Goal: Task Accomplishment & Management: Manage account settings

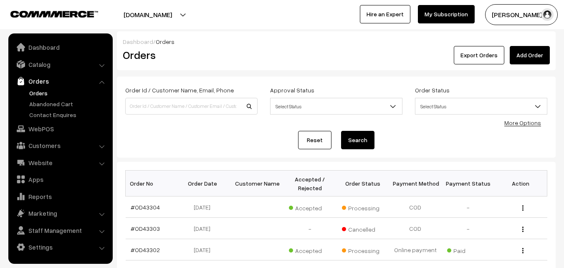
scroll to position [42, 0]
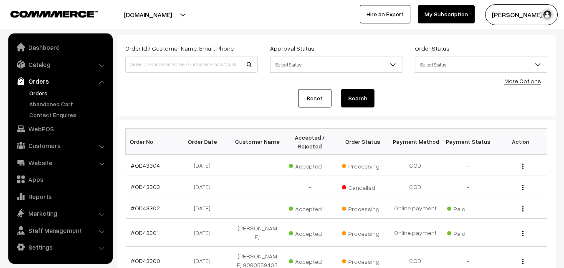
scroll to position [42, 0]
click at [225, 98] on div "Reset Search" at bounding box center [336, 98] width 422 height 18
click at [41, 129] on link "WebPOS" at bounding box center [59, 128] width 99 height 15
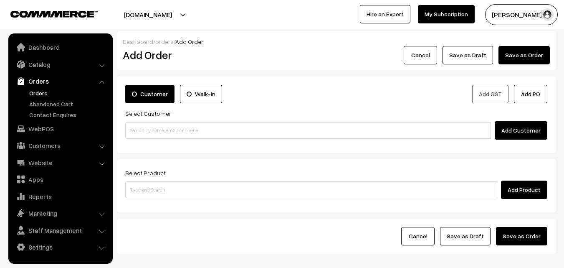
click at [34, 89] on link "Orders" at bounding box center [68, 93] width 83 height 9
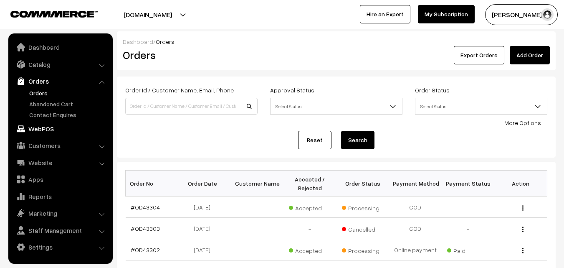
click at [34, 129] on link "WebPOS" at bounding box center [59, 128] width 99 height 15
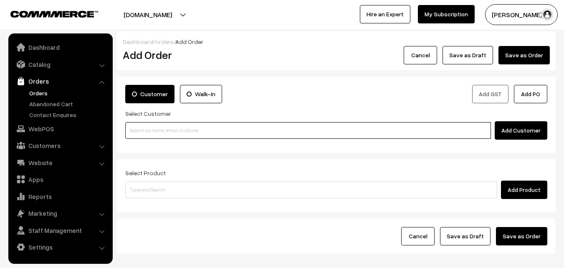
click at [184, 133] on input at bounding box center [308, 130] width 366 height 17
paste input "+91 95661 09592"
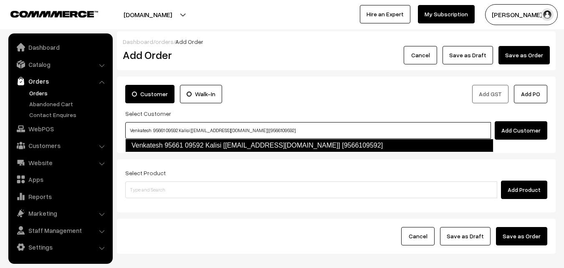
type input "Venkatesh 95661 09592 Kalisi [test713@gmail.com] [9566109592]"
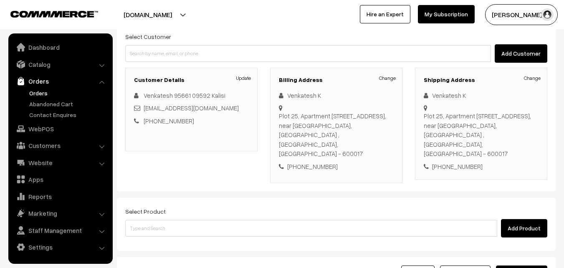
scroll to position [84, 0]
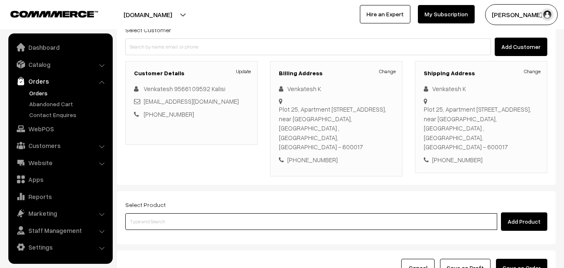
click at [180, 216] on input at bounding box center [311, 221] width 372 height 17
click at [193, 213] on input at bounding box center [311, 221] width 372 height 17
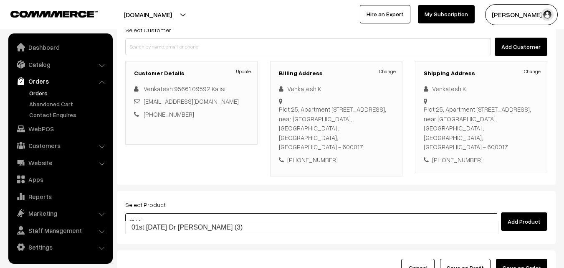
type input "01st Thursday Dr Chappathi (3)"
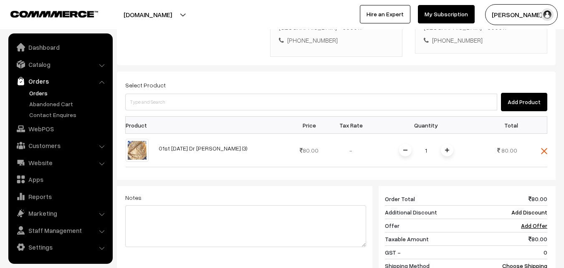
scroll to position [209, 0]
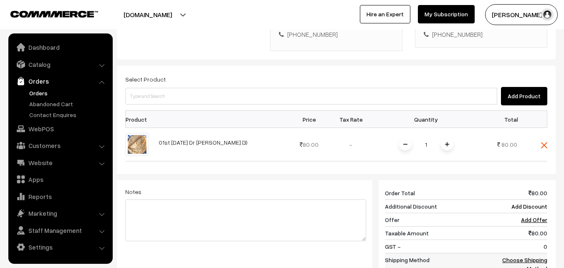
click at [531, 256] on link "Choose Shipping Method" at bounding box center [524, 264] width 45 height 16
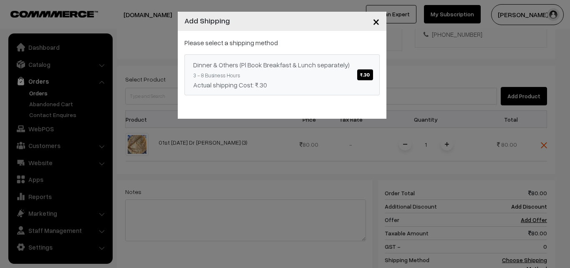
click at [365, 72] on span "₹.30" at bounding box center [364, 74] width 15 height 11
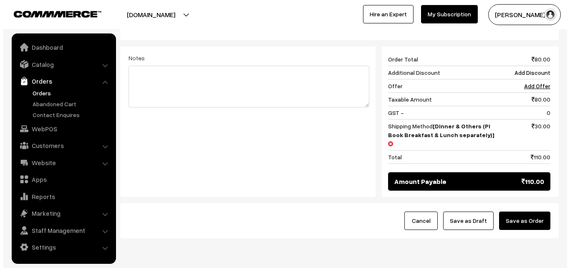
scroll to position [355, 0]
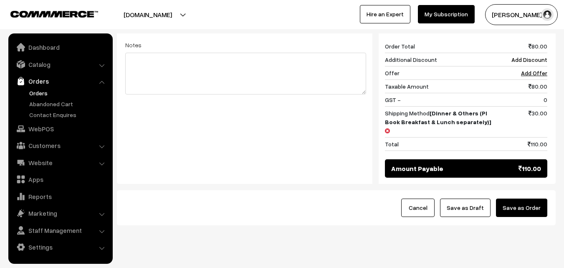
click at [515, 198] on button "Save as Order" at bounding box center [521, 207] width 51 height 18
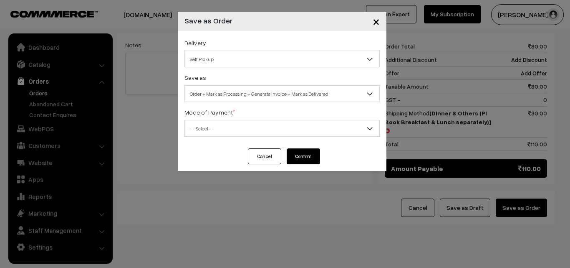
click at [305, 61] on span "Self Pickup" at bounding box center [282, 59] width 195 height 15
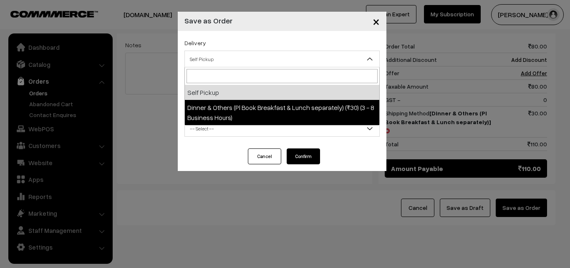
select select "DOP1"
select select "3"
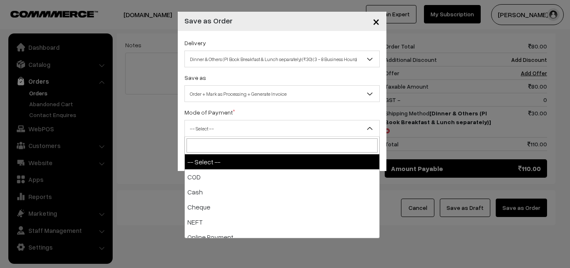
drag, startPoint x: 307, startPoint y: 124, endPoint x: 307, endPoint y: 129, distance: 5.0
click at [307, 124] on span "-- Select --" at bounding box center [282, 128] width 195 height 15
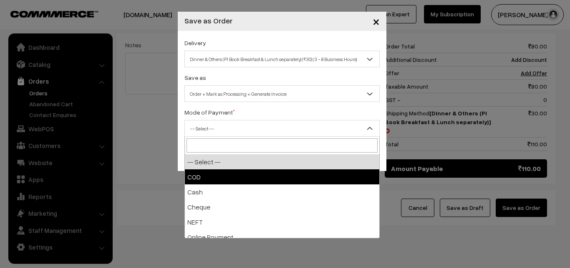
select select "1"
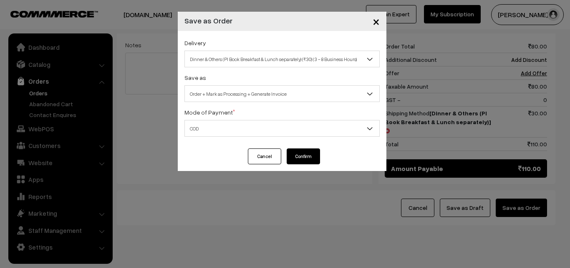
click at [309, 155] on button "Confirm" at bounding box center [303, 156] width 33 height 16
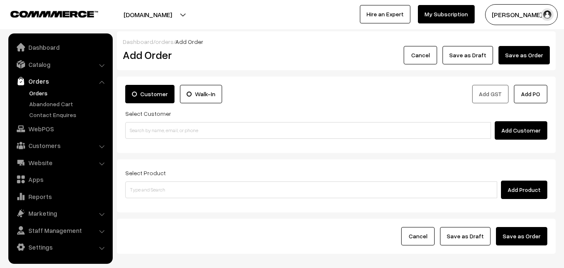
click at [34, 93] on link "Orders" at bounding box center [68, 93] width 83 height 9
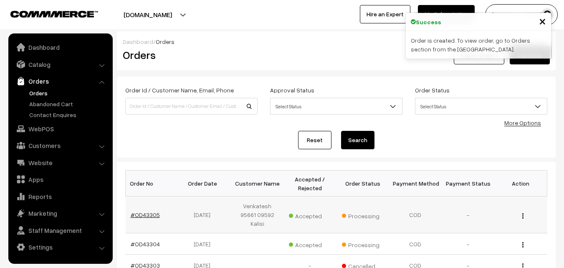
click at [152, 214] on link "#OD43305" at bounding box center [145, 214] width 29 height 7
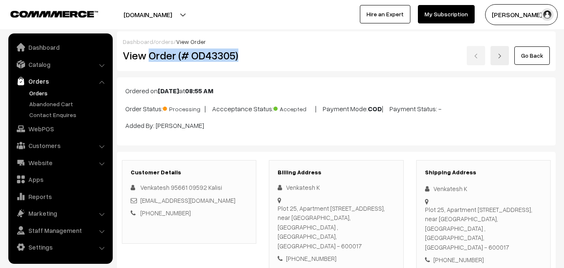
drag, startPoint x: 0, startPoint y: 0, endPoint x: 260, endPoint y: 51, distance: 264.6
click at [260, 51] on div "View Order (# OD43305)" at bounding box center [190, 55] width 147 height 19
copy h2 "Order (# OD43305)"
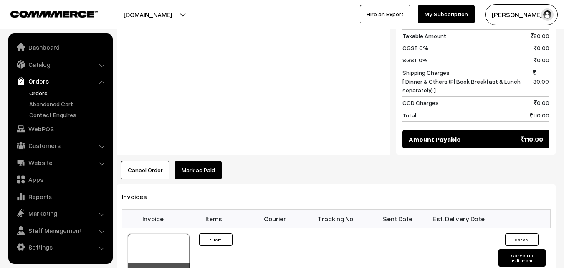
scroll to position [459, 0]
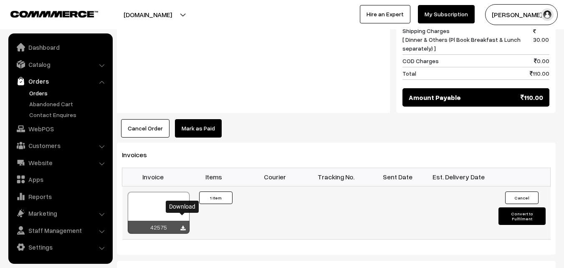
click at [184, 226] on icon at bounding box center [182, 228] width 5 height 5
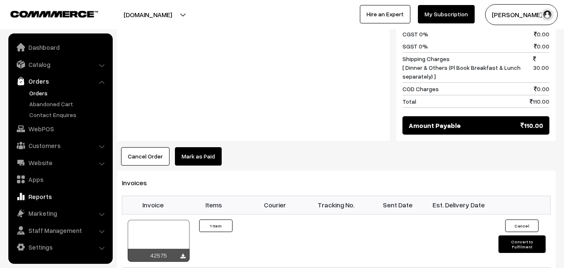
scroll to position [418, 0]
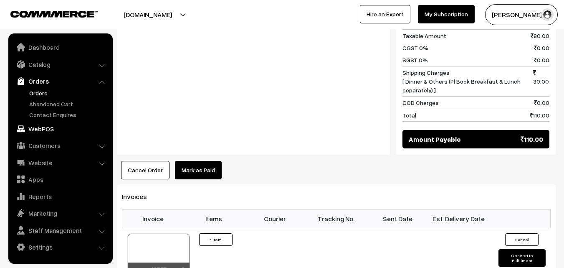
click at [45, 130] on link "WebPOS" at bounding box center [59, 128] width 99 height 15
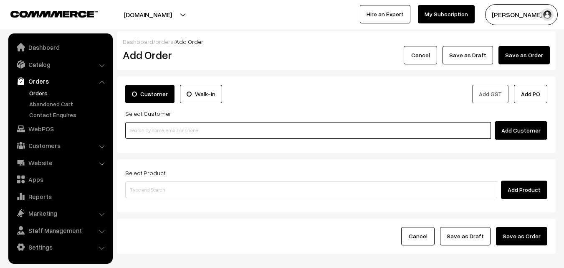
click at [215, 126] on input at bounding box center [308, 130] width 366 height 17
paste input "+91 91132 02505"
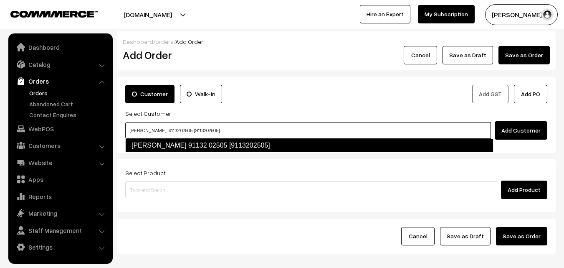
type input "Radhika Mohan 91132 02505 [9113202505]"
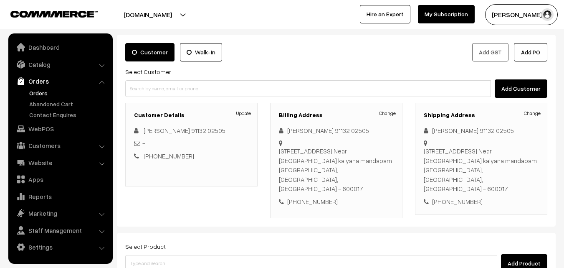
scroll to position [84, 0]
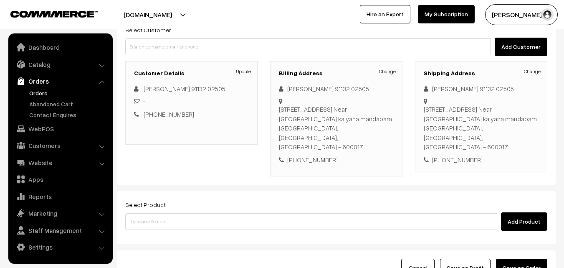
click at [41, 91] on link "Orders" at bounding box center [68, 93] width 83 height 9
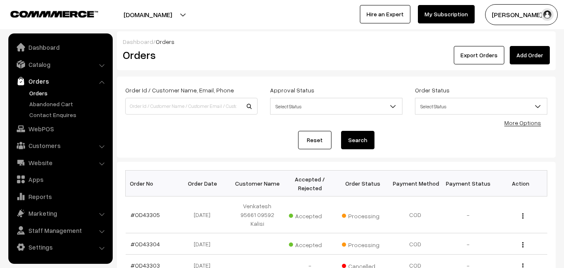
click at [36, 92] on link "Orders" at bounding box center [68, 93] width 83 height 9
click at [41, 127] on link "WebPOS" at bounding box center [59, 128] width 99 height 15
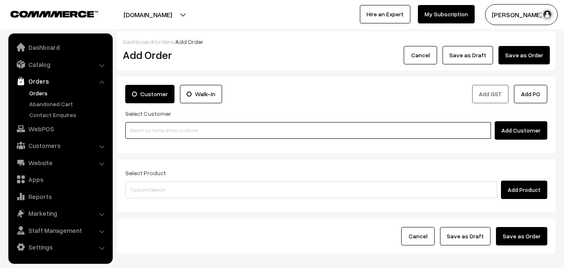
click at [199, 128] on input at bounding box center [308, 130] width 366 height 17
paste input "[PHONE_NUMBER]"
type input "9940052922"
click at [235, 125] on input at bounding box center [308, 130] width 366 height 17
paste input "[PHONE_NUMBER]"
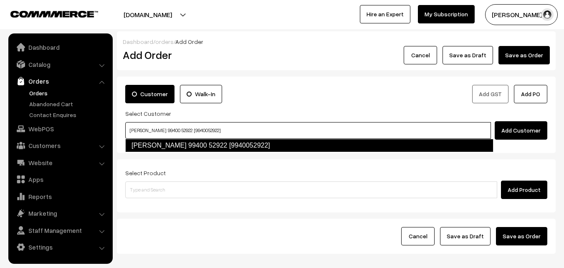
type input "[PERSON_NAME] 99400 52922 [9940052922]"
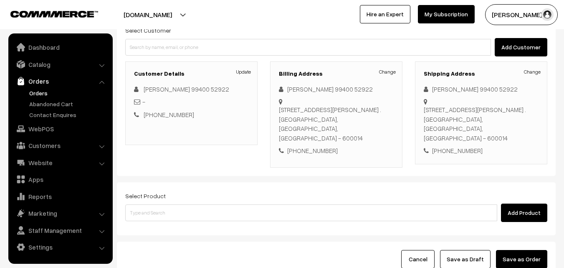
scroll to position [84, 0]
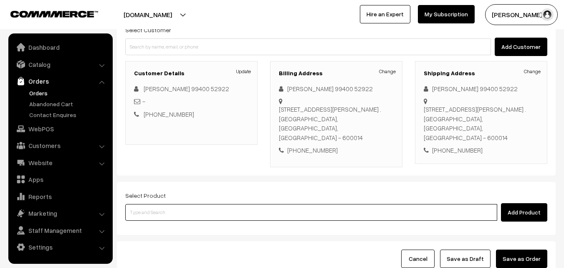
click at [164, 208] on input at bounding box center [311, 212] width 372 height 17
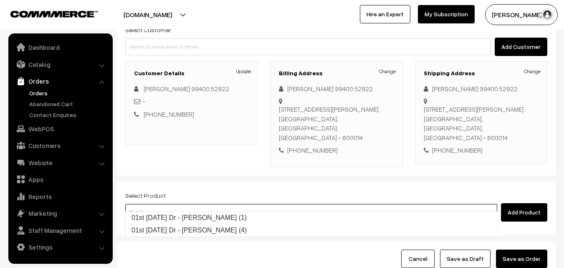
type input "01st [DATE] Dr - [PERSON_NAME] (1)"
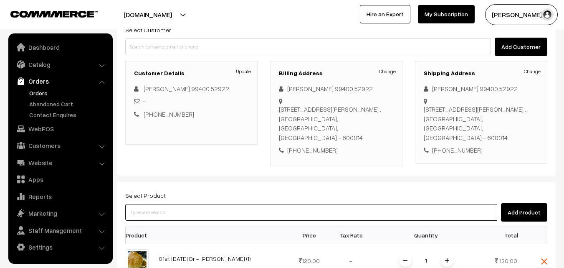
click at [208, 210] on input at bounding box center [311, 212] width 372 height 17
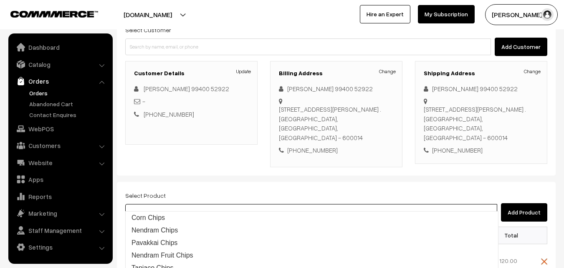
type input "p"
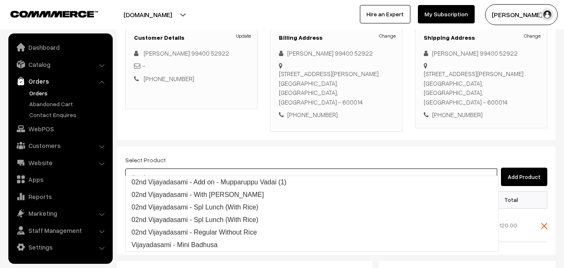
scroll to position [167, 0]
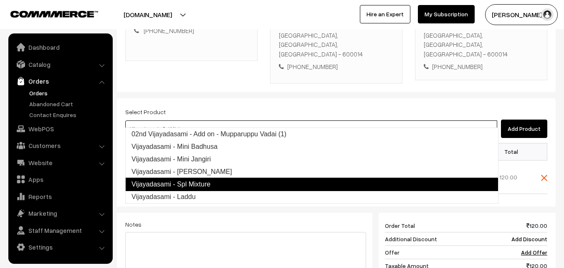
type input "Vijayadasami - Laddu"
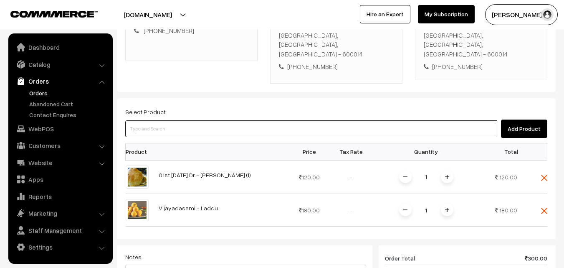
click at [227, 120] on input at bounding box center [311, 128] width 372 height 17
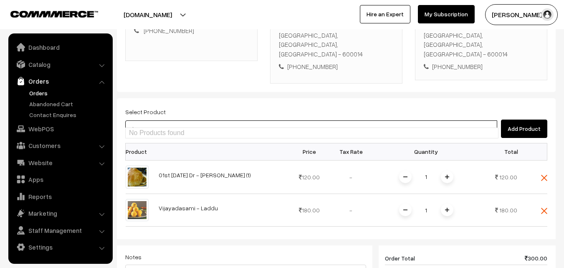
type input "v"
type input "m"
type input "Baby [PERSON_NAME]"
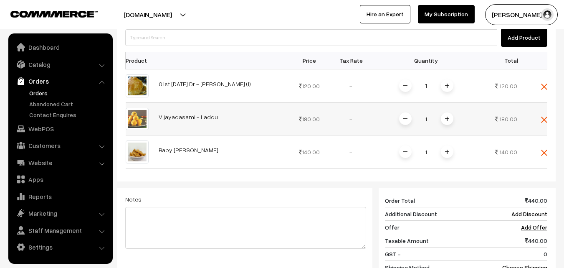
scroll to position [292, 0]
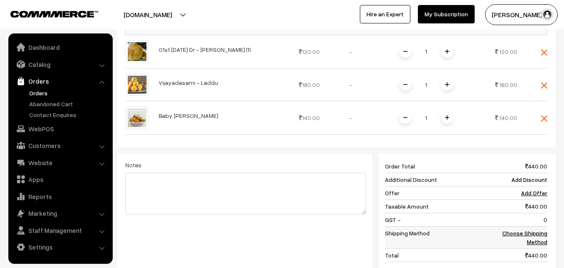
click at [533, 229] on link "Choose Shipping Method" at bounding box center [524, 237] width 45 height 16
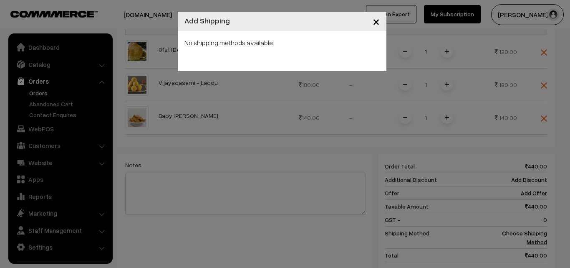
click at [377, 22] on span "×" at bounding box center [376, 20] width 7 height 15
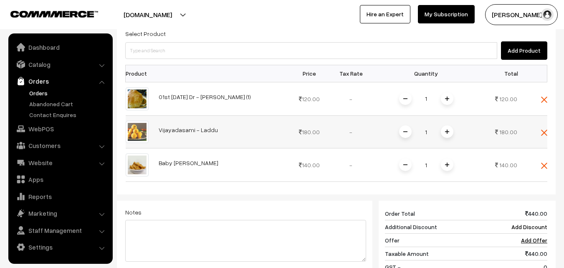
scroll to position [251, 0]
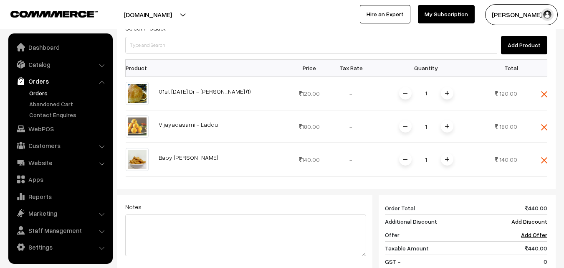
click at [294, 189] on div at bounding box center [336, 192] width 439 height 6
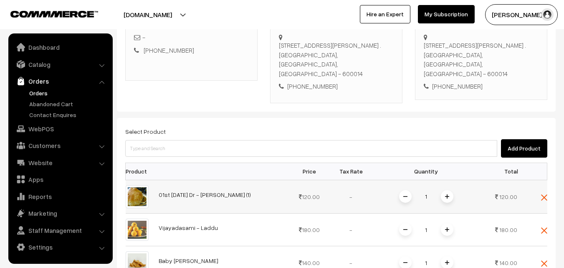
scroll to position [167, 0]
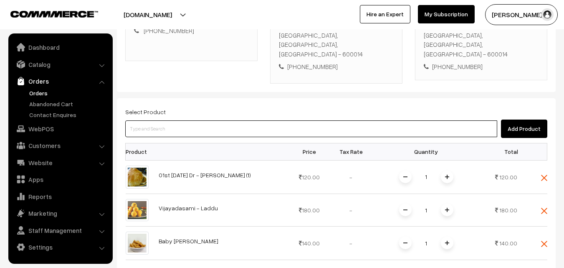
click at [258, 120] on input at bounding box center [311, 128] width 372 height 17
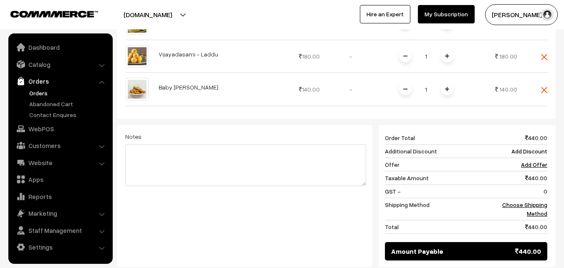
scroll to position [325, 0]
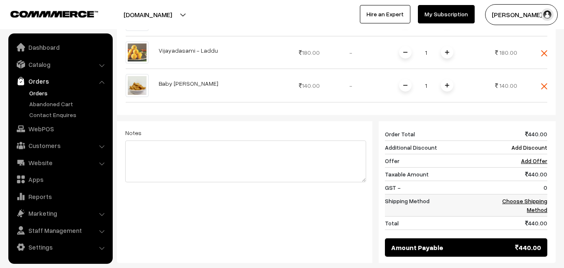
click at [530, 197] on link "Choose Shipping Method" at bounding box center [524, 205] width 45 height 16
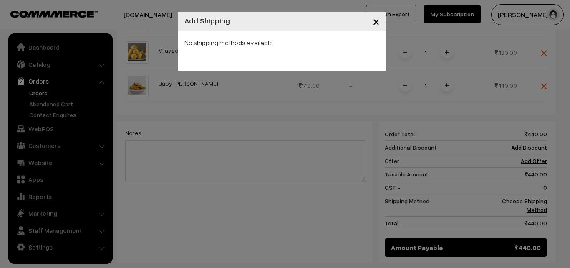
click at [374, 20] on span "×" at bounding box center [376, 20] width 7 height 15
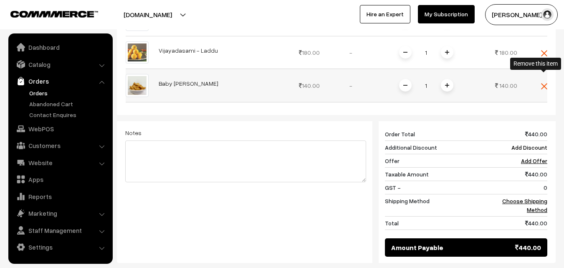
click at [543, 83] on img at bounding box center [544, 86] width 6 height 6
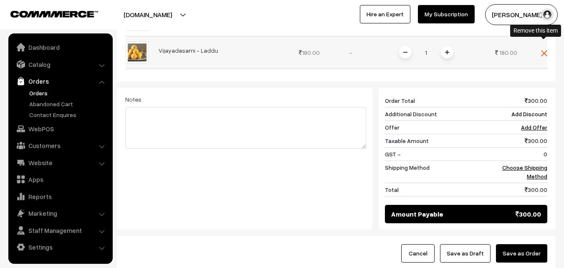
click at [544, 50] on img at bounding box center [544, 53] width 6 height 6
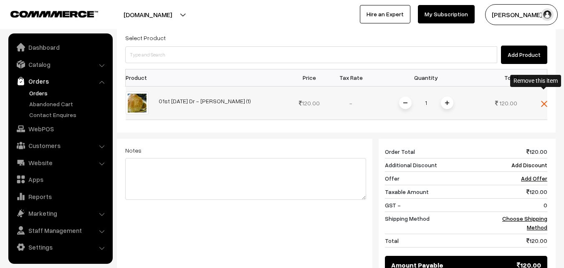
click at [545, 101] on img at bounding box center [544, 104] width 6 height 6
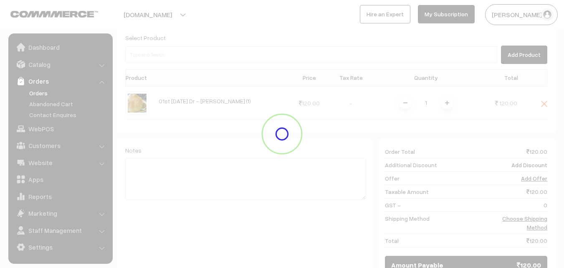
scroll to position [143, 0]
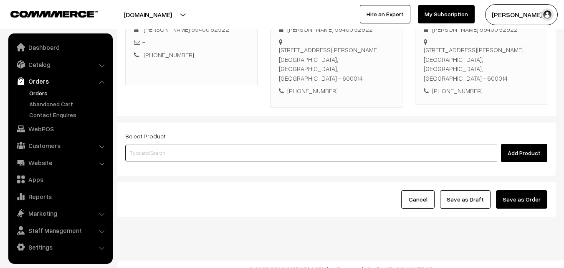
click at [402, 147] on input at bounding box center [311, 153] width 372 height 17
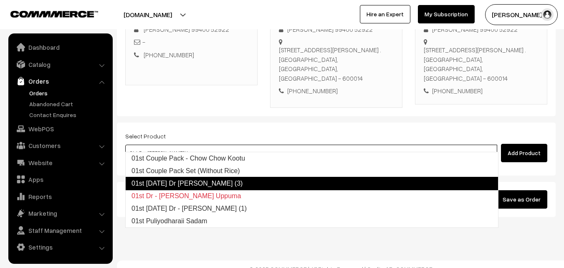
type input "01st Wednesday Dr - Chola Poori (1)"
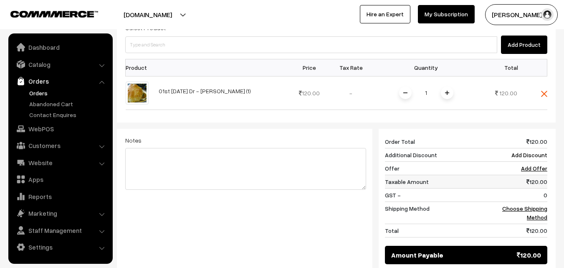
scroll to position [268, 0]
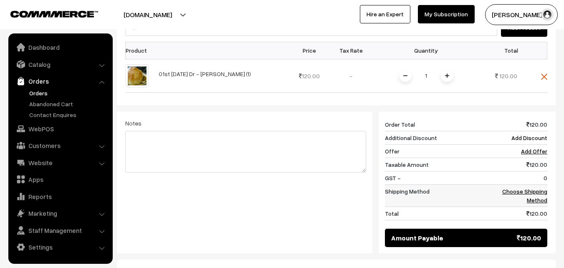
click at [524, 188] on link "Choose Shipping Method" at bounding box center [524, 196] width 45 height 16
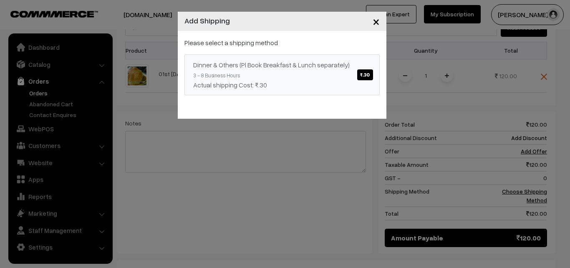
click at [368, 76] on span "₹.30" at bounding box center [364, 74] width 15 height 11
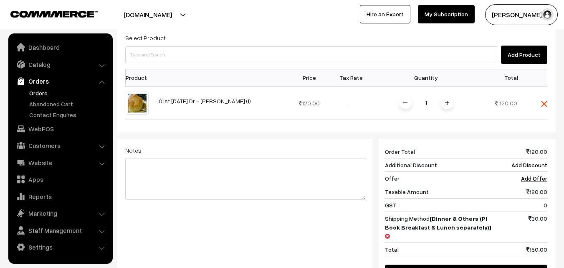
scroll to position [185, 0]
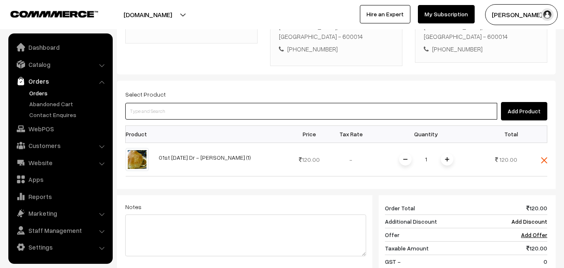
click at [335, 103] on input at bounding box center [311, 111] width 372 height 17
click at [248, 103] on input at bounding box center [311, 111] width 372 height 17
click at [200, 104] on input at bounding box center [311, 111] width 372 height 17
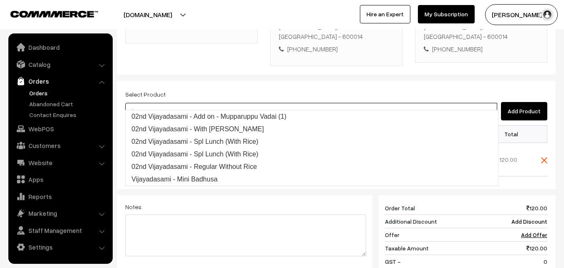
type input "v"
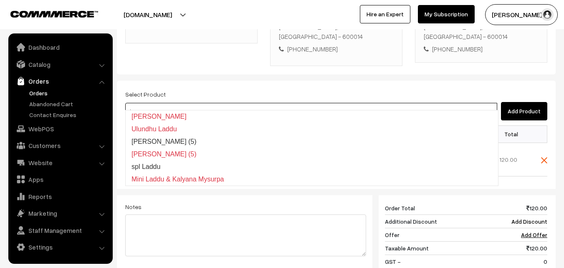
type input "l"
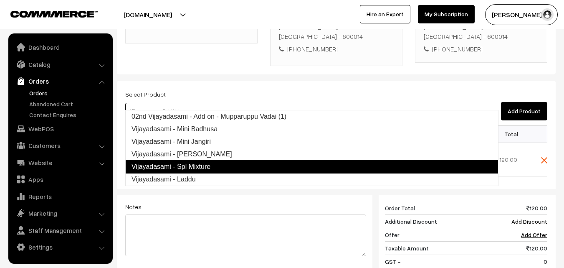
type input "Vijayadasami - Laddu"
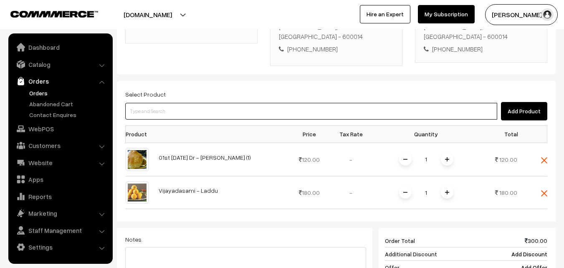
click at [163, 103] on input at bounding box center [311, 111] width 372 height 17
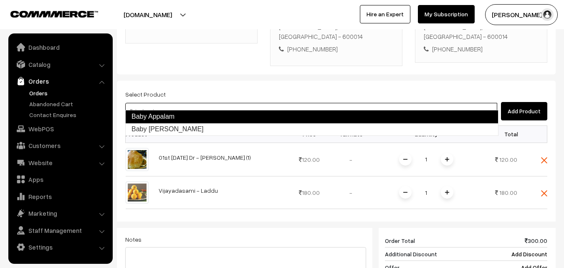
type input "Baby Mani Murukku"
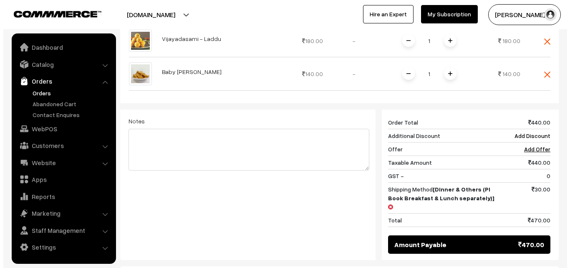
scroll to position [393, 0]
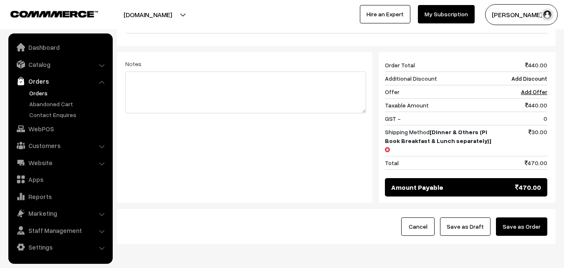
click at [532, 217] on button "Save as Order" at bounding box center [521, 226] width 51 height 18
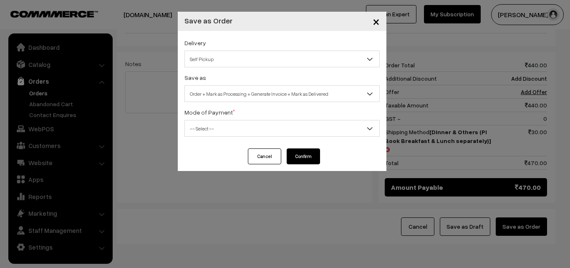
click at [266, 61] on span "Self Pickup" at bounding box center [282, 59] width 195 height 15
click at [281, 92] on span "Order + Mark as Processing + Generate Invoice + Mark as Delivered" at bounding box center [282, 93] width 195 height 15
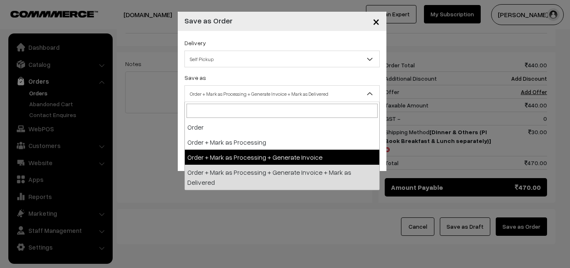
select select "3"
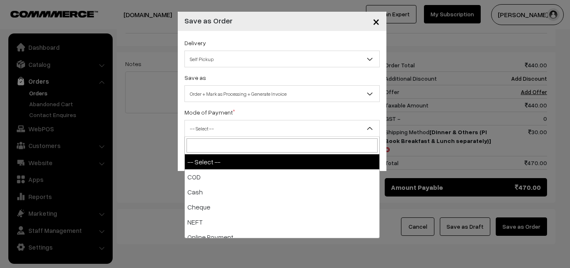
click at [303, 132] on span "-- Select --" at bounding box center [282, 128] width 195 height 15
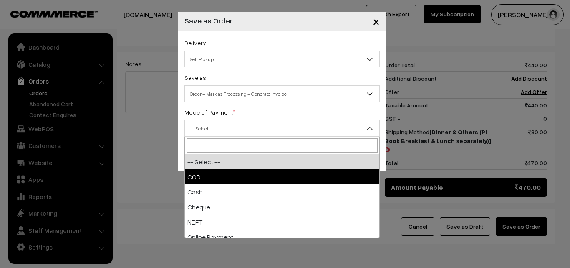
select select "1"
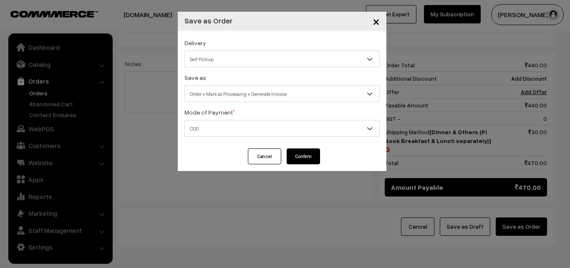
click at [295, 150] on button "Confirm" at bounding box center [303, 156] width 33 height 16
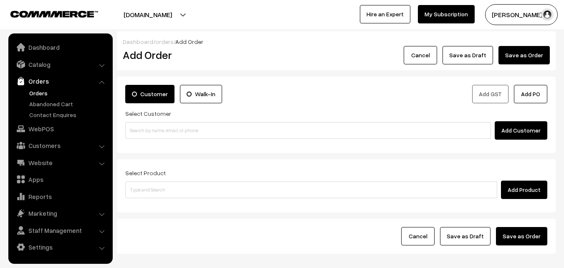
click at [33, 90] on link "Orders" at bounding box center [68, 93] width 83 height 9
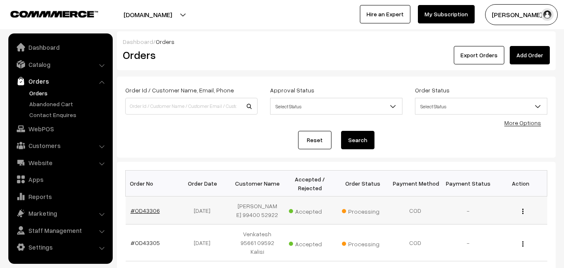
click at [140, 211] on link "#OD43306" at bounding box center [145, 210] width 29 height 7
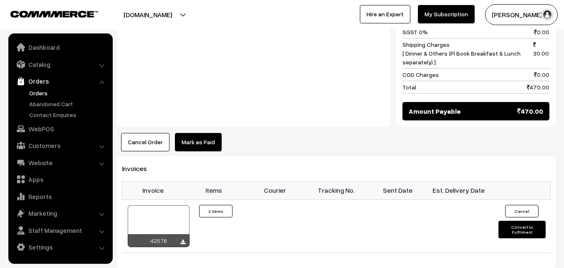
scroll to position [543, 0]
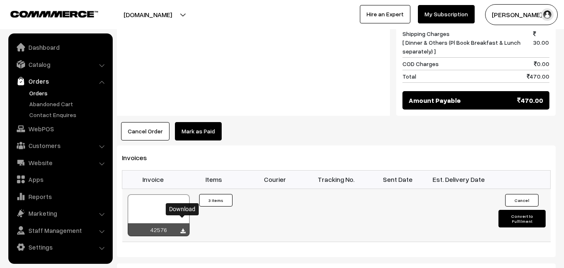
click at [184, 228] on icon at bounding box center [182, 230] width 5 height 5
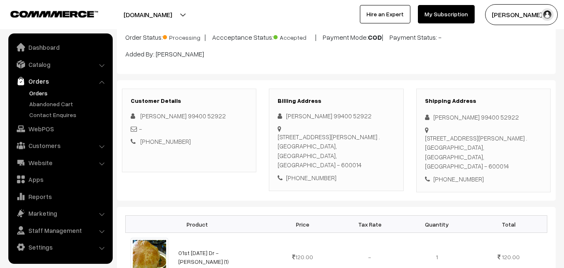
scroll to position [0, 0]
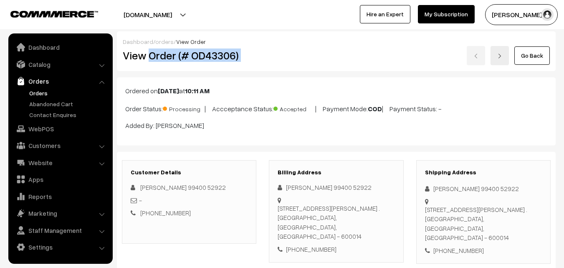
drag, startPoint x: 150, startPoint y: 55, endPoint x: 278, endPoint y: 70, distance: 128.7
click at [278, 70] on div "Dashboard / orders / View Order View Order (# OD43306) Go Back" at bounding box center [336, 51] width 439 height 40
copy div "Order (# OD43306)"
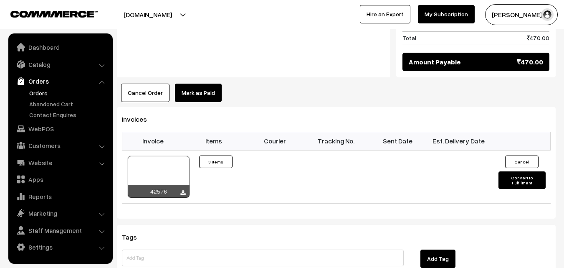
scroll to position [585, 0]
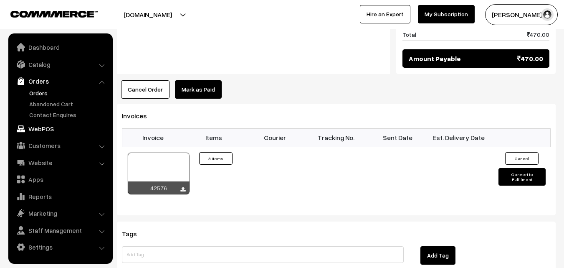
click at [43, 125] on link "WebPOS" at bounding box center [59, 128] width 99 height 15
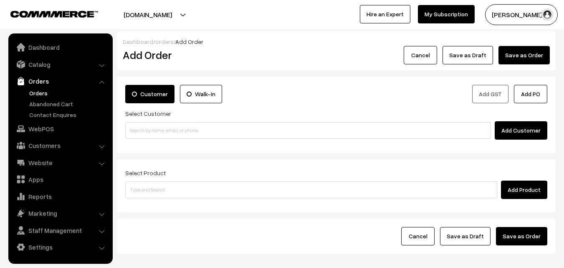
click at [177, 129] on input at bounding box center [308, 130] width 366 height 17
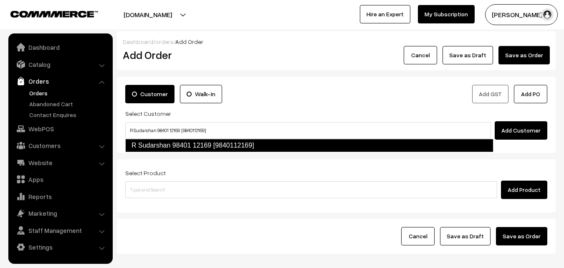
type input "R Sudarshan 98401 12169 [9840112169]"
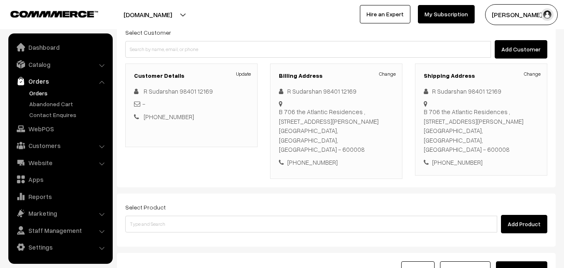
scroll to position [84, 0]
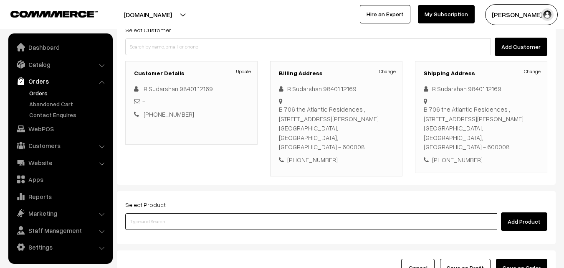
click at [202, 218] on input at bounding box center [311, 221] width 372 height 17
click at [244, 213] on input at bounding box center [311, 221] width 372 height 17
type input "01st"
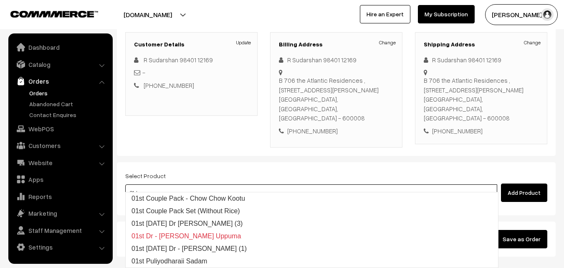
scroll to position [125, 0]
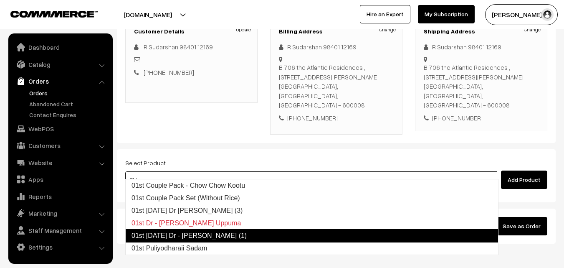
click at [241, 233] on link "01st Wednesday Dr - Chola Poori (1)" at bounding box center [311, 235] width 373 height 13
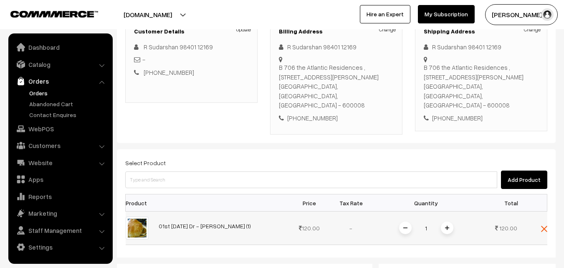
click at [447, 221] on span at bounding box center [447, 227] width 13 height 13
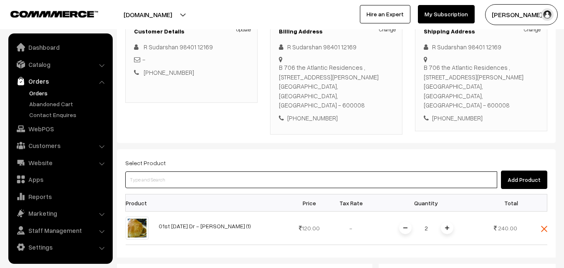
click at [302, 171] on input at bounding box center [311, 179] width 372 height 17
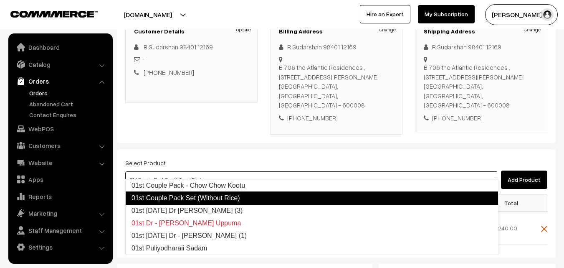
type input "01st [DATE] Dr [PERSON_NAME] (3)"
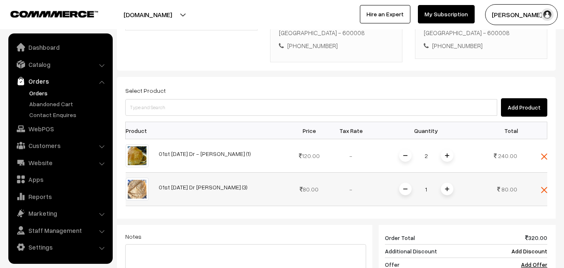
scroll to position [209, 0]
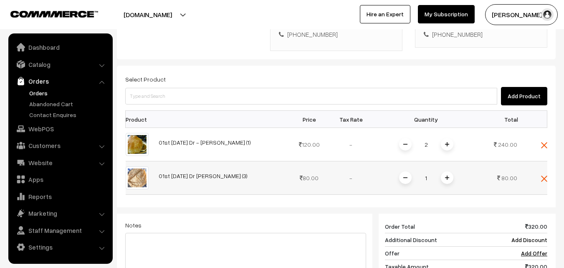
click at [445, 175] on img at bounding box center [447, 177] width 4 height 4
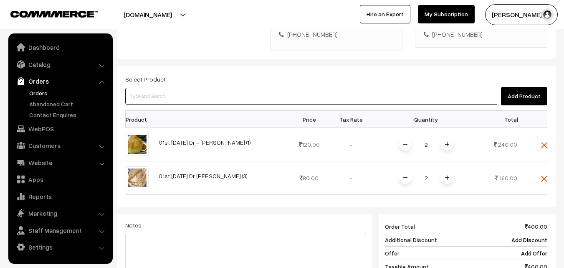
click at [232, 88] on input at bounding box center [311, 96] width 372 height 17
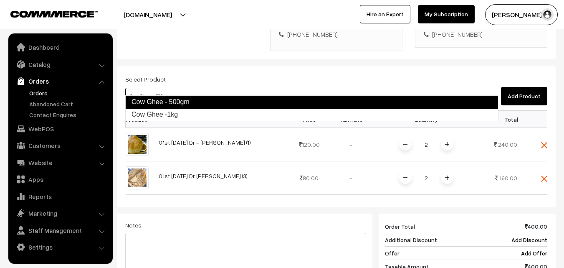
type input "Cow Ghee -1kg"
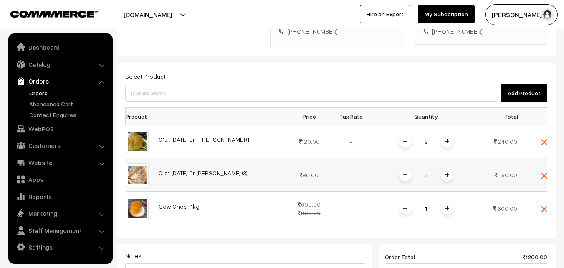
scroll to position [292, 0]
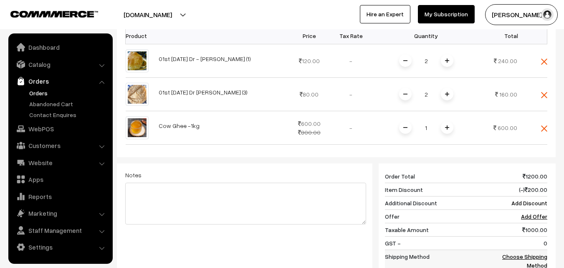
click at [539, 253] on link "Choose Shipping Method" at bounding box center [524, 261] width 45 height 16
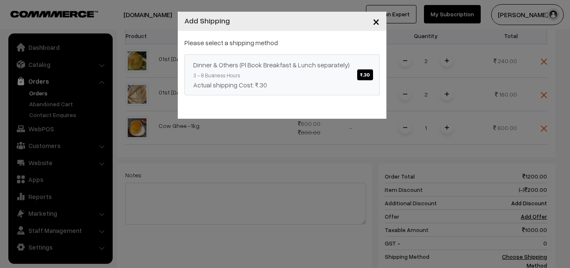
click at [368, 76] on span "₹.30" at bounding box center [364, 74] width 15 height 11
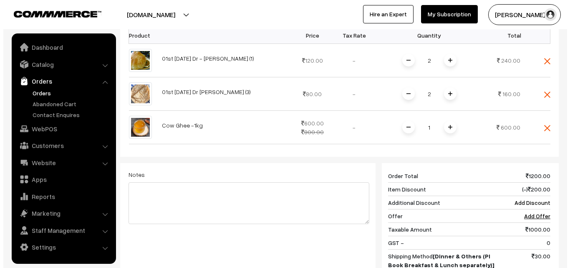
scroll to position [376, 0]
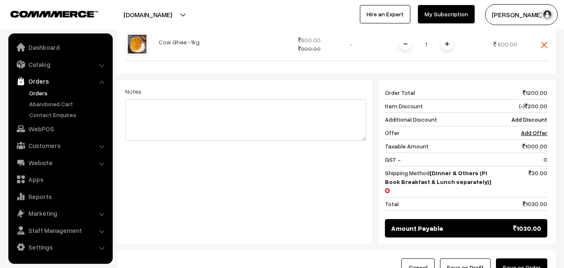
click at [537, 258] on button "Save as Order" at bounding box center [521, 267] width 51 height 18
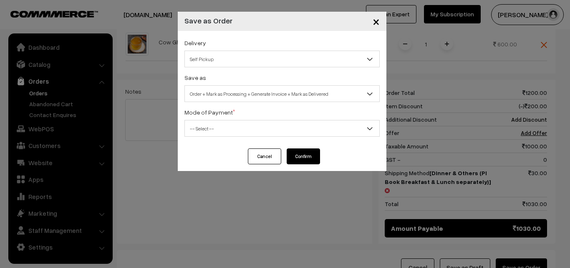
click at [291, 61] on span "Self Pickup" at bounding box center [282, 59] width 195 height 15
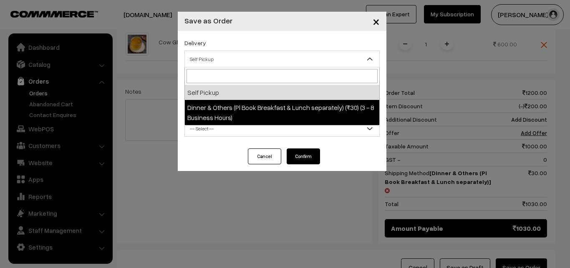
select select "DOP1"
select select "3"
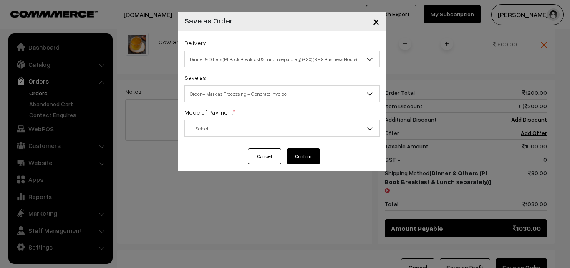
click at [320, 128] on span "-- Select --" at bounding box center [282, 128] width 195 height 15
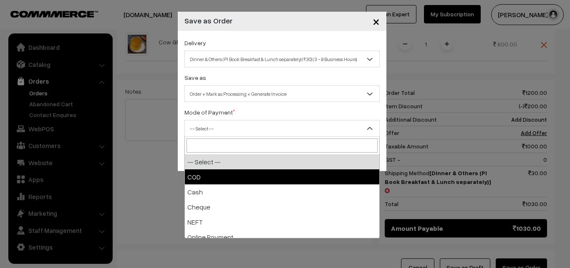
select select "1"
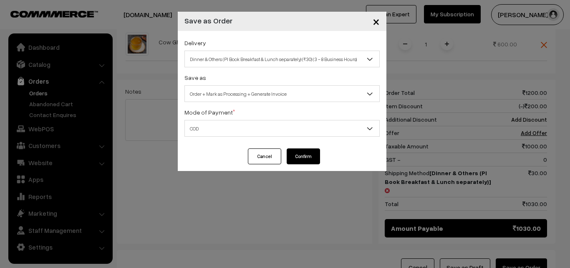
click at [304, 159] on button "Confirm" at bounding box center [303, 156] width 33 height 16
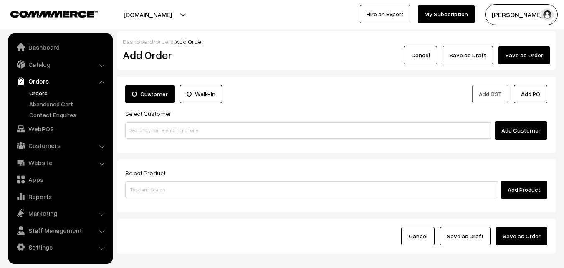
click at [32, 91] on link "Orders" at bounding box center [68, 93] width 83 height 9
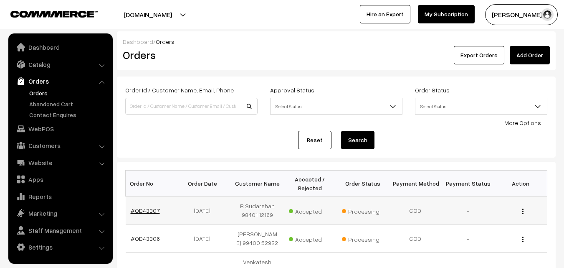
click at [151, 209] on link "#OD43307" at bounding box center [145, 210] width 29 height 7
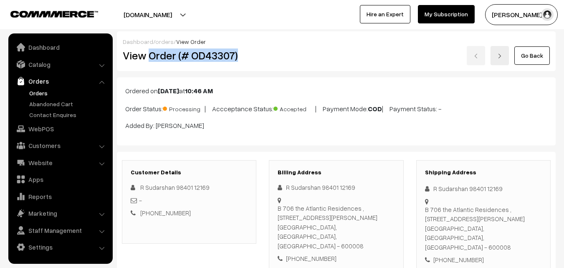
drag, startPoint x: 148, startPoint y: 56, endPoint x: 261, endPoint y: 68, distance: 114.2
click at [261, 68] on div "Dashboard / orders / View Order View Order (# OD43307) Go Back" at bounding box center [336, 51] width 439 height 40
copy h2 "Order (# OD43307)"
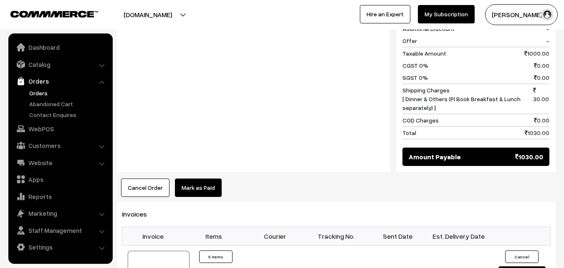
scroll to position [543, 0]
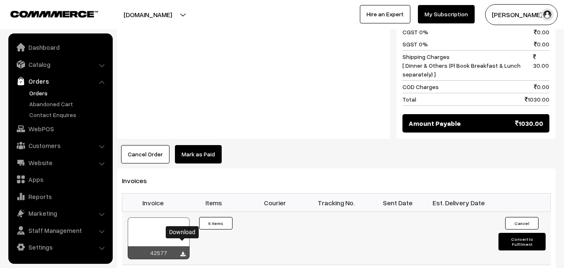
click at [183, 251] on icon at bounding box center [182, 253] width 5 height 5
click at [43, 127] on link "WebPOS" at bounding box center [59, 128] width 99 height 15
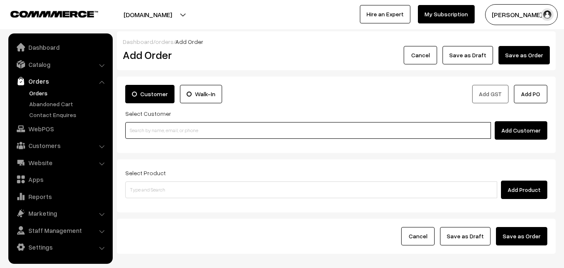
click at [165, 134] on input at bounding box center [308, 130] width 366 height 17
paste input "+91 72999 69979"
type input "7299969979"
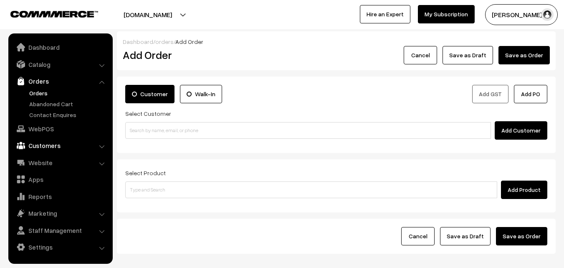
click at [38, 145] on link "Customers" at bounding box center [59, 145] width 99 height 15
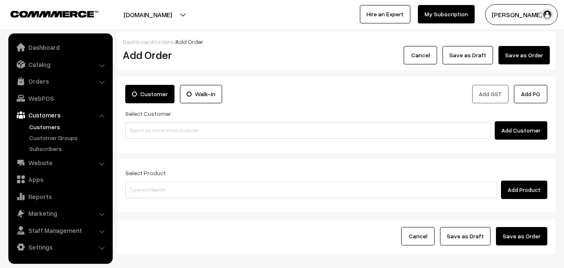
click at [44, 127] on link "Customers" at bounding box center [68, 126] width 83 height 9
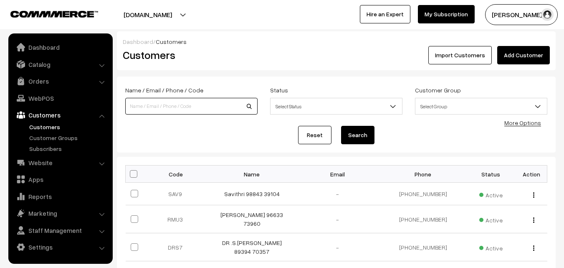
click at [162, 105] on input at bounding box center [191, 106] width 132 height 17
paste input "[PHONE_NUMBER]"
type input "7299969979"
click at [341, 126] on button "Search" at bounding box center [357, 135] width 33 height 18
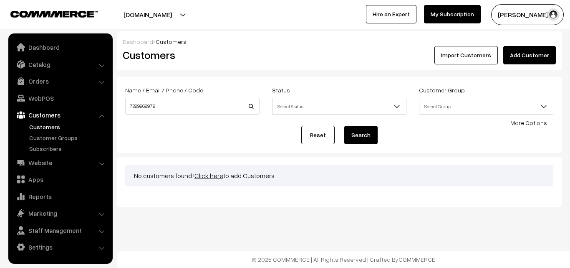
click at [197, 174] on link "Click here" at bounding box center [209, 175] width 29 height 8
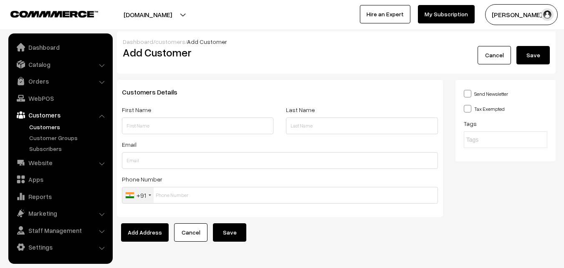
click at [209, 132] on input "text" at bounding box center [198, 125] width 152 height 17
drag, startPoint x: 159, startPoint y: 125, endPoint x: 215, endPoint y: 125, distance: 56.0
click at [215, 125] on input "Radhakrishnan 7299969979" at bounding box center [198, 125] width 152 height 17
type input "Radhakrishnan 7299969979"
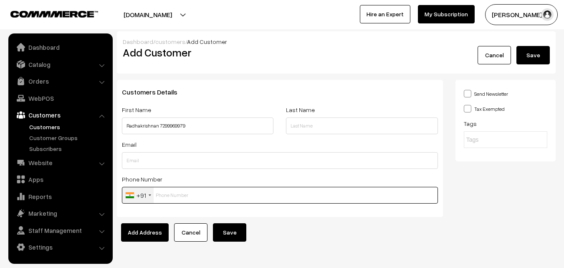
click at [167, 198] on input "text" at bounding box center [280, 195] width 316 height 17
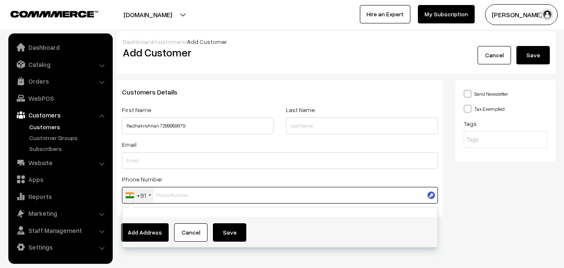
paste input "7299969979"
type input "7299969979"
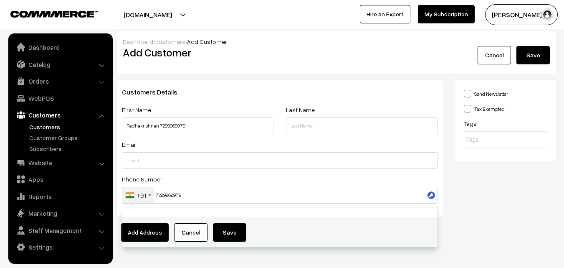
click at [486, 185] on div "Send Newsletter Tax Exempted Tags" at bounding box center [505, 151] width 113 height 143
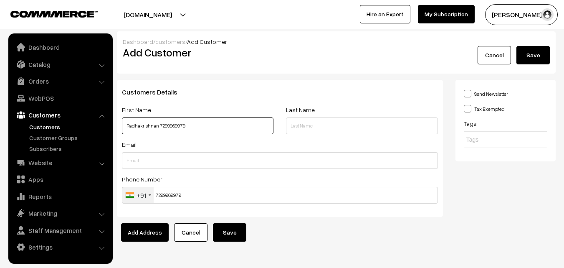
drag, startPoint x: 126, startPoint y: 125, endPoint x: 195, endPoint y: 125, distance: 69.3
click at [195, 125] on input "Radhakrishnan 7299969979" at bounding box center [198, 125] width 152 height 17
click at [232, 234] on button "Save" at bounding box center [229, 232] width 33 height 18
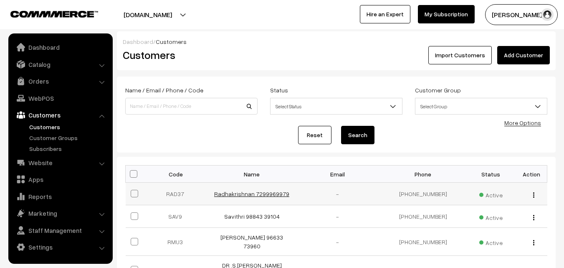
click at [251, 194] on link "Radhakrishnan 7299969979" at bounding box center [251, 193] width 75 height 7
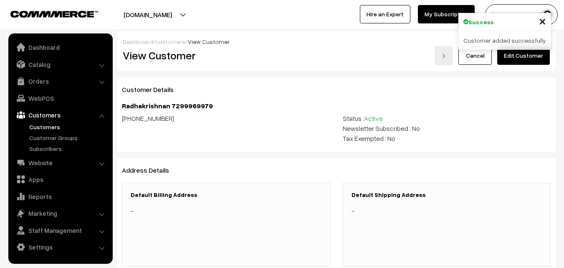
click at [170, 195] on h3 "Default Billing Address" at bounding box center [226, 194] width 191 height 7
click at [528, 61] on link "Edit Customer" at bounding box center [523, 55] width 53 height 18
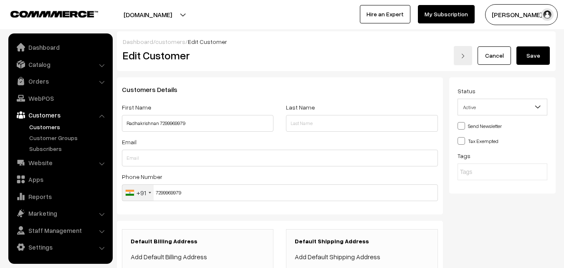
click at [192, 258] on link "Add Default Billing Address" at bounding box center [169, 256] width 76 height 8
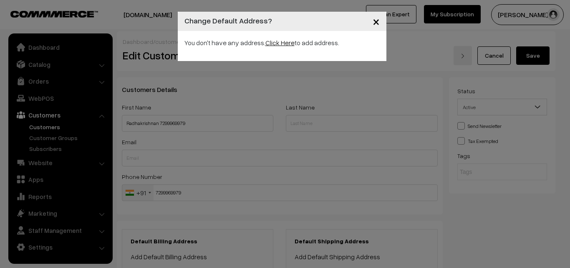
click at [273, 44] on link "Click Here" at bounding box center [280, 42] width 29 height 8
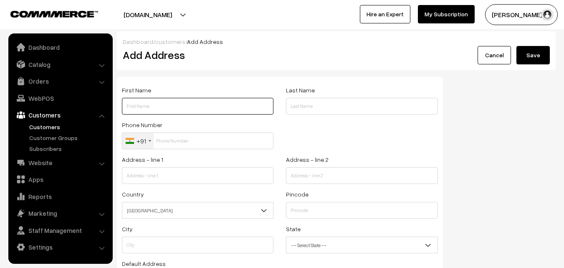
click at [177, 105] on input "text" at bounding box center [198, 106] width 152 height 17
paste input "Radhakrishnan 7299969979"
drag, startPoint x: 160, startPoint y: 106, endPoint x: 215, endPoint y: 106, distance: 55.5
click at [215, 106] on input "Radhakrishnan 7299969979" at bounding box center [198, 106] width 152 height 17
type input "Radhakrishnan 7299969979"
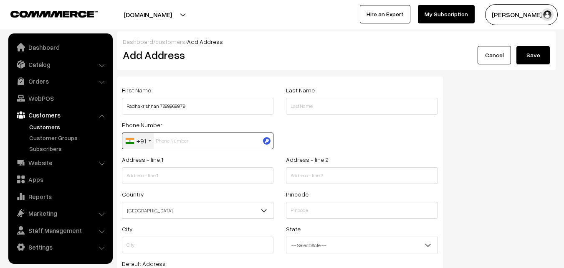
click at [198, 143] on input "text" at bounding box center [198, 140] width 152 height 17
paste input "7299969979"
type input "7299969979"
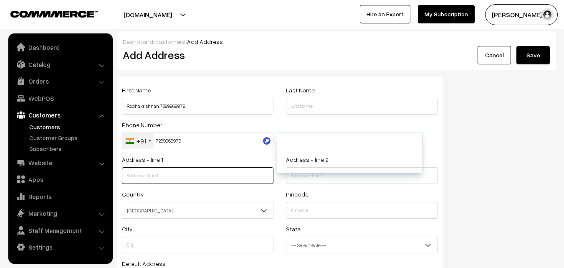
click at [200, 175] on input "text" at bounding box center [198, 175] width 152 height 17
paste input "15/2, 9B, Thalayari street,"
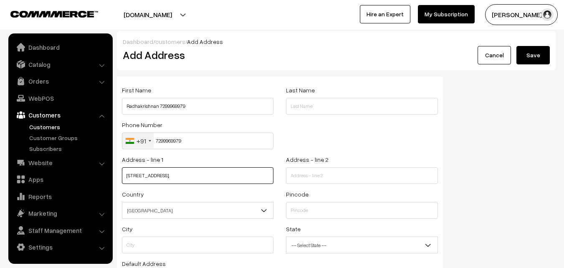
paste input "Next to MLA thayagam kavi house.."
click at [177, 177] on input "15/2, 9B, Thalayari street,Next to MLA thayagam kavi house.." at bounding box center [198, 175] width 152 height 17
type input "15/2, 9B, Thalayari street, Next to MLA thayagam kavi house.."
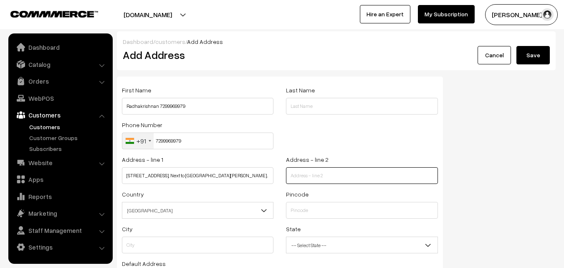
click at [314, 174] on input "text" at bounding box center [362, 175] width 152 height 17
paste input "Back side of annamalai Hospital"
paste input "West mambalam"
type input "Back side of annamalai Hospital, West mambalam"
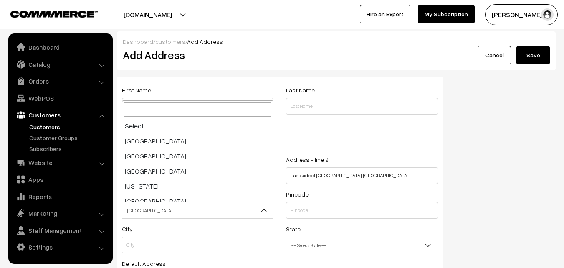
click at [212, 211] on span "India" at bounding box center [197, 210] width 151 height 15
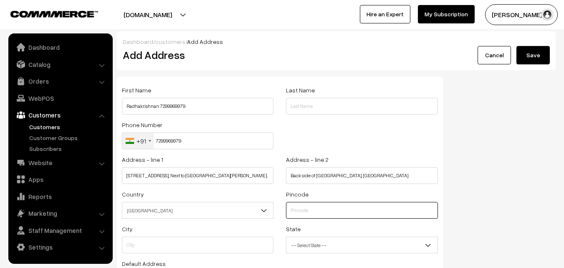
click at [290, 205] on input "text" at bounding box center [362, 210] width 152 height 17
paste input "600033"
type input "600033"
type input "Chennai"
select select "[GEOGRAPHIC_DATA]"
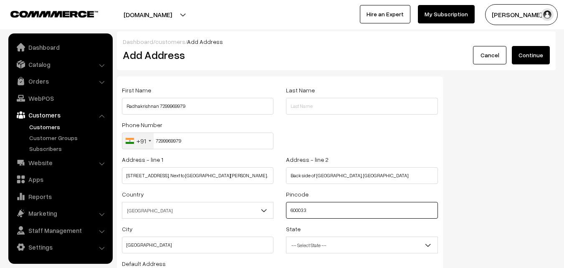
type input "600033"
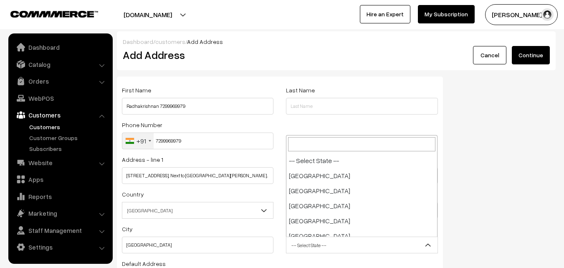
click at [320, 238] on span "-- Select State --" at bounding box center [361, 245] width 151 height 15
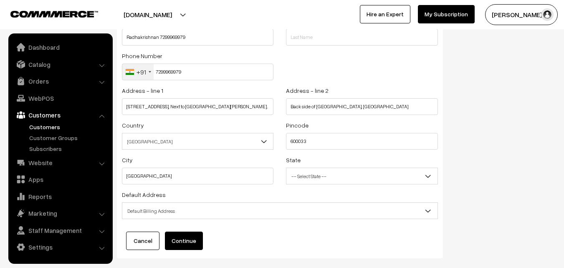
scroll to position [114, 0]
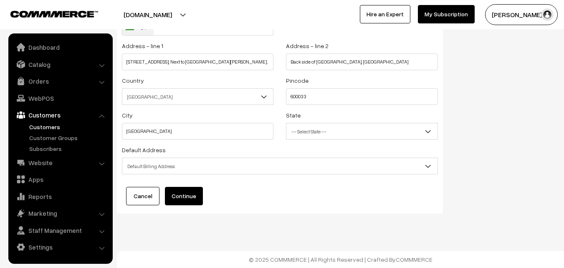
click at [257, 172] on span "Default Billing Address" at bounding box center [279, 166] width 315 height 15
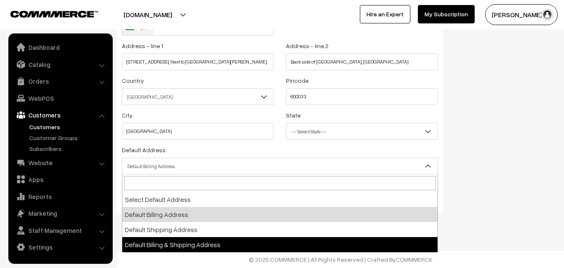
select select "3"
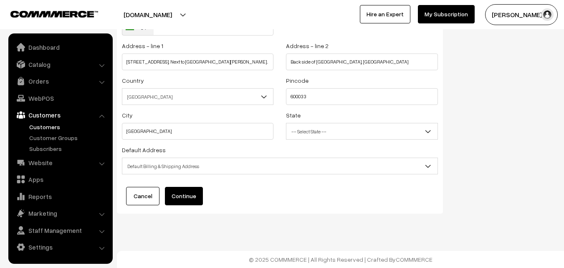
click at [193, 197] on button "Continue" at bounding box center [184, 196] width 38 height 18
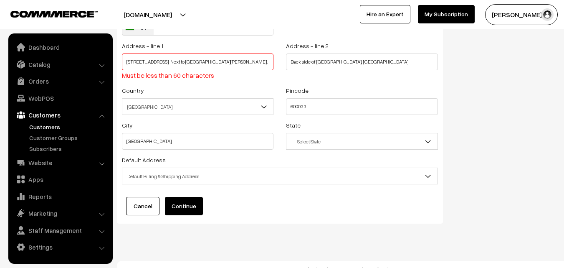
click at [252, 64] on input "15/2, 9B, Thalayari street, Next to MLA thayagam kavi house.." at bounding box center [198, 61] width 152 height 17
type input "15/2, 9B, Thalayari street"
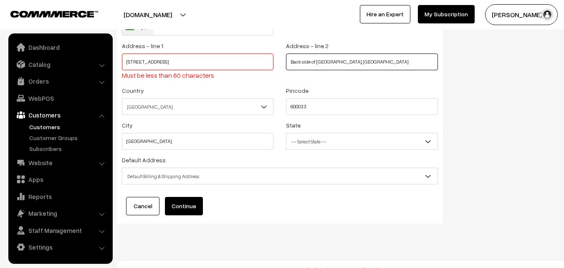
click at [311, 62] on input "Back side of annamalai Hospital, West mambalam" at bounding box center [362, 61] width 152 height 17
type input "Back of annamalai Hospital, West mambalam"
click at [204, 66] on input "15/2, 9B, Thalayari street" at bounding box center [198, 61] width 152 height 17
click at [204, 63] on input "15/2, 9B, Thalayari street" at bounding box center [198, 61] width 152 height 17
paste input "Next to MLA thayagam kavi house"
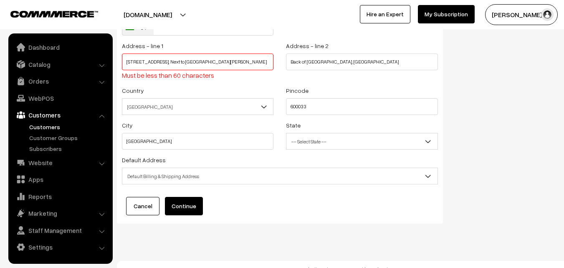
click at [183, 64] on input "15/2, 9B, Thalayari street, Next to MLA thayagam kavi house" at bounding box center [198, 61] width 152 height 17
type input "15/2, 9B, Thalayari street, Nxt to MLA thayagam kavi house"
click at [181, 208] on button "Continue" at bounding box center [184, 206] width 38 height 18
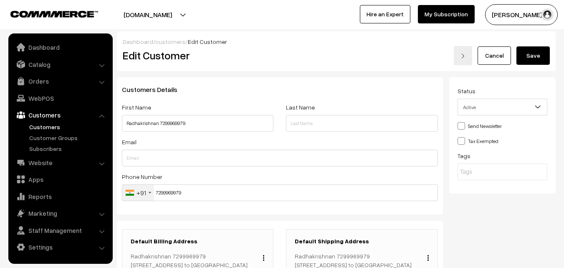
click at [530, 49] on button "Save" at bounding box center [533, 55] width 33 height 18
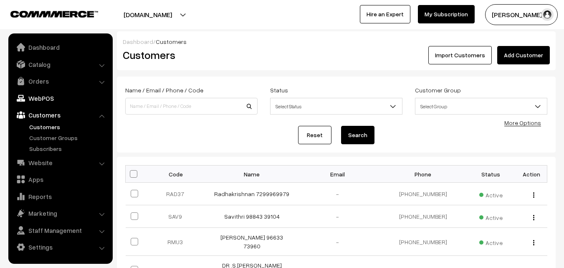
click at [45, 99] on link "WebPOS" at bounding box center [59, 98] width 99 height 15
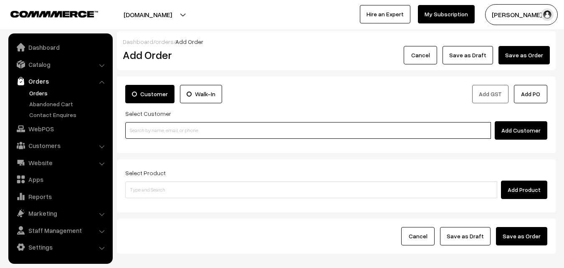
click at [233, 132] on input at bounding box center [308, 130] width 366 height 17
paste input "[PHONE_NUMBER]"
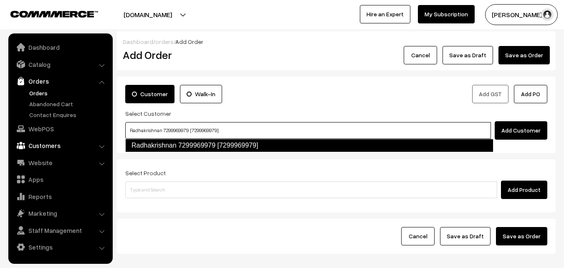
type input "Radhakrishnan 7299969979 [7299969979]"
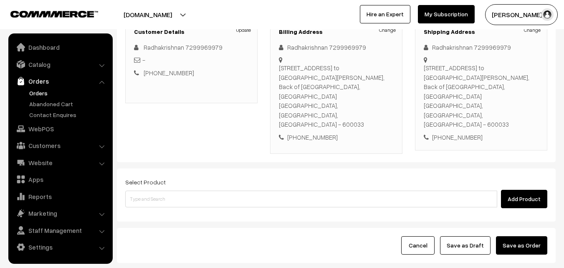
scroll to position [125, 0]
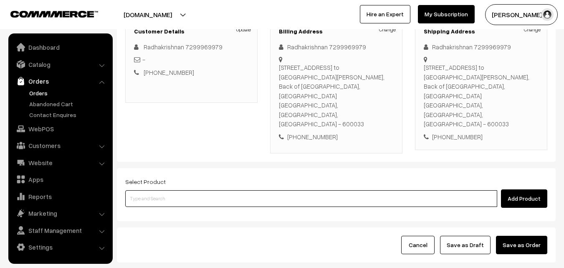
click at [265, 190] on input at bounding box center [311, 198] width 372 height 17
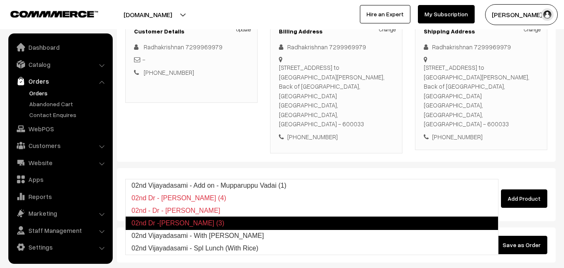
type input "02nd Vijayadasami - Spl Lunch (With Rice)"
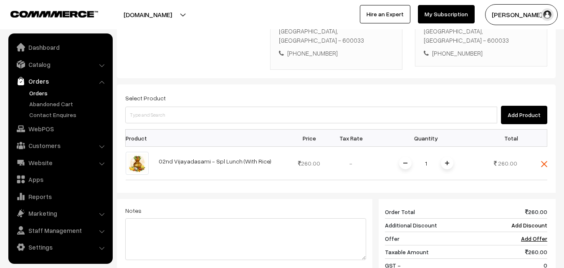
scroll to position [334, 0]
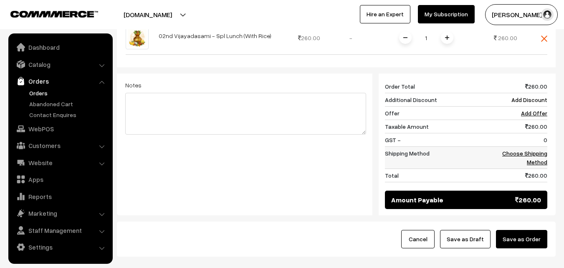
click at [535, 147] on td "Choose Shipping Method" at bounding box center [522, 158] width 52 height 22
click at [539, 150] on link "Choose Shipping Method" at bounding box center [524, 158] width 45 height 16
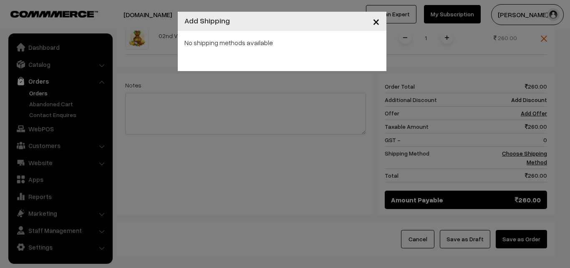
click at [377, 20] on span "×" at bounding box center [376, 20] width 7 height 15
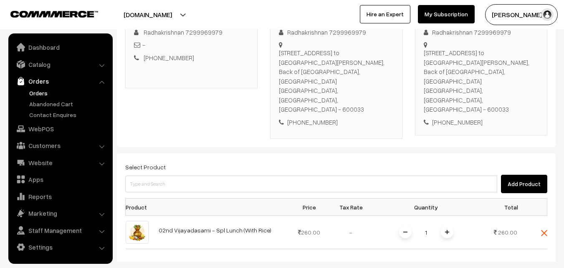
scroll to position [125, 0]
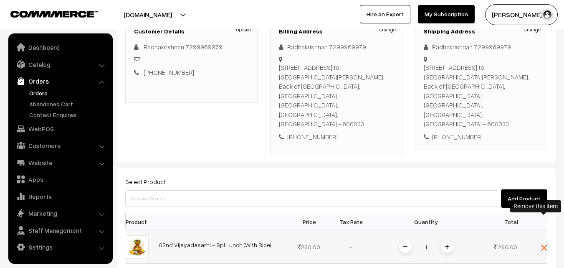
click at [541, 244] on img at bounding box center [544, 247] width 6 height 6
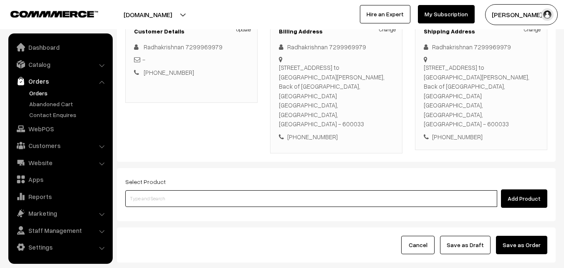
click at [326, 190] on input at bounding box center [311, 198] width 372 height 17
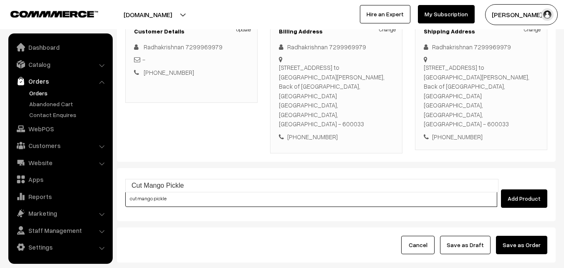
type input "Cut Mango Pickle"
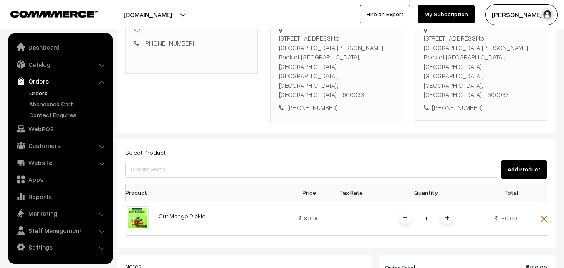
scroll to position [251, 0]
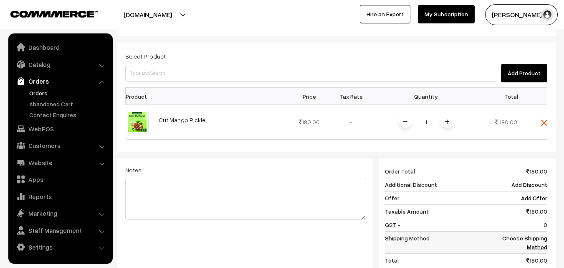
click at [541, 234] on link "Choose Shipping Method" at bounding box center [524, 242] width 45 height 16
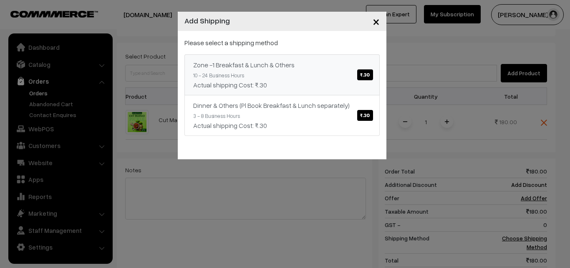
click at [365, 74] on span "₹.30" at bounding box center [364, 74] width 15 height 11
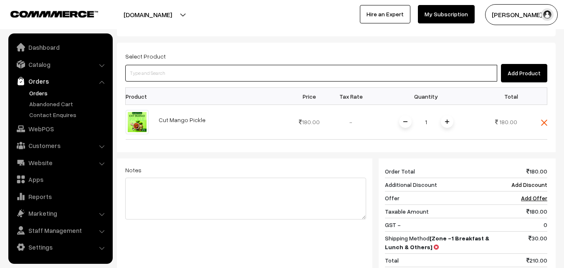
click at [391, 65] on input at bounding box center [311, 73] width 372 height 17
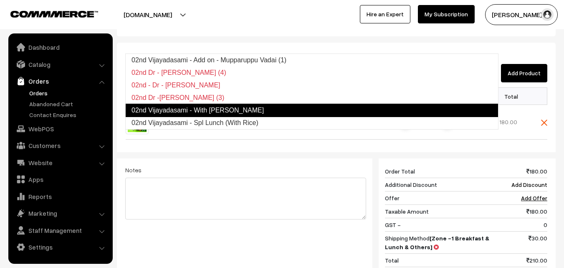
type input "02nd Vijayadasami - Spl Lunch (With Rice)"
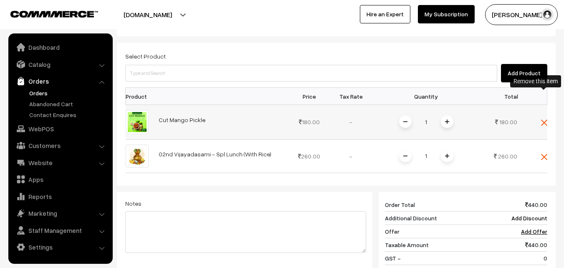
click at [545, 119] on img at bounding box center [544, 122] width 6 height 6
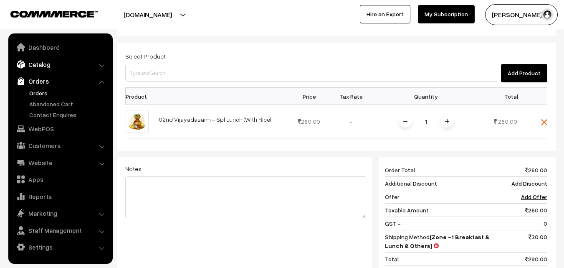
click at [38, 64] on link "Catalog" at bounding box center [59, 64] width 99 height 15
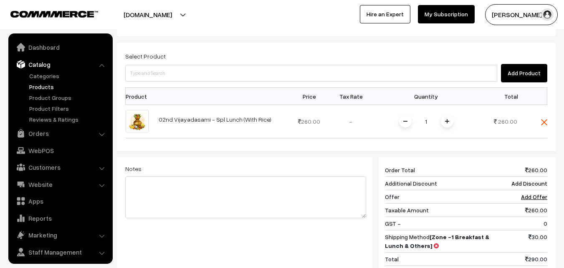
click at [45, 86] on link "Products" at bounding box center [68, 86] width 83 height 9
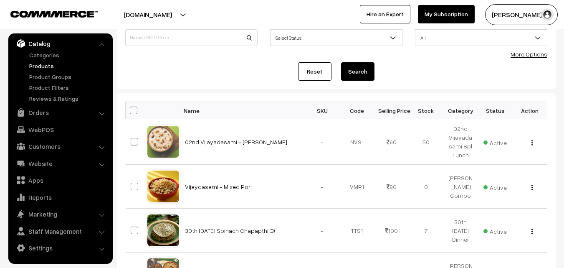
scroll to position [42, 0]
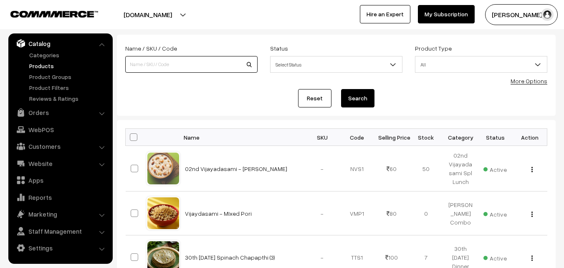
click at [185, 61] on input at bounding box center [191, 64] width 132 height 17
type input "v"
type input "02nd vijayadasami"
click at [341, 89] on button "Search" at bounding box center [357, 98] width 33 height 18
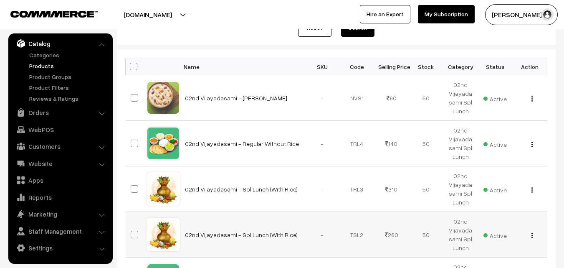
scroll to position [125, 0]
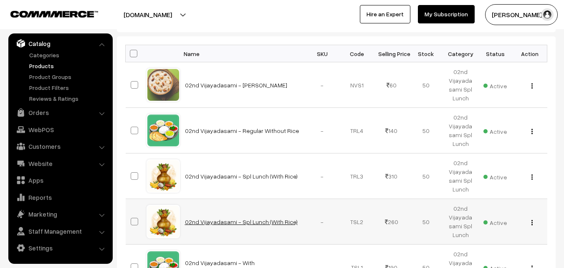
click at [260, 224] on link "02nd Vijayadasami - Spl Lunch (With Rice)" at bounding box center [241, 221] width 113 height 7
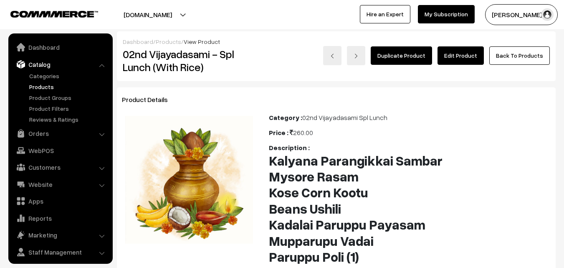
scroll to position [21, 0]
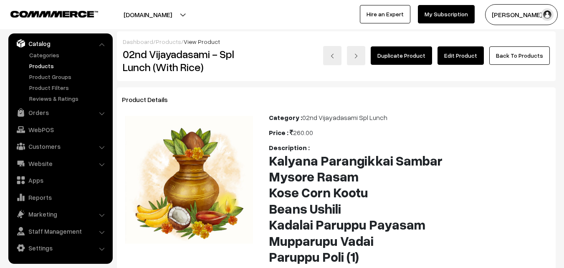
click at [364, 116] on div "Category : 02nd Vijayadasami Spl Lunch" at bounding box center [410, 117] width 282 height 10
click at [471, 56] on link "Edit Product" at bounding box center [461, 55] width 46 height 18
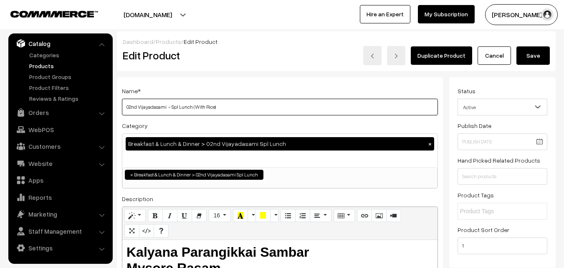
click at [203, 108] on input "02nd Vijayadasami - Spl Lunch (With Rice)" at bounding box center [280, 107] width 316 height 17
type input "02nd Vijayadasami - Spl Lunch (Without Rice)"
click at [534, 58] on button "Save" at bounding box center [533, 55] width 33 height 18
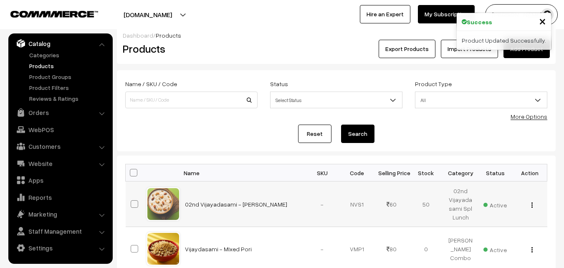
scroll to position [42, 0]
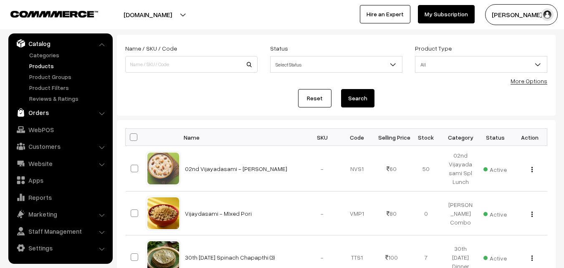
click at [43, 114] on link "Orders" at bounding box center [59, 112] width 99 height 15
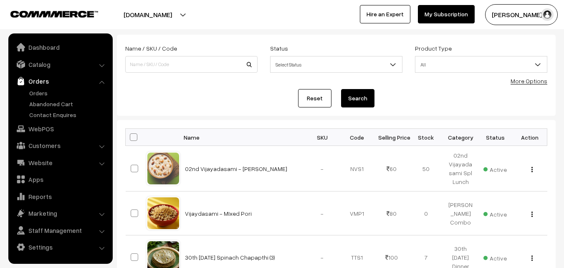
scroll to position [0, 0]
click at [41, 94] on link "Orders" at bounding box center [68, 93] width 83 height 9
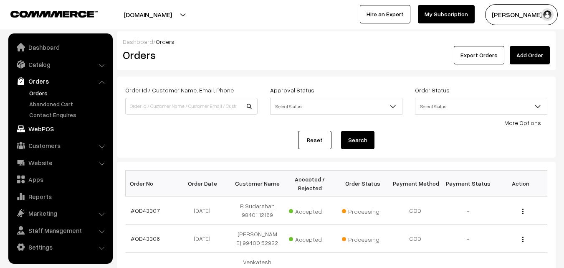
click at [46, 130] on link "WebPOS" at bounding box center [59, 128] width 99 height 15
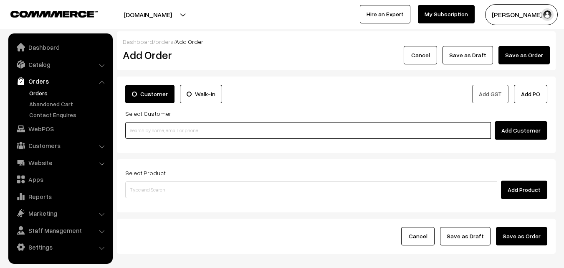
click at [197, 132] on input at bounding box center [308, 130] width 366 height 17
paste input "[PHONE_NUMBER]"
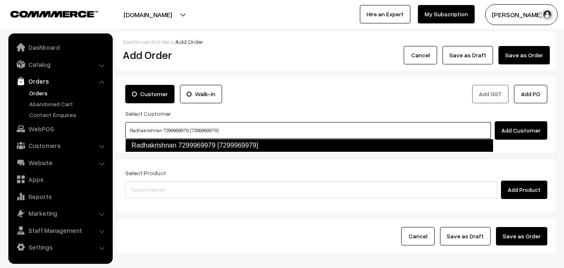
type input "Radhakrishnan 7299969979 [7299969979]"
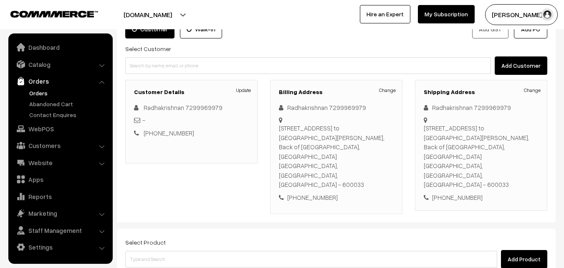
scroll to position [84, 0]
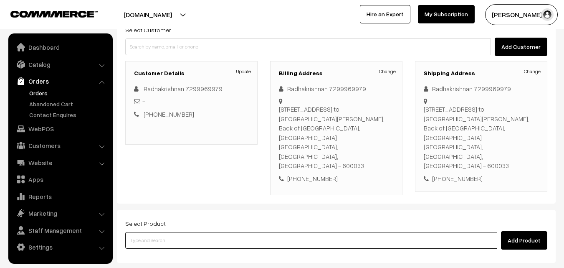
click at [220, 232] on input at bounding box center [311, 240] width 372 height 17
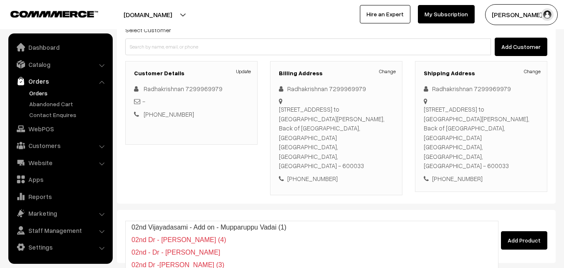
type input "02nd"
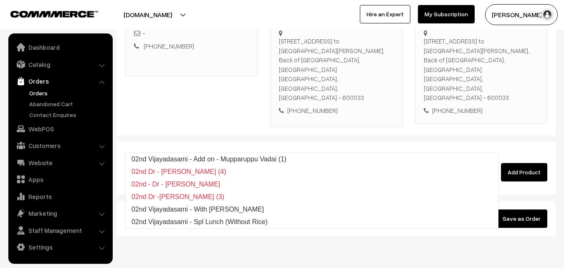
scroll to position [152, 0]
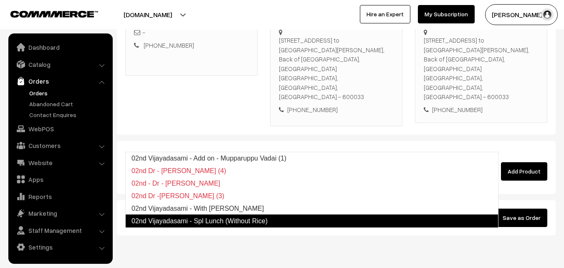
click at [209, 222] on link "02nd Vijayadasami - Spl Lunch (Without Rice)" at bounding box center [311, 220] width 373 height 13
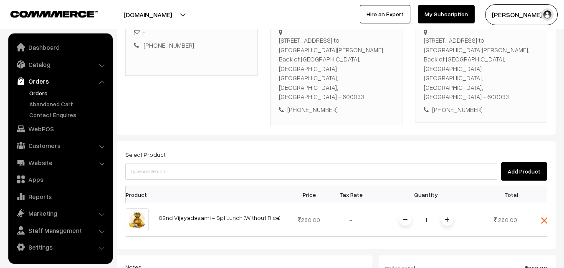
scroll to position [194, 0]
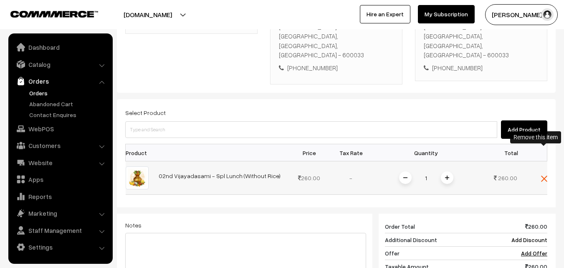
click at [545, 175] on img at bounding box center [544, 178] width 6 height 6
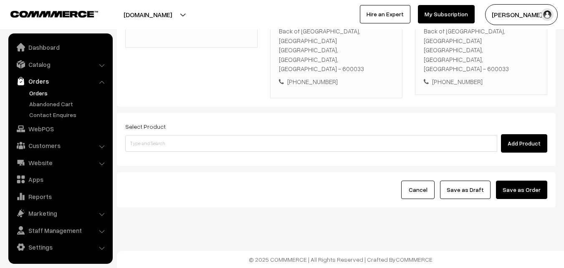
scroll to position [152, 0]
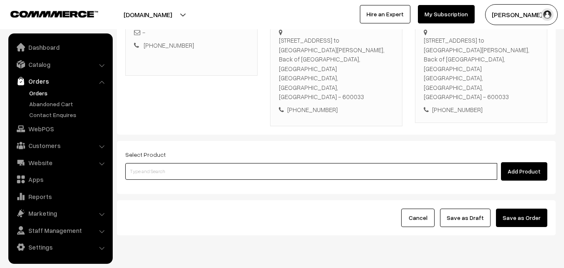
click at [380, 163] on input at bounding box center [311, 171] width 372 height 17
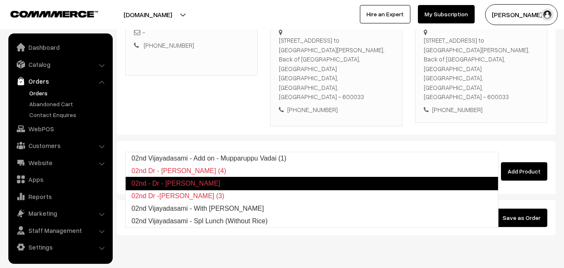
type input "02nd Vijayadasami - With [PERSON_NAME]"
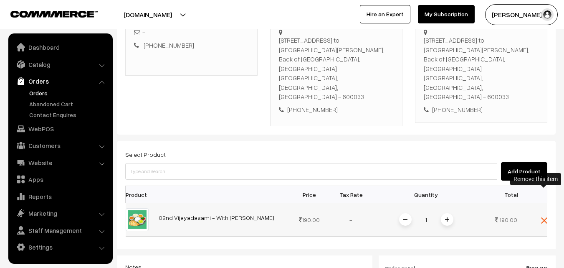
click at [543, 217] on img at bounding box center [544, 220] width 6 height 6
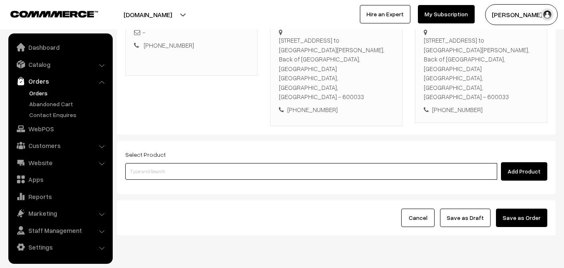
click at [344, 163] on input at bounding box center [311, 171] width 372 height 17
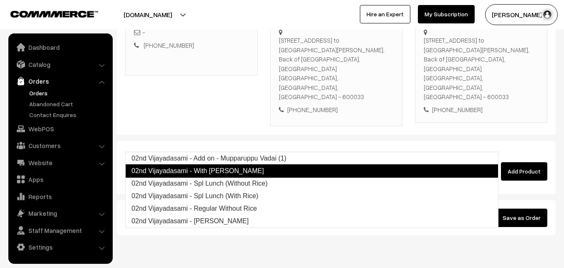
type input "02nd Vijayadasami - Spl Lunch (Without Rice)"
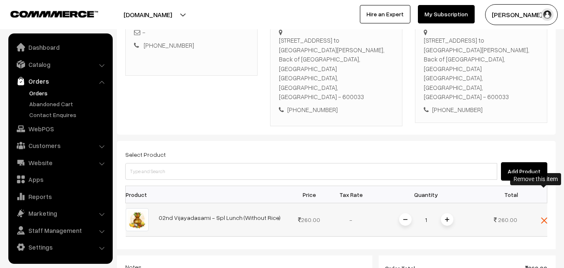
click at [544, 217] on img at bounding box center [544, 220] width 6 height 6
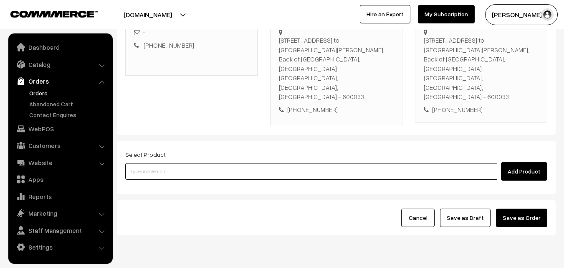
click at [285, 163] on input at bounding box center [311, 171] width 372 height 17
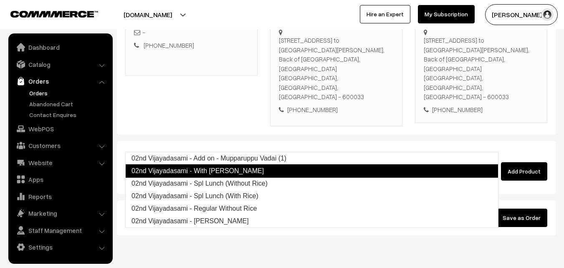
type input "02nd Vijayadasami - Spl Lunch (With Rice)"
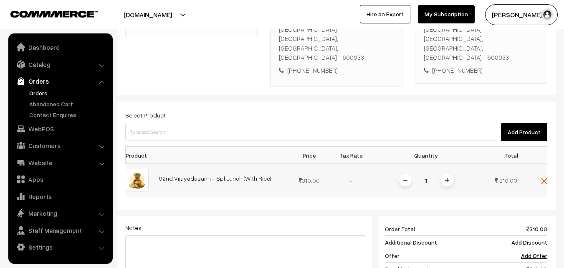
scroll to position [236, 0]
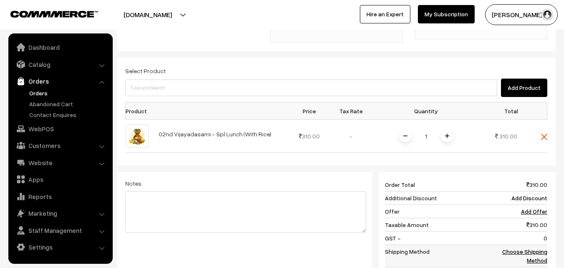
click at [522, 248] on link "Choose Shipping Method" at bounding box center [524, 256] width 45 height 16
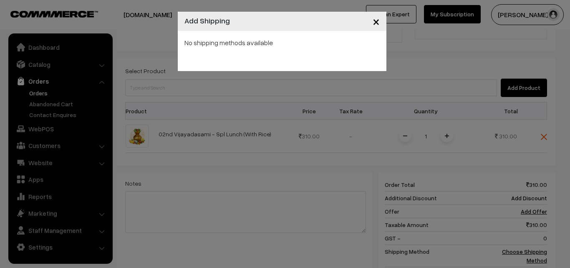
click at [375, 25] on span "×" at bounding box center [376, 20] width 7 height 15
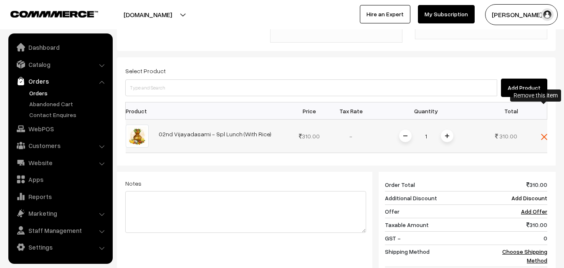
click at [543, 134] on img at bounding box center [544, 137] width 6 height 6
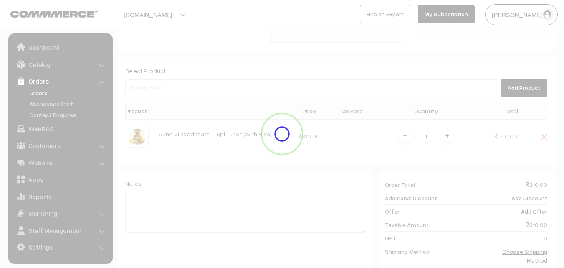
scroll to position [152, 0]
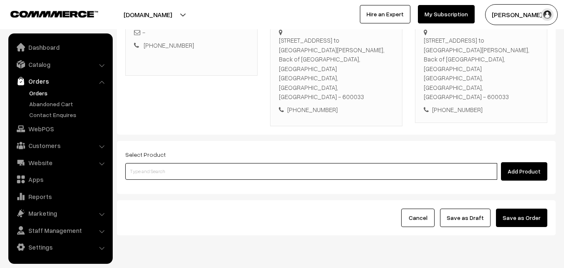
click at [345, 163] on input at bounding box center [311, 171] width 372 height 17
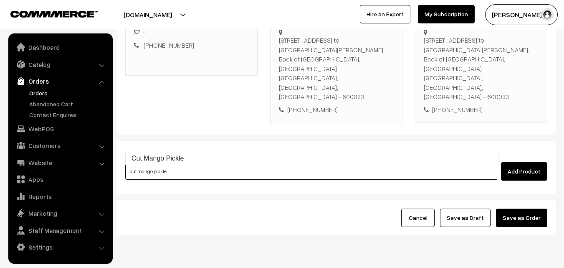
type input "Cut Mango Pickle"
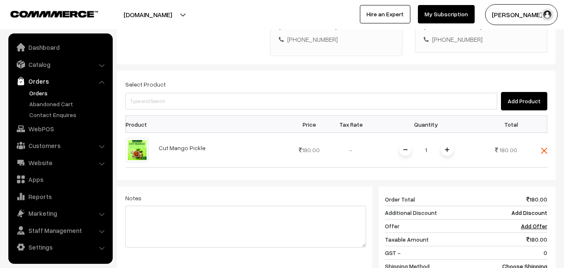
scroll to position [236, 0]
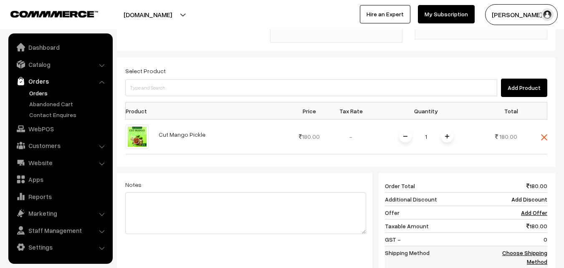
click at [526, 249] on link "Choose Shipping Method" at bounding box center [524, 257] width 45 height 16
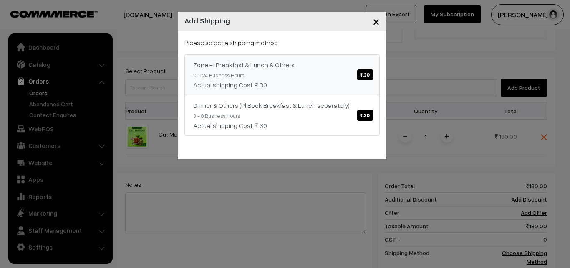
click at [366, 77] on span "₹.30" at bounding box center [364, 74] width 15 height 11
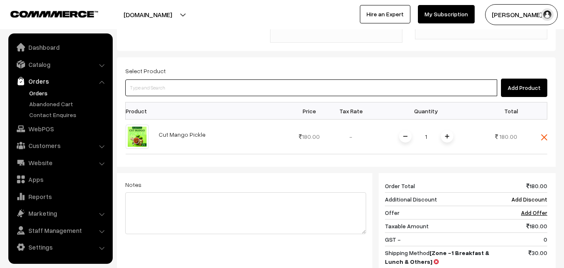
click at [339, 79] on input at bounding box center [311, 87] width 372 height 17
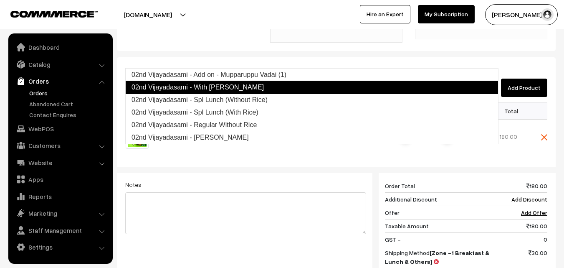
type input "02nd Vijayadasami - Spl Lunch (With Rice)"
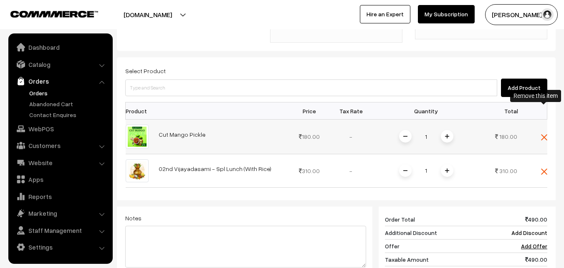
click at [546, 134] on img at bounding box center [544, 137] width 6 height 6
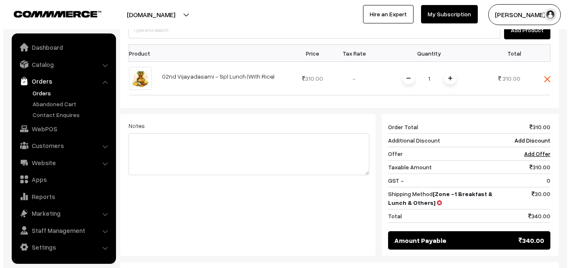
scroll to position [314, 0]
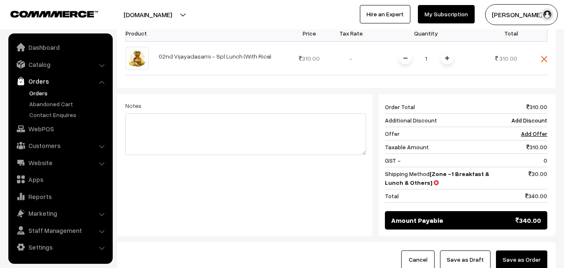
click at [524, 250] on button "Save as Order" at bounding box center [521, 259] width 51 height 18
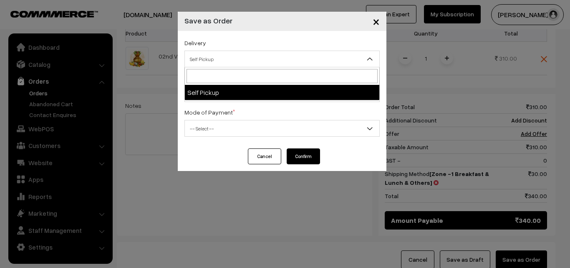
click at [302, 63] on span "Self Pickup" at bounding box center [282, 59] width 195 height 15
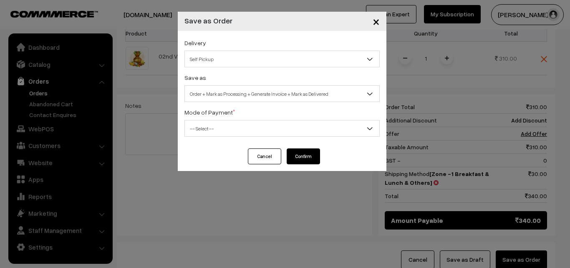
click at [299, 92] on span "Order + Mark as Processing + Generate Invoice + Mark as Delivered" at bounding box center [282, 93] width 195 height 15
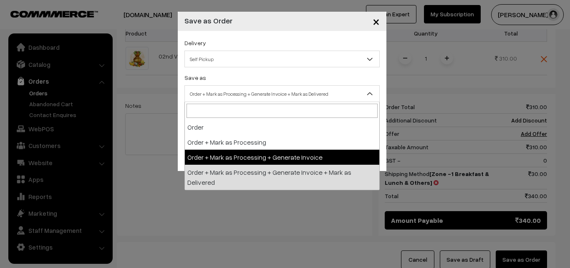
select select "3"
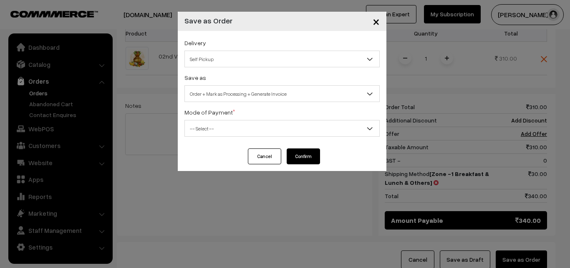
click at [300, 130] on span "-- Select --" at bounding box center [282, 128] width 195 height 15
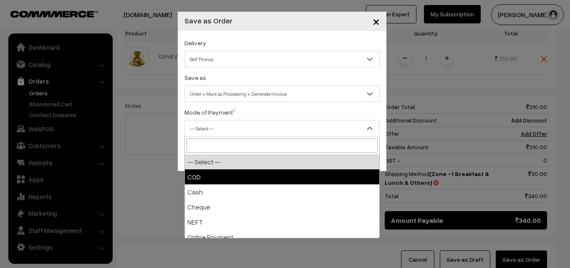
select select "1"
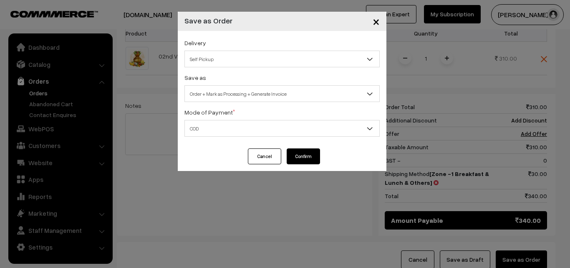
click at [312, 156] on button "Confirm" at bounding box center [303, 156] width 33 height 16
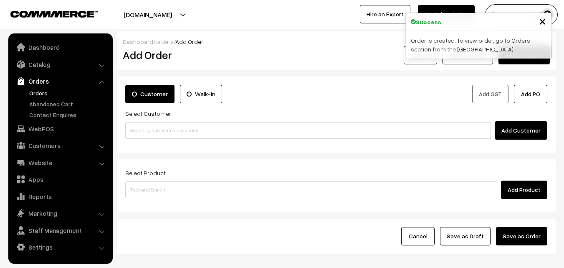
click at [43, 94] on link "Orders" at bounding box center [68, 93] width 83 height 9
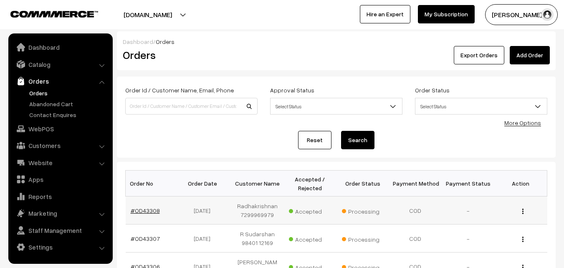
click at [142, 209] on link "#OD43308" at bounding box center [145, 210] width 29 height 7
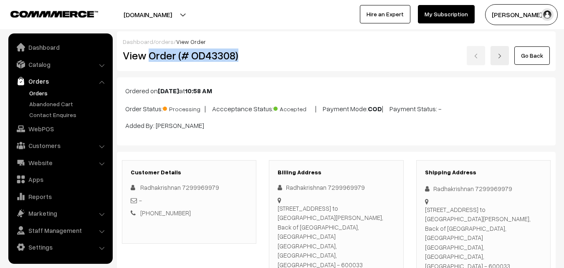
drag, startPoint x: 150, startPoint y: 58, endPoint x: 239, endPoint y: 58, distance: 89.0
click at [239, 58] on h2 "View Order (# OD43308)" at bounding box center [190, 55] width 134 height 13
copy h2 "Order (# OD43308)"
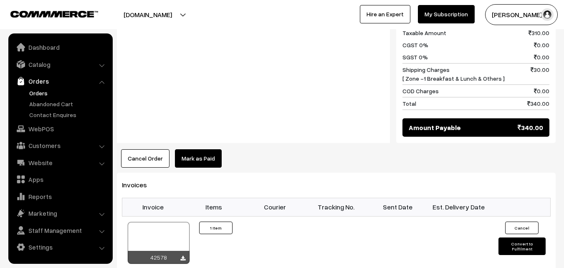
scroll to position [459, 0]
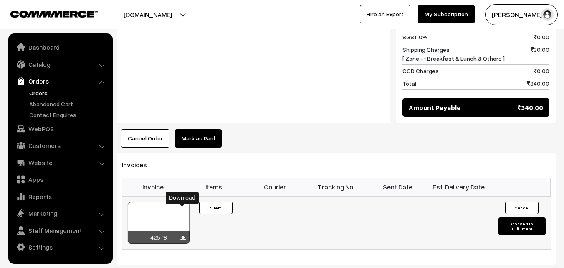
click at [184, 236] on icon at bounding box center [182, 238] width 5 height 5
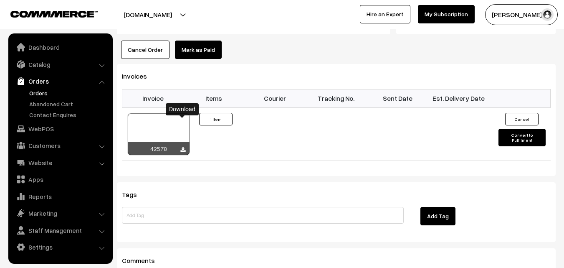
scroll to position [585, 0]
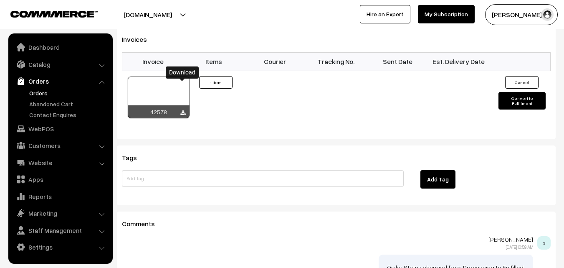
click at [33, 93] on link "Orders" at bounding box center [68, 93] width 83 height 9
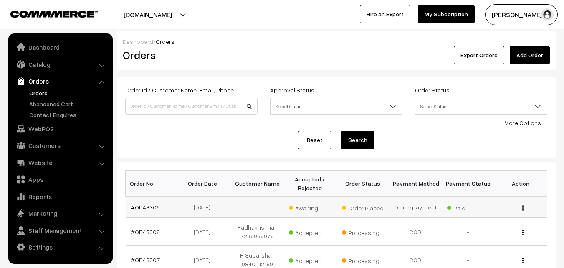
click at [148, 208] on link "#OD43309" at bounding box center [145, 206] width 29 height 7
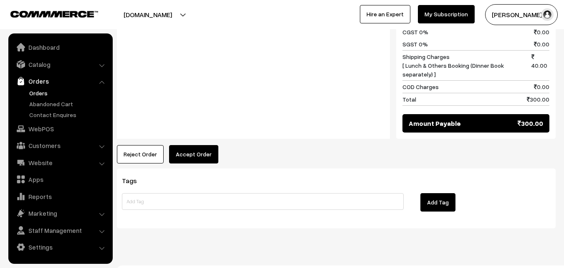
click at [198, 163] on button "Accept Order" at bounding box center [193, 154] width 49 height 18
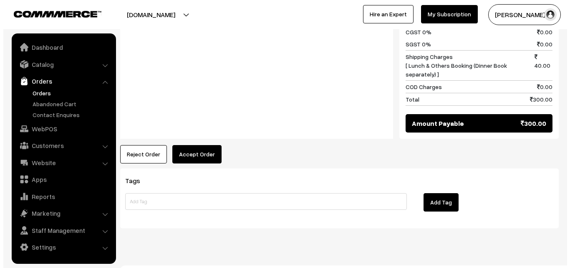
scroll to position [418, 0]
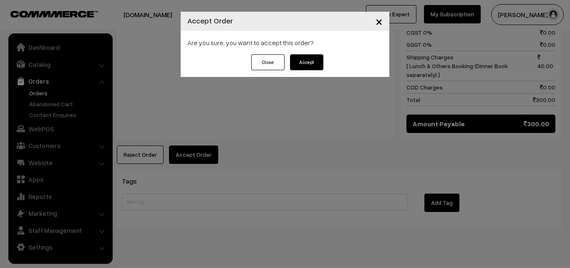
click at [312, 63] on button "Accept" at bounding box center [306, 62] width 33 height 16
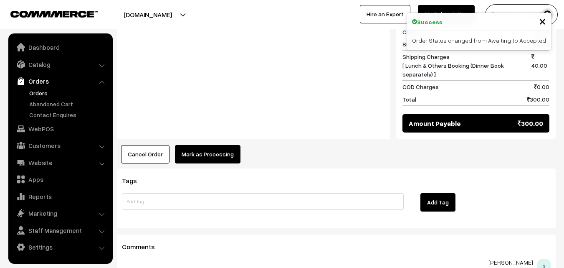
click at [192, 158] on button "Mark as Processing" at bounding box center [208, 154] width 66 height 18
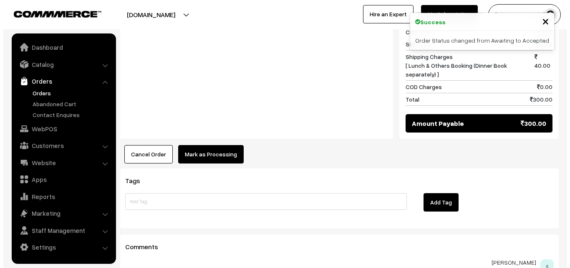
scroll to position [418, 0]
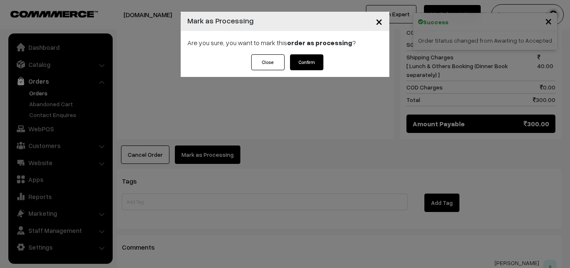
click at [299, 64] on button "Confirm" at bounding box center [306, 62] width 33 height 16
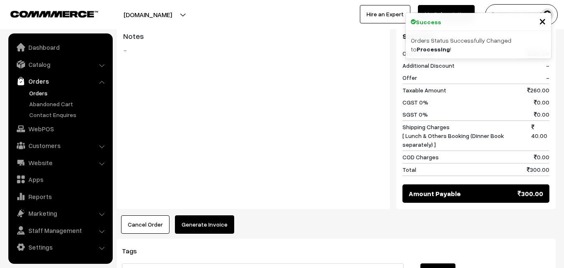
scroll to position [459, 0]
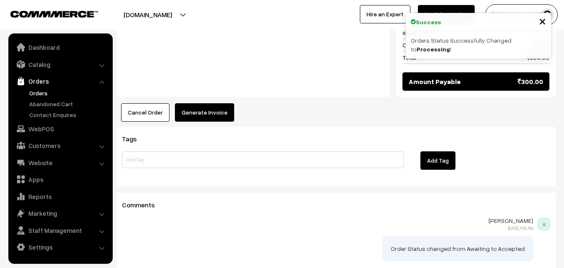
click at [183, 122] on button "Generate Invoice" at bounding box center [204, 112] width 59 height 18
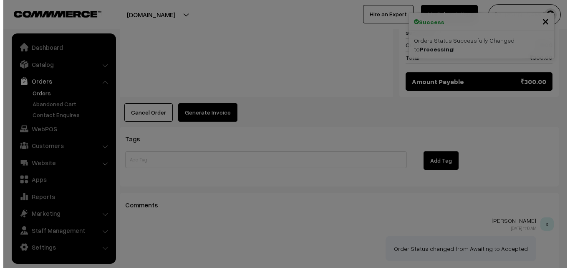
scroll to position [460, 0]
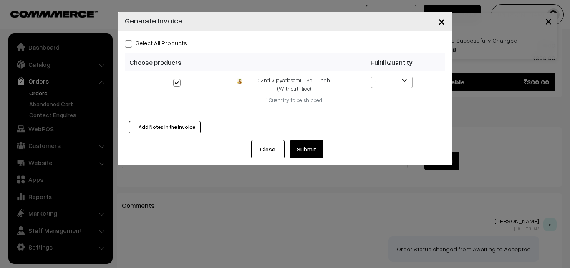
click at [130, 47] on span at bounding box center [129, 44] width 8 height 8
click at [130, 45] on input "Select All Products" at bounding box center [127, 42] width 5 height 5
checkbox input "true"
click at [303, 151] on button "Submit" at bounding box center [306, 149] width 33 height 18
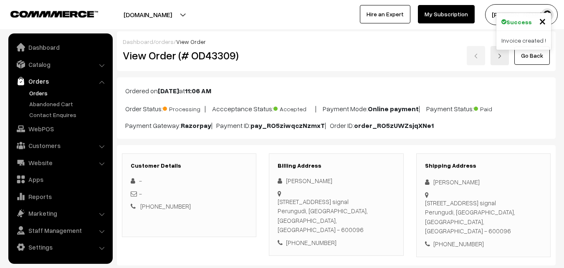
scroll to position [459, 0]
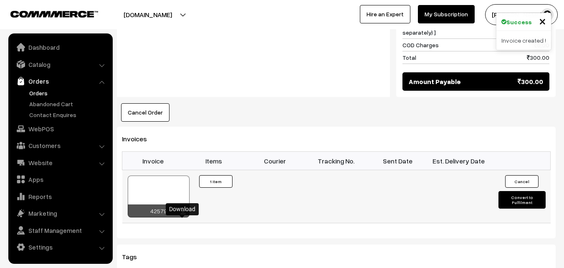
click at [184, 215] on icon at bounding box center [182, 212] width 5 height 5
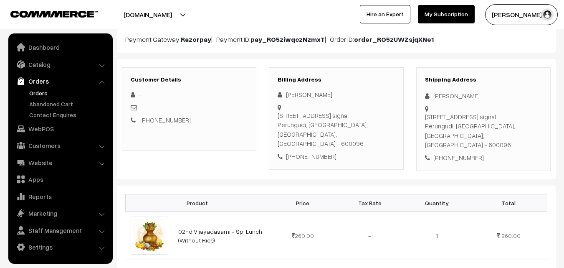
scroll to position [42, 0]
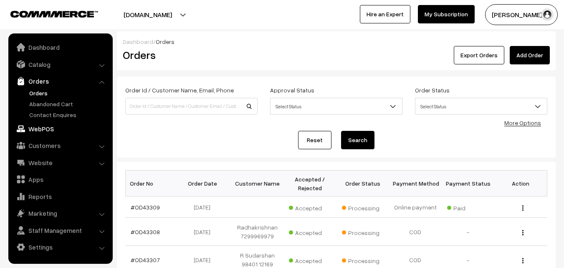
click at [41, 131] on link "WebPOS" at bounding box center [59, 128] width 99 height 15
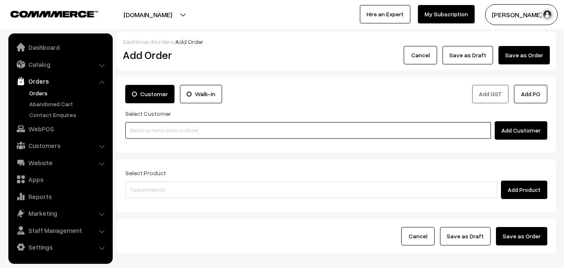
click at [218, 131] on input at bounding box center [308, 130] width 366 height 17
paste input "[PHONE_NUMBER]"
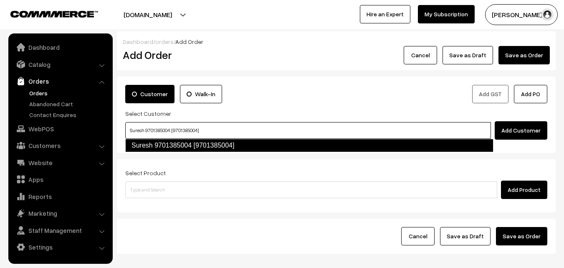
type input "Suresh 9701385004 [9701385004]"
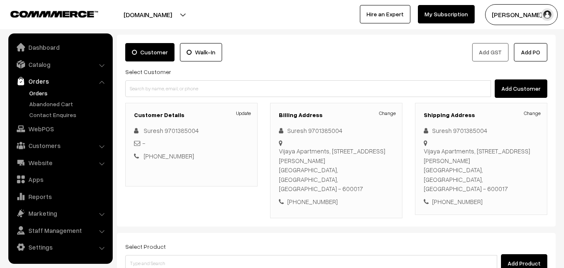
scroll to position [125, 0]
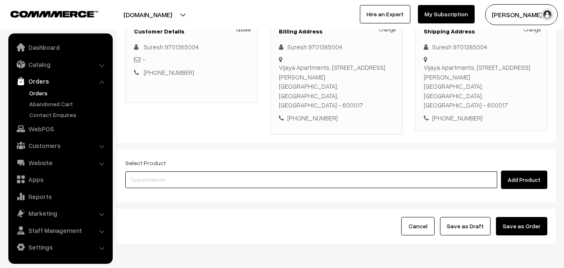
drag, startPoint x: 230, startPoint y: 158, endPoint x: 231, endPoint y: 191, distance: 33.0
click at [230, 171] on input at bounding box center [311, 179] width 372 height 17
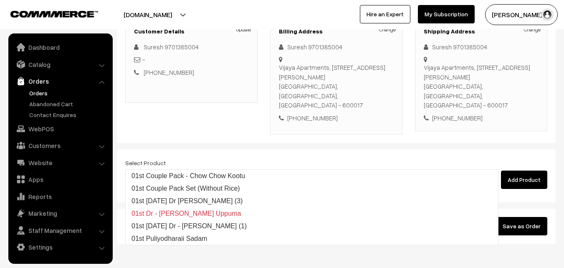
type input "01st"
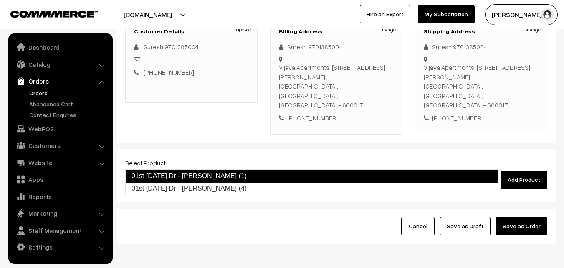
type input "01st [DATE] Dr - [PERSON_NAME] (4)"
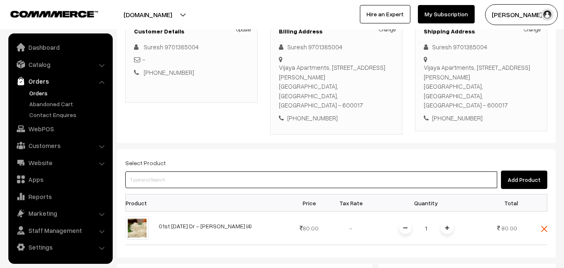
click at [474, 171] on input at bounding box center [311, 179] width 372 height 17
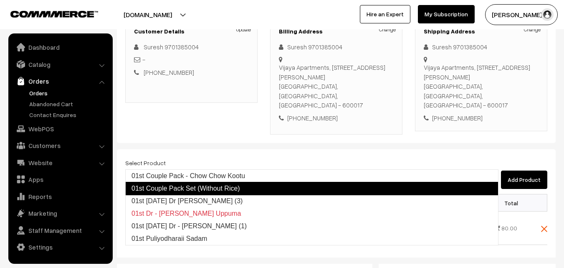
type input "01st [DATE] Dr [PERSON_NAME] (3)"
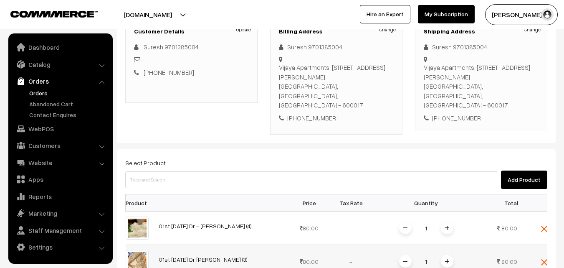
click at [446, 259] on img at bounding box center [447, 261] width 4 height 4
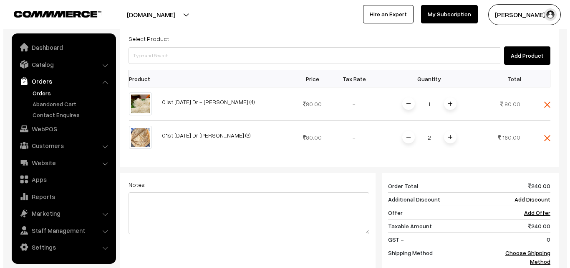
scroll to position [334, 0]
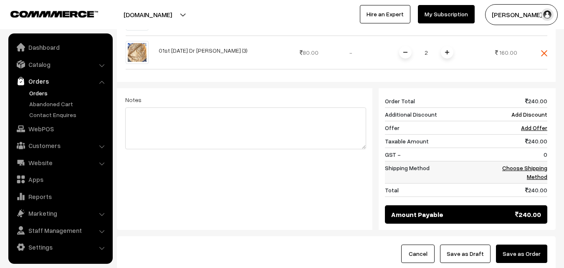
click at [540, 161] on td "Choose Shipping Method" at bounding box center [522, 172] width 52 height 22
click at [540, 164] on link "Choose Shipping Method" at bounding box center [524, 172] width 45 height 16
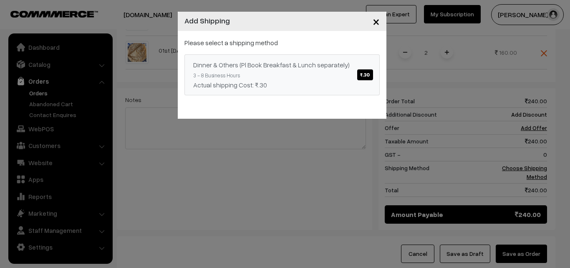
click at [371, 77] on span "₹.30" at bounding box center [364, 74] width 15 height 11
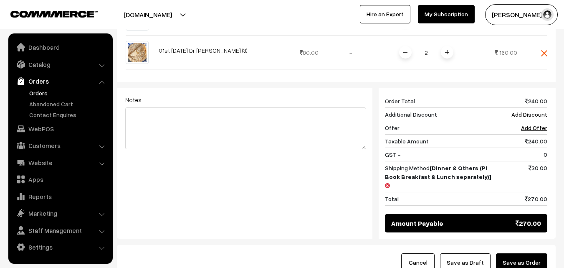
click at [525, 253] on button "Save as Order" at bounding box center [521, 262] width 51 height 18
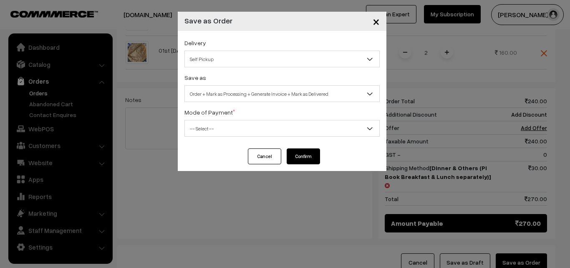
click at [281, 59] on span "Self Pickup" at bounding box center [282, 59] width 195 height 15
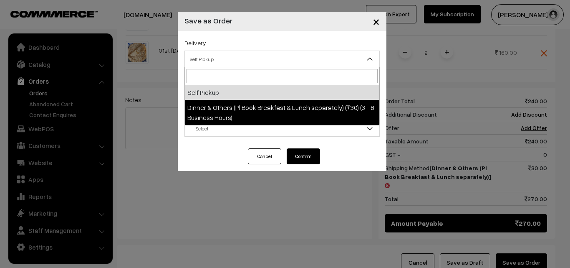
select select "DOP1"
select select "3"
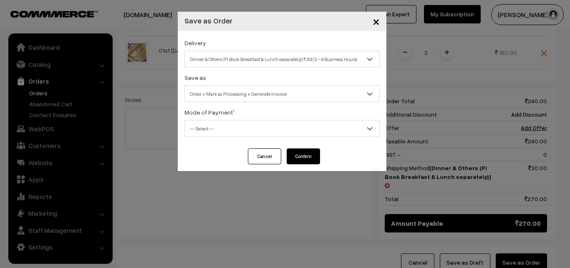
click at [292, 123] on span "-- Select --" at bounding box center [282, 128] width 195 height 15
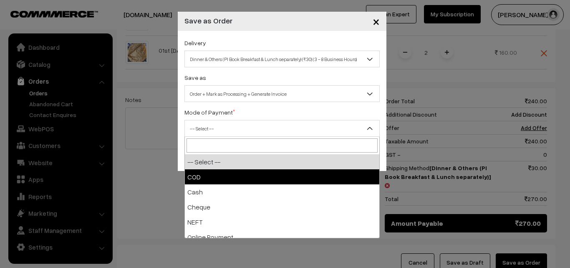
select select "1"
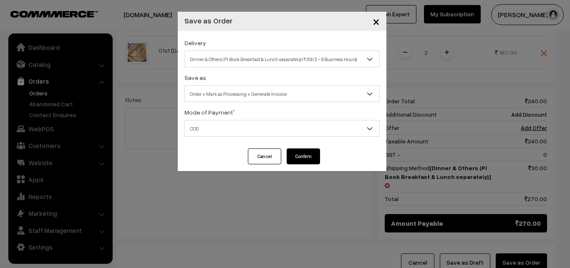
click at [309, 155] on button "Confirm" at bounding box center [303, 156] width 33 height 16
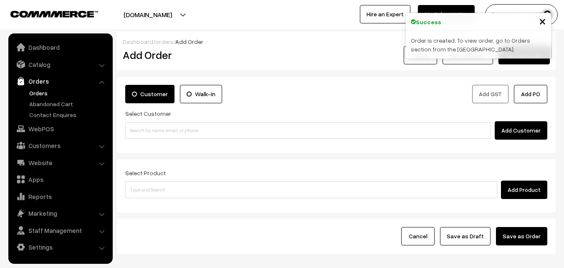
click at [46, 93] on link "Orders" at bounding box center [68, 93] width 83 height 9
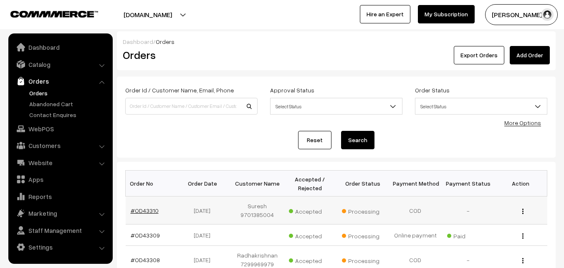
click at [152, 209] on link "#OD43310" at bounding box center [145, 210] width 28 height 7
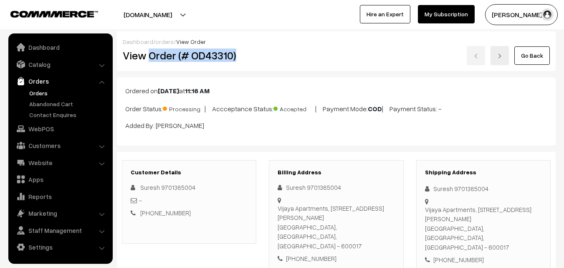
drag, startPoint x: 150, startPoint y: 56, endPoint x: 259, endPoint y: 53, distance: 109.5
click at [259, 53] on div "View Order (# OD43310)" at bounding box center [190, 55] width 147 height 19
copy h2 "Order (# OD43310)"
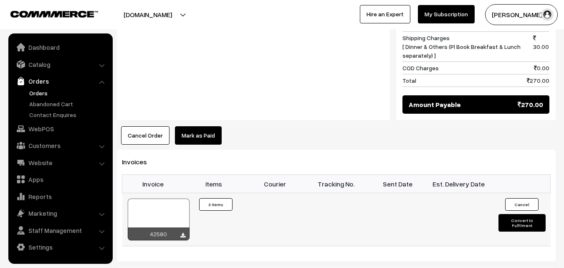
scroll to position [501, 0]
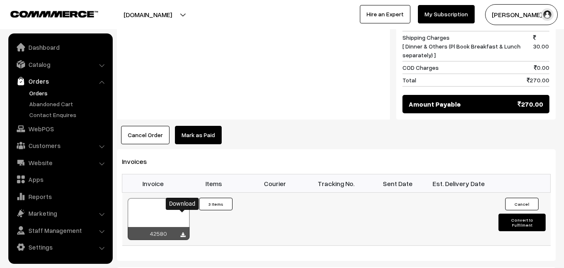
click at [185, 232] on icon at bounding box center [182, 234] width 5 height 5
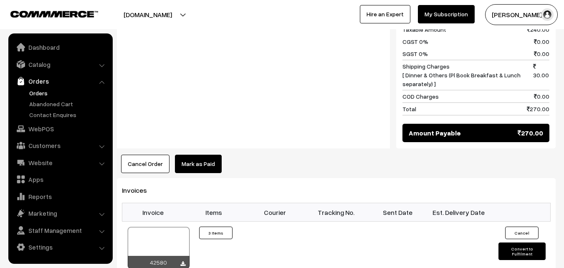
scroll to position [459, 0]
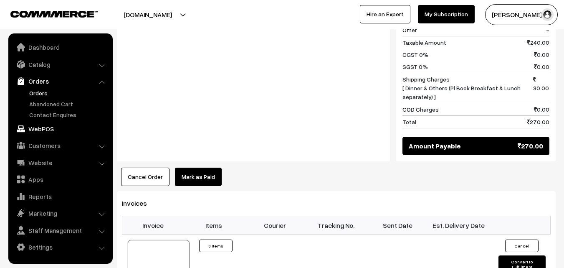
click at [35, 126] on link "WebPOS" at bounding box center [59, 128] width 99 height 15
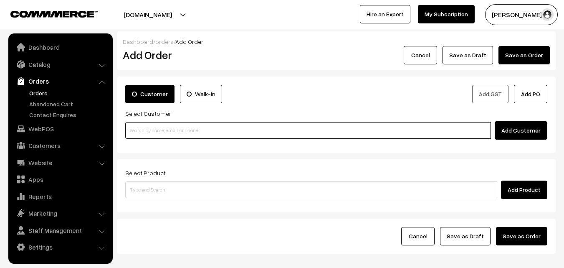
click at [156, 133] on input at bounding box center [308, 130] width 366 height 17
paste input "+91 93826 91157"
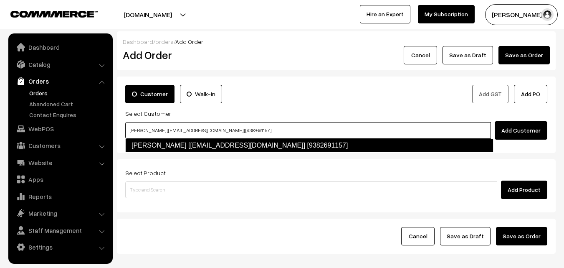
type input "Sethuraman Sethuraman [annams2@gmail.com] [9382691157]"
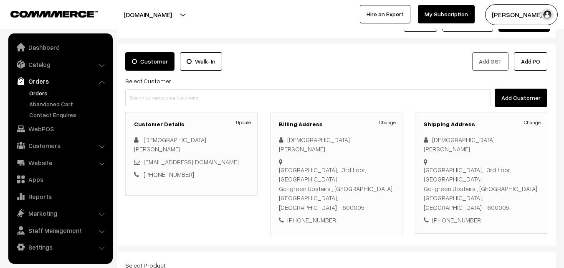
scroll to position [125, 0]
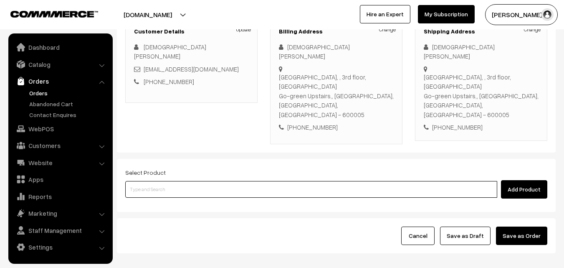
click at [289, 181] on input at bounding box center [311, 189] width 372 height 17
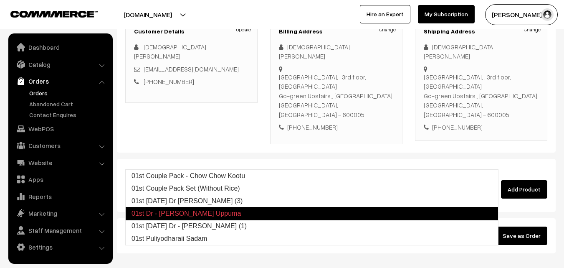
type input "01st [DATE] Dr - [PERSON_NAME] (1)"
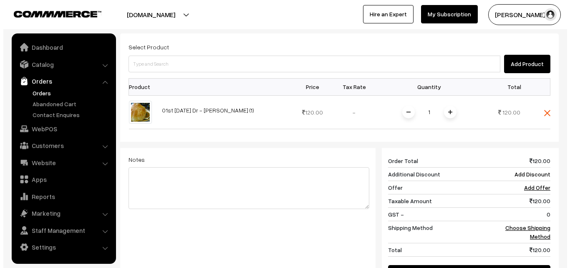
scroll to position [292, 0]
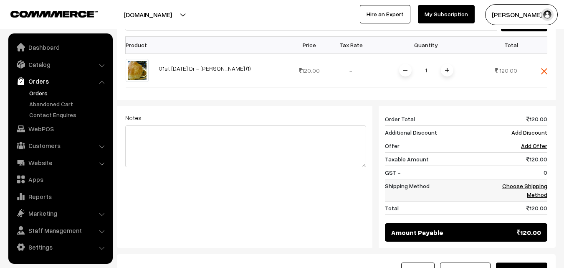
click at [519, 182] on link "Choose Shipping Method" at bounding box center [524, 190] width 45 height 16
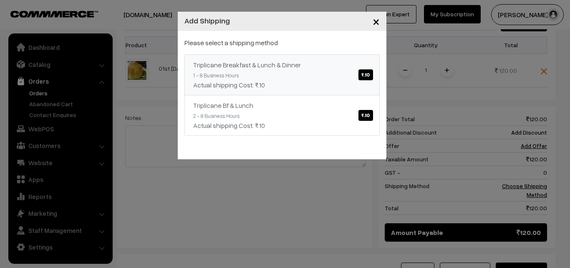
click at [369, 76] on span "₹.10" at bounding box center [366, 74] width 14 height 11
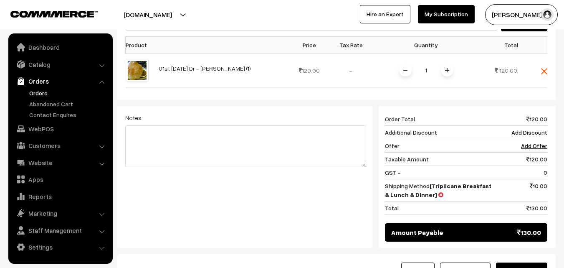
click at [529, 262] on button "Save as Order" at bounding box center [521, 271] width 51 height 18
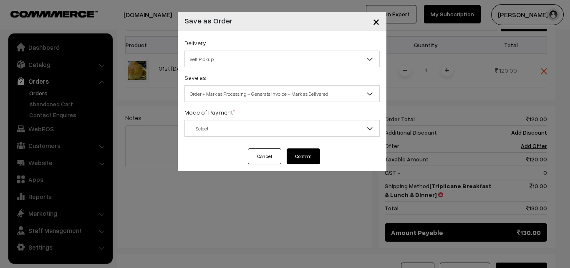
click at [288, 59] on span "Self Pickup" at bounding box center [282, 59] width 195 height 15
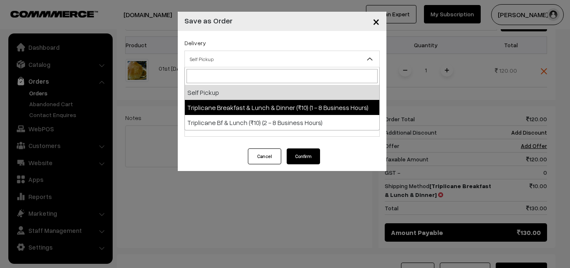
select select "TBL1"
select select "3"
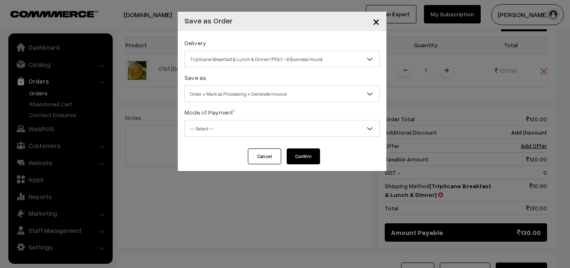
click at [288, 133] on span "-- Select --" at bounding box center [282, 128] width 195 height 15
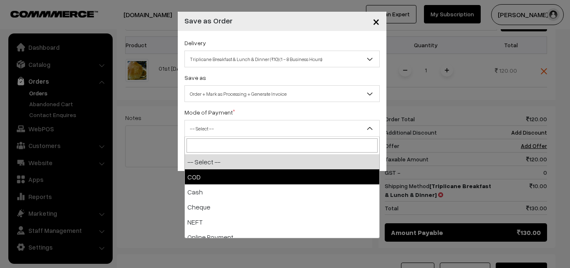
select select "1"
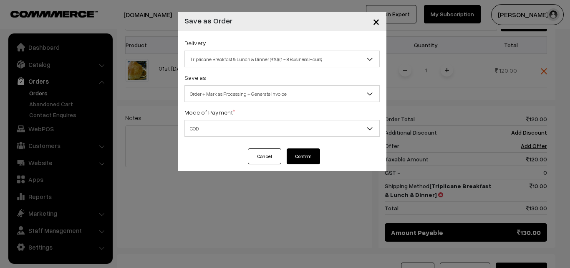
click at [301, 151] on button "Confirm" at bounding box center [303, 156] width 33 height 16
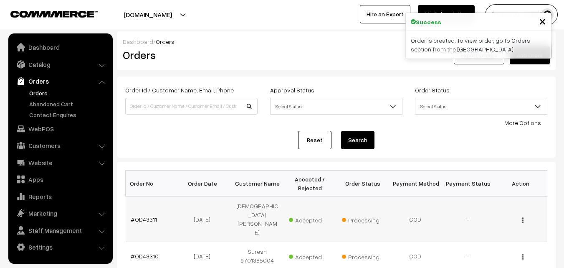
click at [146, 214] on td "#OD43311" at bounding box center [152, 219] width 53 height 46
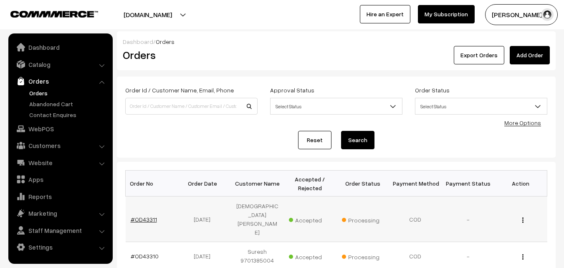
click at [151, 215] on link "#OD43311" at bounding box center [144, 218] width 26 height 7
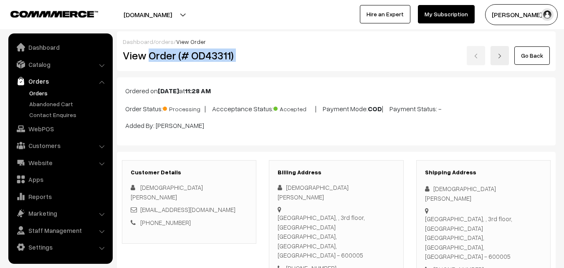
drag, startPoint x: 150, startPoint y: 55, endPoint x: 284, endPoint y: 53, distance: 134.1
click at [284, 53] on div "View Order (# OD43311) Go Back" at bounding box center [337, 55] width 440 height 19
copy div "Order (# OD43311)"
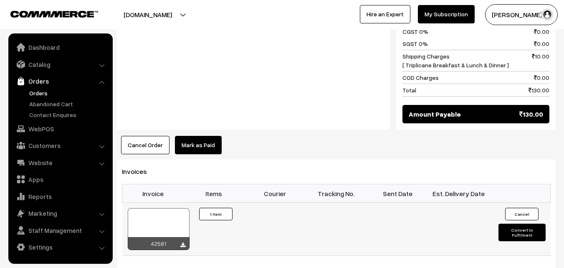
scroll to position [459, 0]
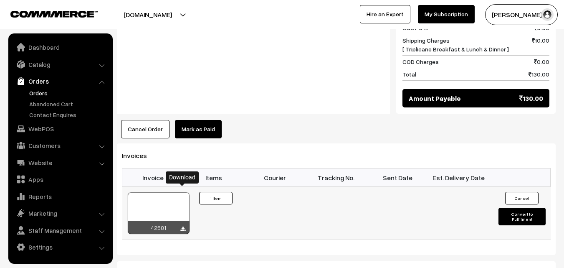
click at [183, 226] on icon at bounding box center [182, 228] width 5 height 5
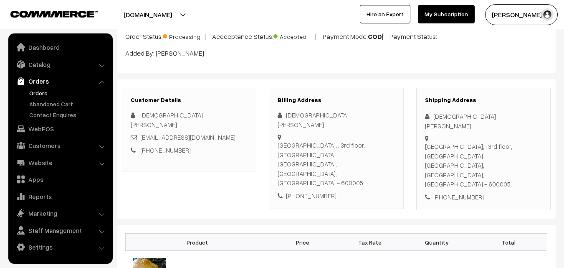
scroll to position [0, 0]
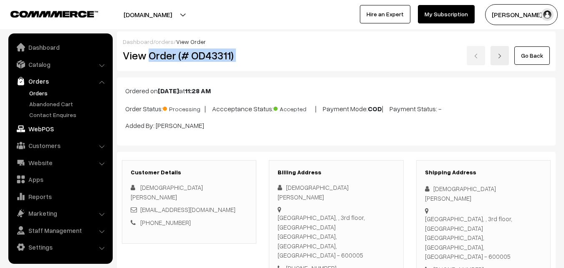
click at [48, 130] on link "WebPOS" at bounding box center [59, 128] width 99 height 15
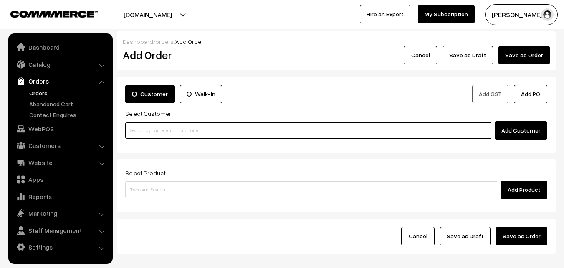
click at [190, 131] on input at bounding box center [308, 130] width 366 height 17
paste input "[PHONE_NUMBER]"
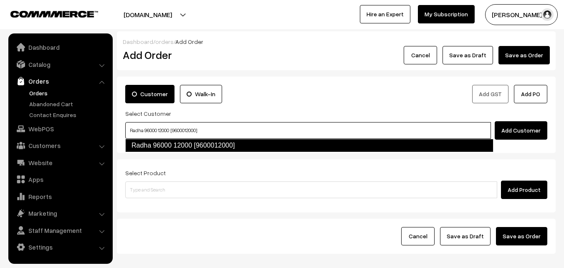
type input "Radha 96000 12000 [9600012000]"
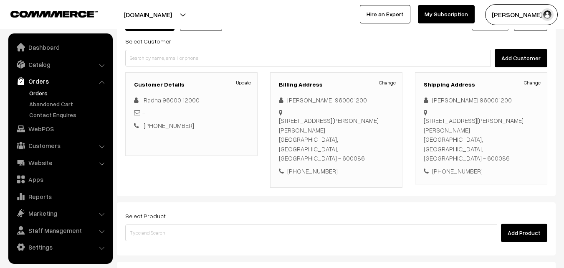
scroll to position [84, 0]
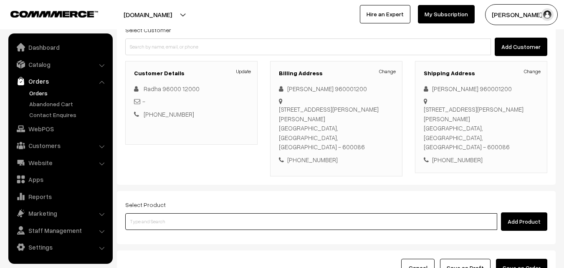
click at [234, 213] on input at bounding box center [311, 221] width 372 height 17
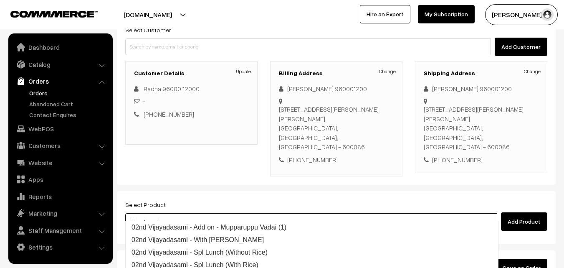
type input "vijayadasami -"
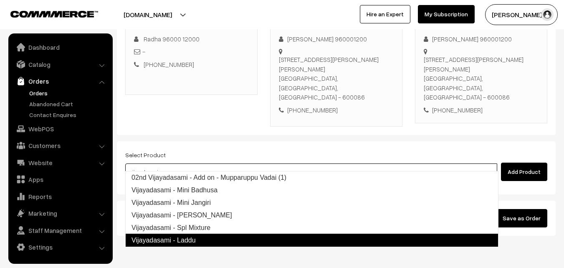
scroll to position [152, 0]
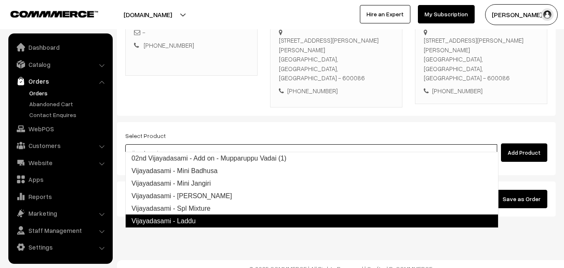
click at [269, 215] on link "Vijayadasami - Laddu" at bounding box center [311, 220] width 373 height 13
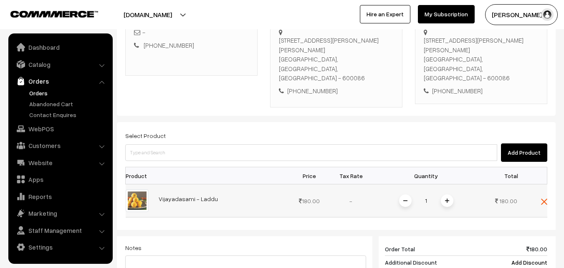
click at [449, 198] on img at bounding box center [447, 200] width 4 height 4
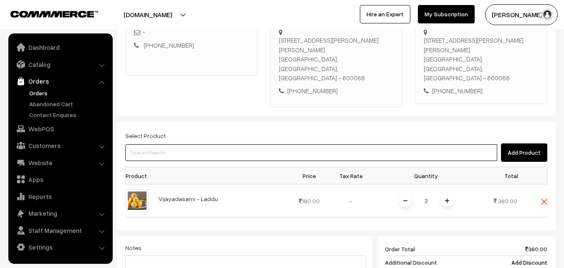
click at [425, 148] on input at bounding box center [311, 152] width 372 height 17
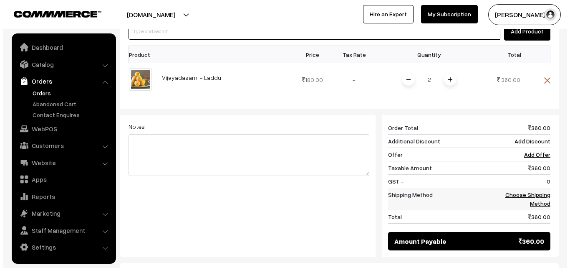
scroll to position [278, 0]
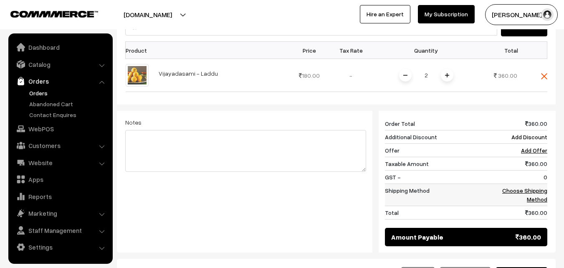
click at [523, 187] on link "Choose Shipping Method" at bounding box center [524, 195] width 45 height 16
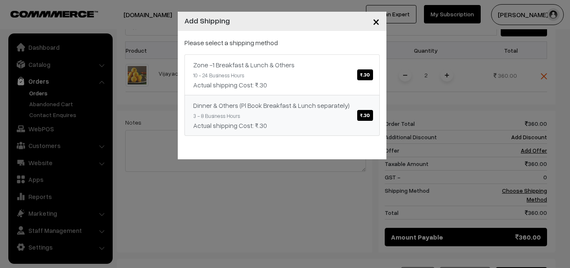
click at [366, 118] on span "₹.30" at bounding box center [364, 115] width 15 height 11
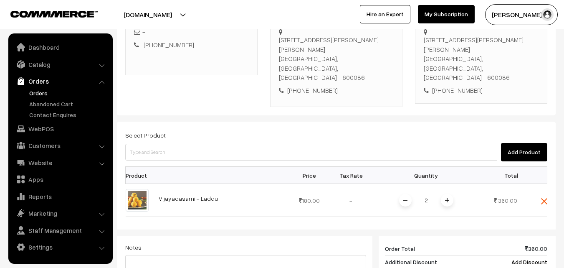
scroll to position [152, 0]
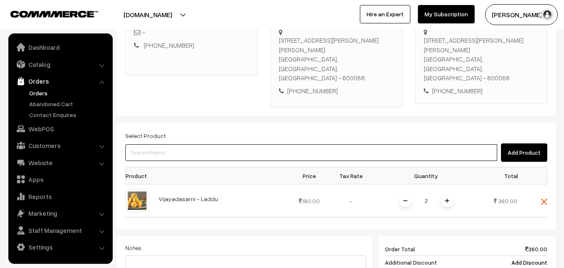
click at [334, 150] on input at bounding box center [311, 152] width 372 height 17
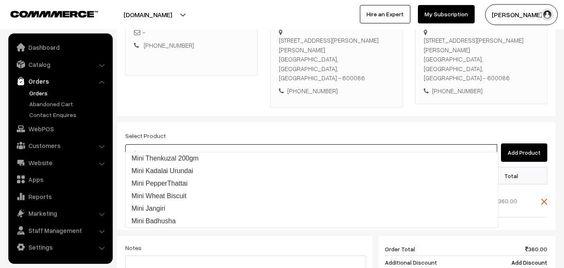
type input "m"
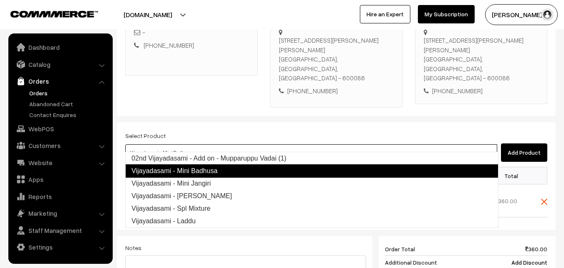
type input "Vijayadasami - Mini Jangiri"
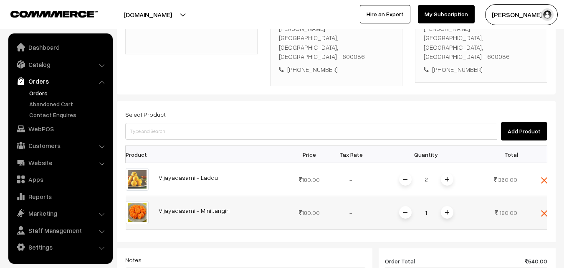
scroll to position [194, 0]
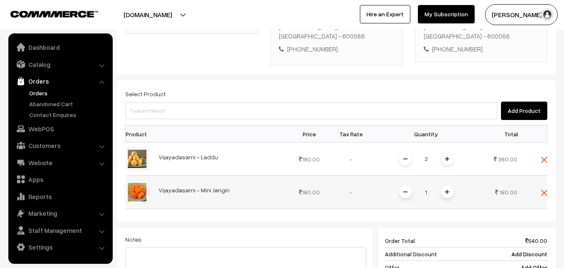
click at [447, 190] on img at bounding box center [447, 192] width 4 height 4
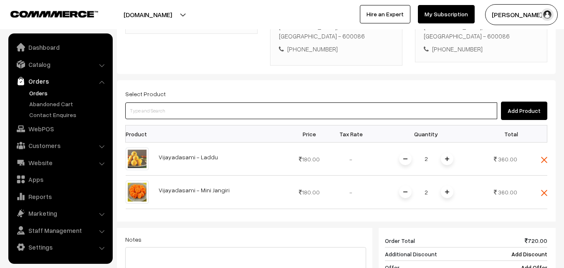
click at [222, 102] on input at bounding box center [311, 110] width 372 height 17
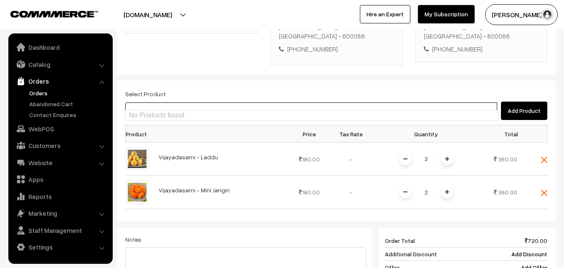
type input "v"
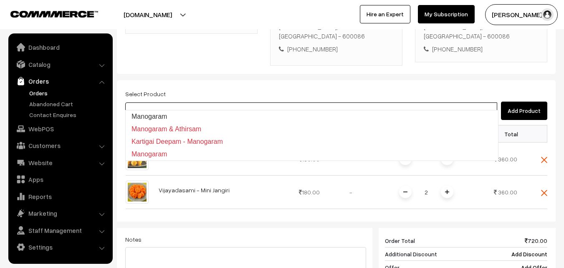
type input "Manogaram"
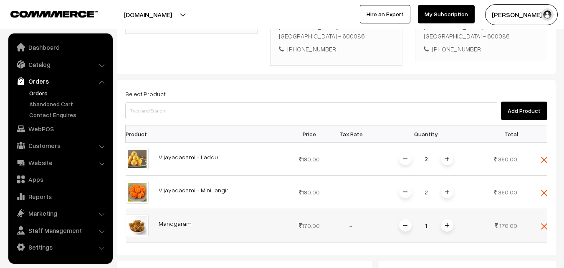
click at [446, 223] on img at bounding box center [447, 225] width 4 height 4
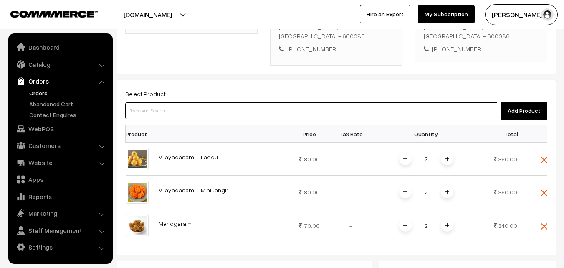
click at [217, 102] on input at bounding box center [311, 110] width 372 height 17
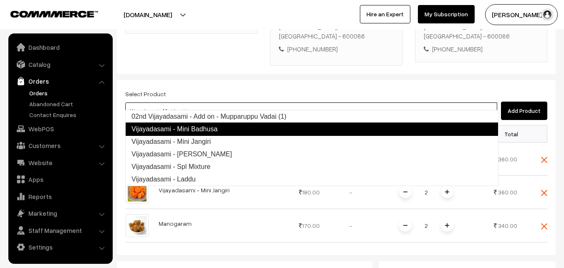
type input "Vijayadasami - [PERSON_NAME]"
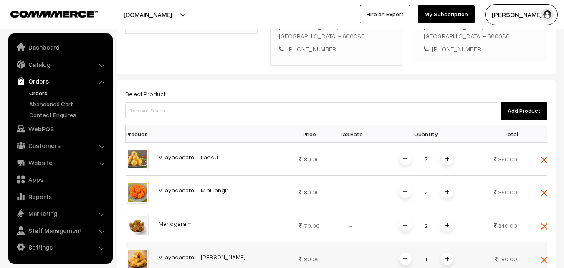
click at [444, 252] on span at bounding box center [447, 258] width 13 height 13
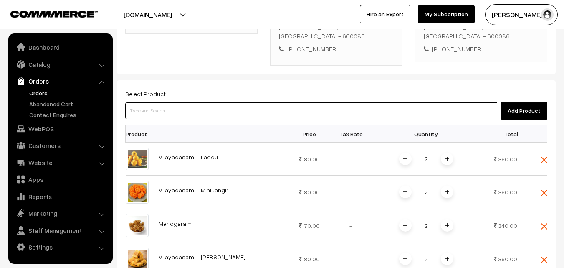
click at [367, 102] on input at bounding box center [311, 110] width 372 height 17
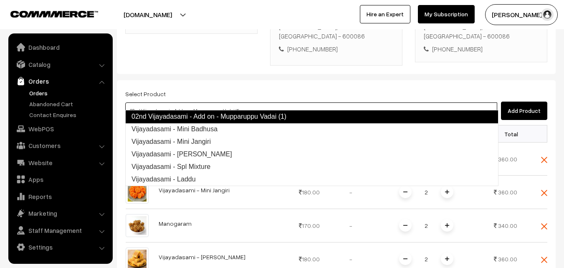
type input "Vijayadasami - Mini Badhusa"
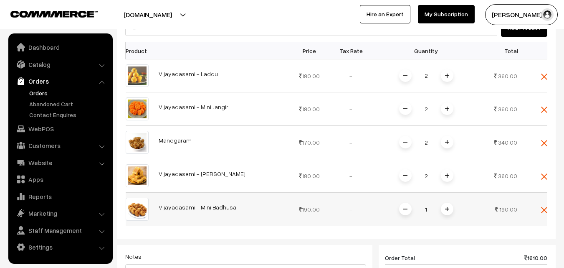
scroll to position [278, 0]
click at [444, 202] on span at bounding box center [447, 208] width 13 height 13
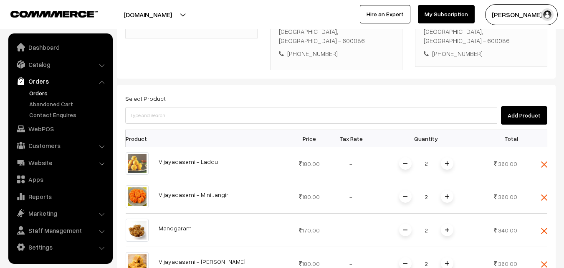
scroll to position [152, 0]
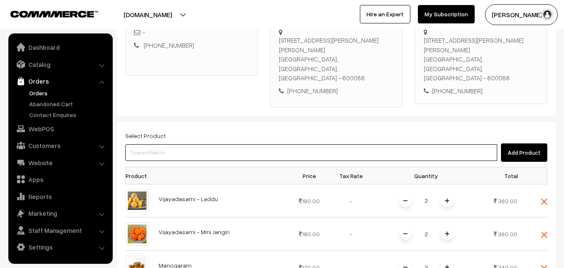
click at [271, 144] on input at bounding box center [311, 152] width 372 height 17
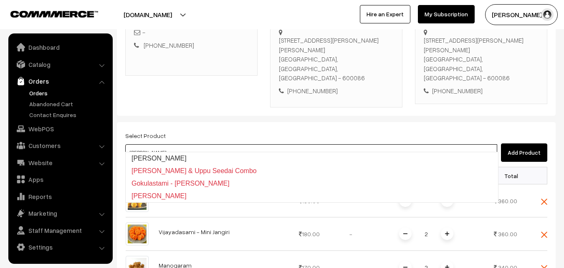
type input "Vella Seedai"
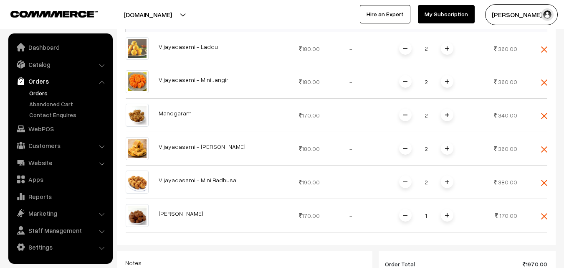
scroll to position [319, 0]
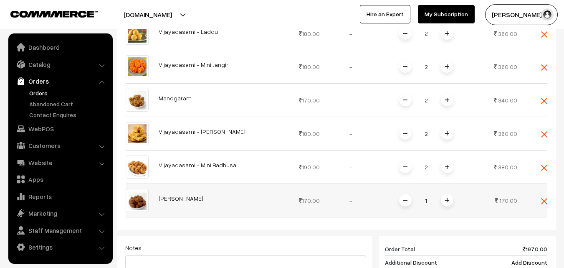
click at [446, 195] on span at bounding box center [447, 200] width 13 height 13
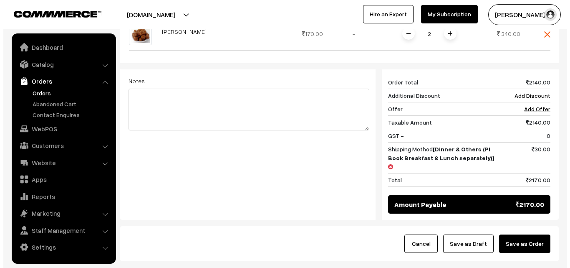
scroll to position [487, 0]
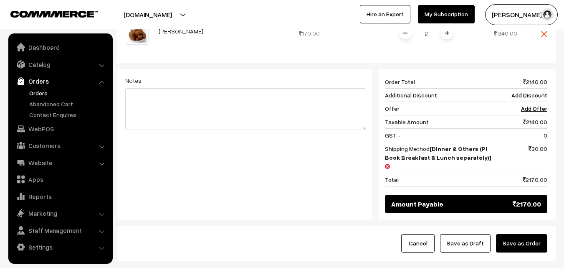
click at [530, 234] on button "Save as Order" at bounding box center [521, 243] width 51 height 18
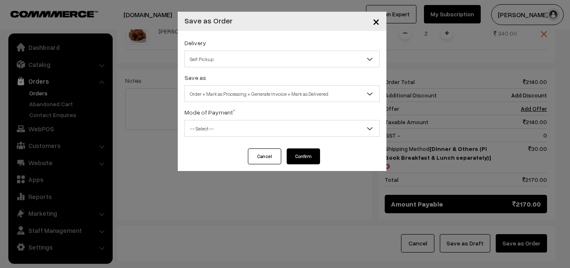
click at [282, 57] on span "Self Pickup" at bounding box center [282, 59] width 195 height 15
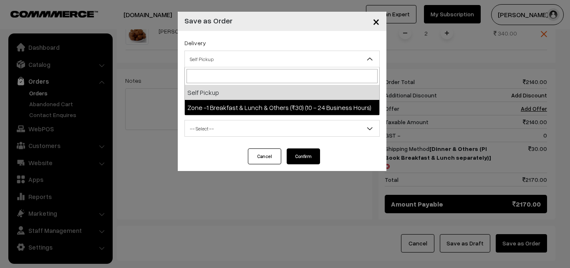
select select "ZON1"
select select "3"
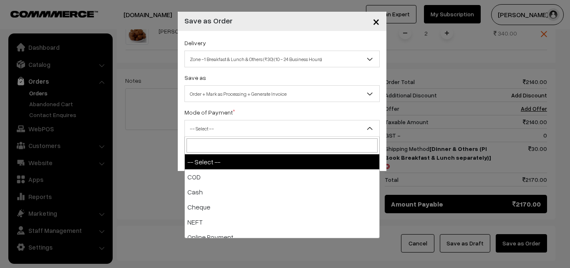
click at [282, 129] on span "-- Select --" at bounding box center [282, 128] width 195 height 15
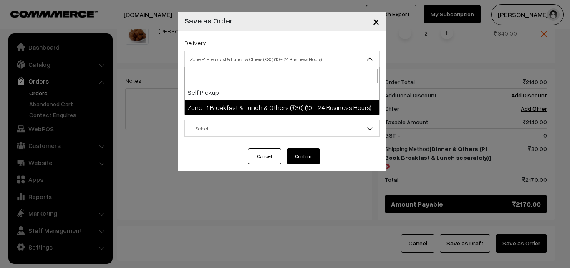
click at [332, 57] on span "Zone -1 Breakfast & Lunch & Others (₹30) (10 - 24 Business Hours)" at bounding box center [282, 59] width 195 height 15
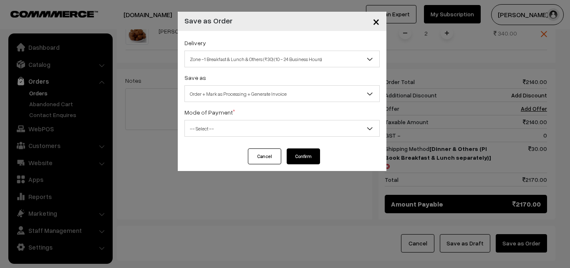
click at [312, 133] on span "-- Select --" at bounding box center [282, 128] width 195 height 15
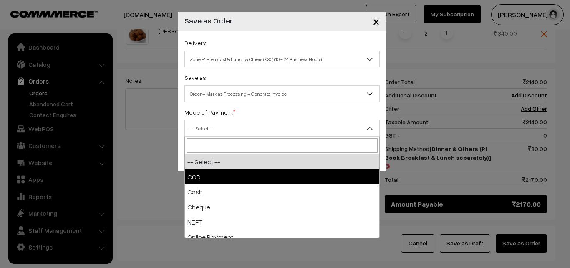
select select "1"
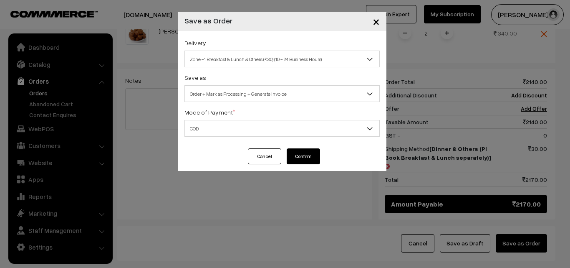
click at [304, 163] on button "Confirm" at bounding box center [303, 156] width 33 height 16
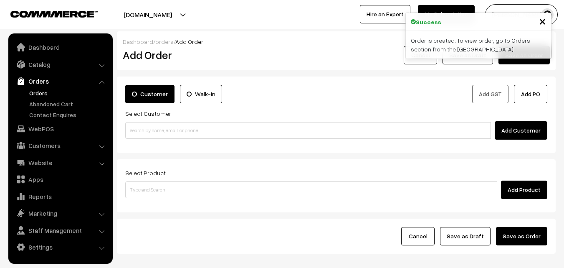
click at [38, 96] on link "Orders" at bounding box center [68, 93] width 83 height 9
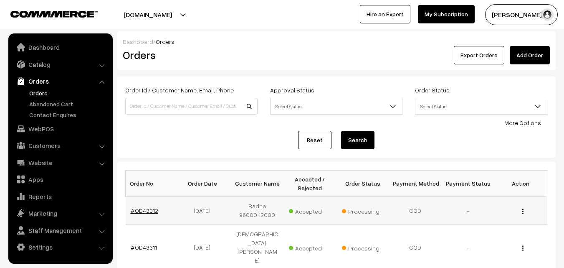
click at [153, 208] on link "#OD43312" at bounding box center [145, 210] width 28 height 7
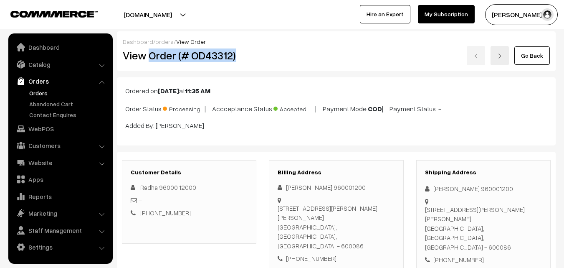
drag, startPoint x: 149, startPoint y: 56, endPoint x: 243, endPoint y: 55, distance: 94.4
click at [243, 55] on h2 "View Order (# OD43312)" at bounding box center [190, 55] width 134 height 13
copy h2 "Order (# OD43312)"
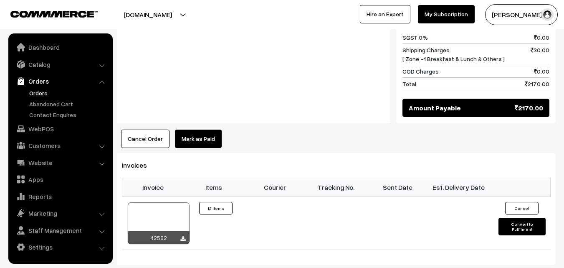
scroll to position [752, 0]
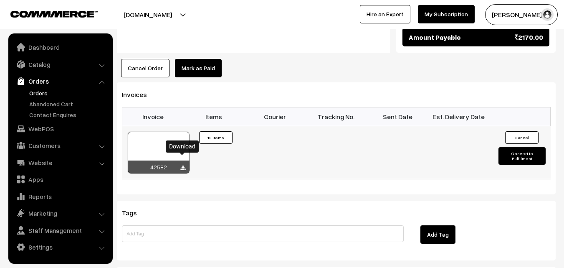
click at [184, 165] on icon at bounding box center [182, 167] width 5 height 5
click at [38, 127] on link "WebPOS" at bounding box center [59, 128] width 99 height 15
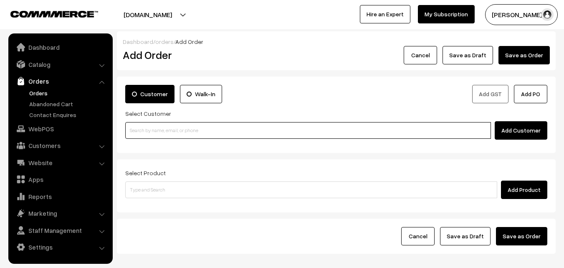
click at [173, 128] on input at bounding box center [308, 130] width 366 height 17
paste input "[PHONE_NUMBER]"
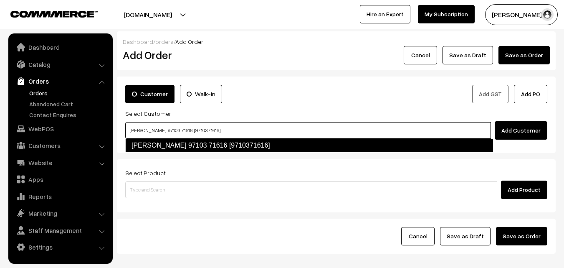
type input "[PERSON_NAME] 97103 71616 [9710371616]"
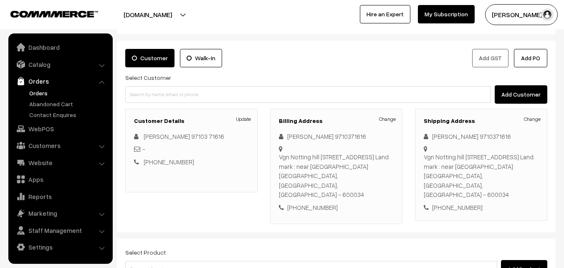
scroll to position [84, 0]
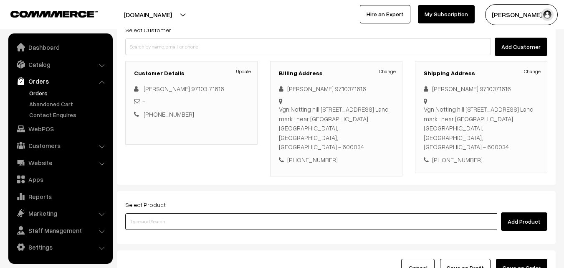
drag, startPoint x: 335, startPoint y: 210, endPoint x: 299, endPoint y: 237, distance: 44.9
click at [334, 213] on input at bounding box center [311, 221] width 372 height 17
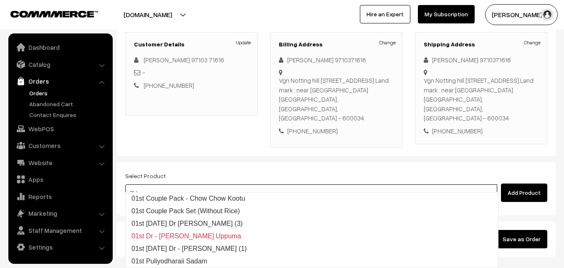
scroll to position [152, 0]
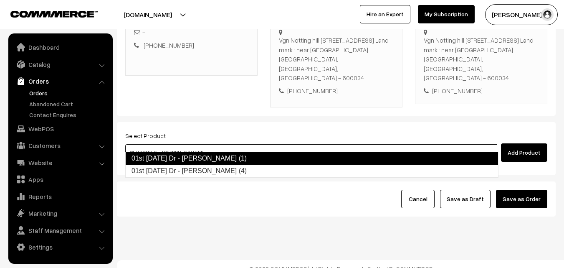
type input "01st [DATE] Dr - [PERSON_NAME] (4)"
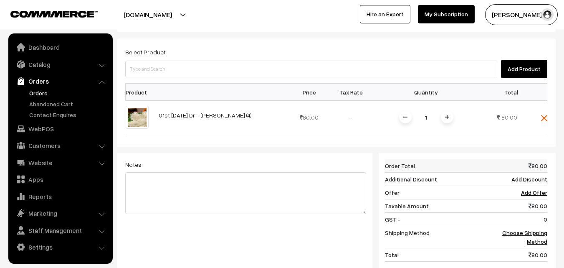
scroll to position [319, 0]
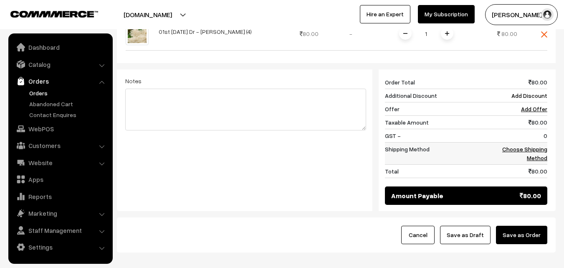
click at [538, 143] on td "Choose Shipping Method" at bounding box center [522, 153] width 52 height 22
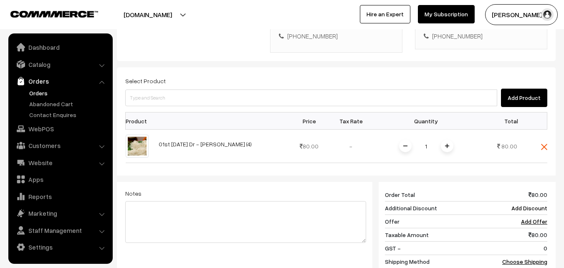
scroll to position [194, 0]
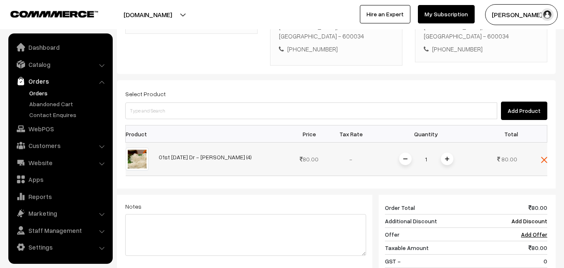
click at [445, 157] on img at bounding box center [447, 159] width 4 height 4
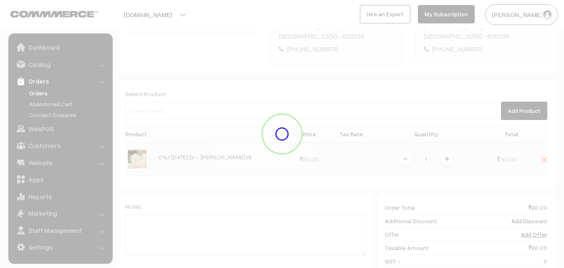
click at [445, 148] on div "Dashboard / orders / Add Order Add Order Cancel Save as Draft Save as Order Sav…" at bounding box center [336, 107] width 439 height 540
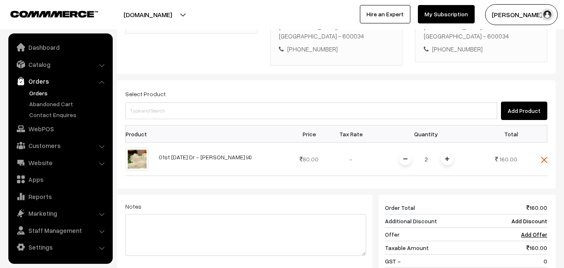
click at [445, 157] on img at bounding box center [447, 159] width 4 height 4
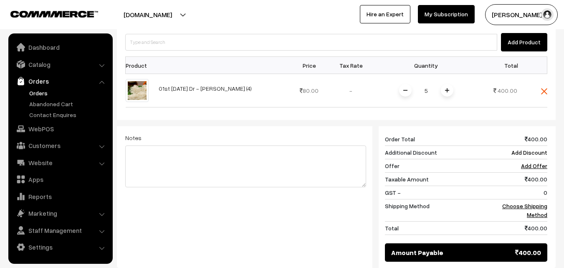
scroll to position [278, 0]
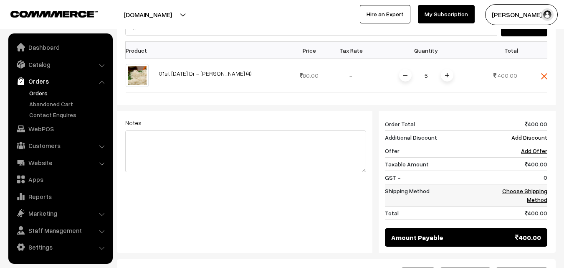
click at [542, 187] on link "Choose Shipping Method" at bounding box center [524, 195] width 45 height 16
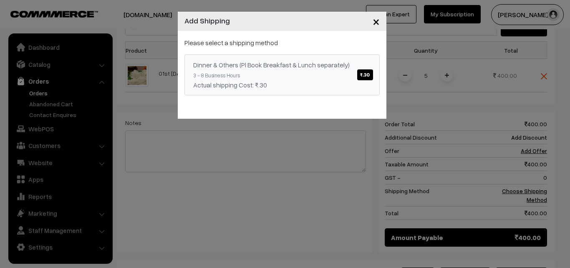
click at [362, 77] on span "₹.30" at bounding box center [364, 74] width 15 height 11
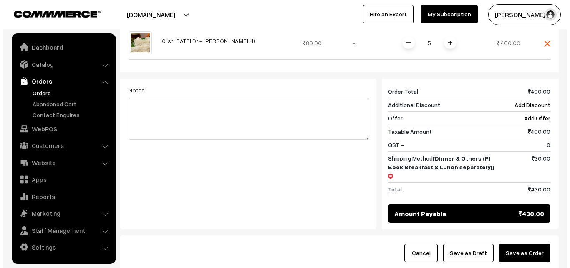
scroll to position [319, 0]
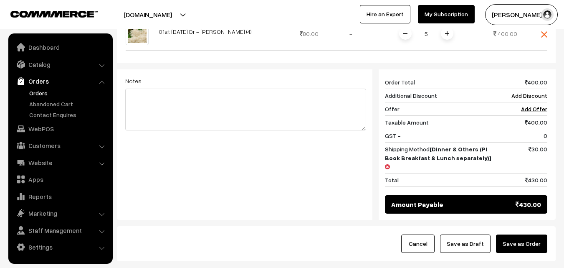
click at [537, 234] on button "Save as Order" at bounding box center [521, 243] width 51 height 18
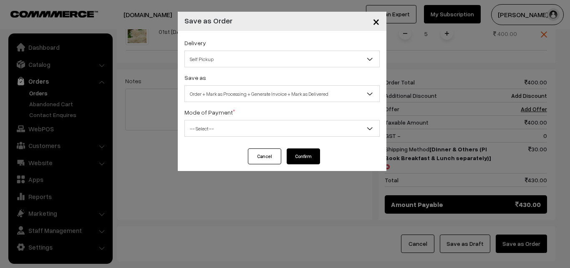
click at [258, 54] on span "Self Pickup" at bounding box center [282, 59] width 195 height 15
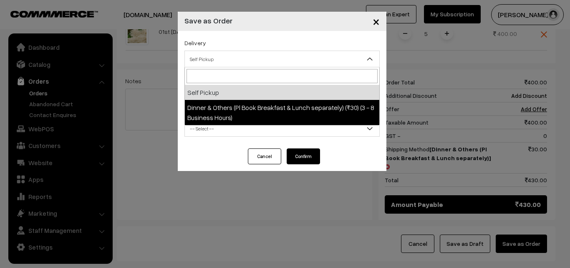
select select "DOP1"
select select "3"
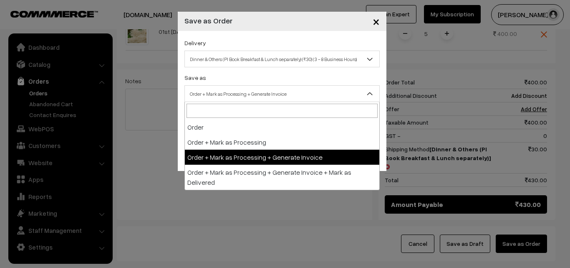
click at [275, 92] on span "Order + Mark as Processing + Generate Invoice" at bounding box center [282, 93] width 195 height 15
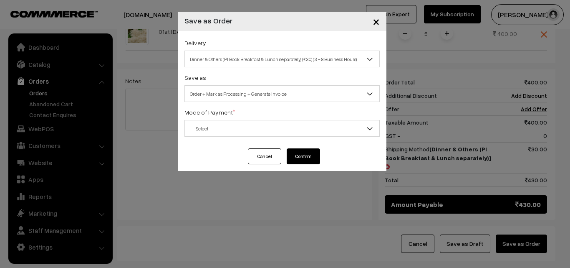
click at [283, 132] on span "-- Select --" at bounding box center [282, 128] width 195 height 15
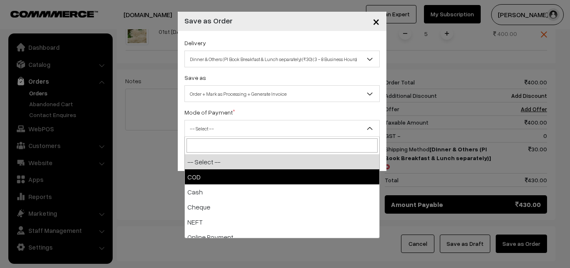
select select "1"
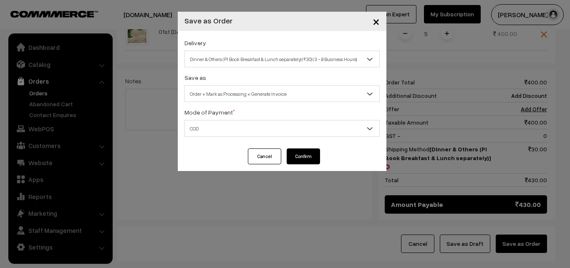
click at [312, 155] on button "Confirm" at bounding box center [303, 156] width 33 height 16
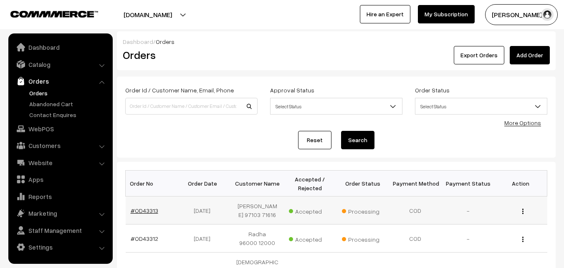
click at [151, 213] on link "#OD43313" at bounding box center [145, 210] width 28 height 7
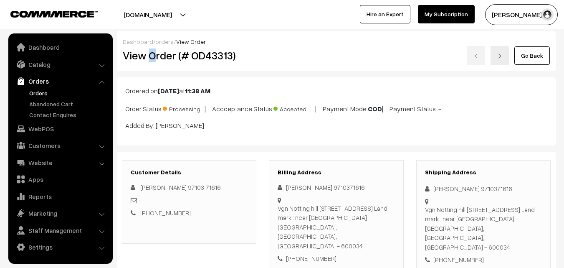
drag, startPoint x: 148, startPoint y: 62, endPoint x: 154, endPoint y: 60, distance: 6.6
click at [154, 60] on h2 "View Order (# OD43313)" at bounding box center [190, 55] width 134 height 13
drag, startPoint x: 151, startPoint y: 56, endPoint x: 238, endPoint y: 64, distance: 88.1
click at [238, 64] on div "View Order (# OD43313)" at bounding box center [190, 55] width 147 height 19
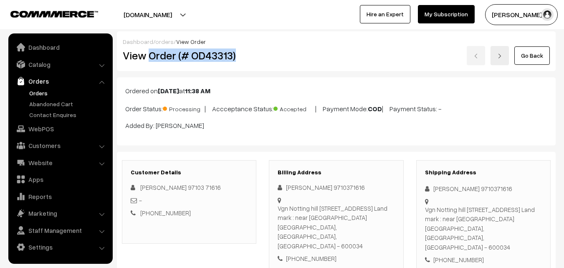
copy h2 "Order (# OD43313)"
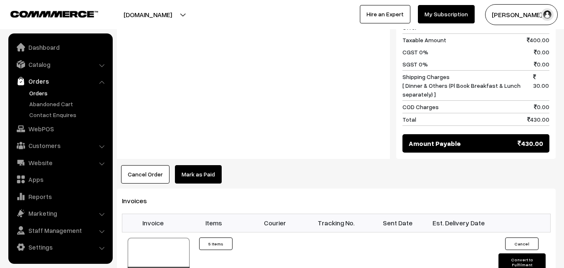
scroll to position [418, 0]
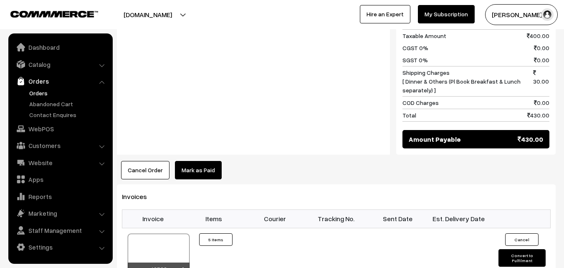
click at [134, 161] on button "Cancel Order" at bounding box center [145, 170] width 48 height 18
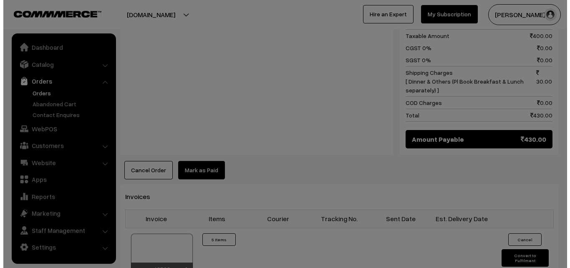
scroll to position [418, 0]
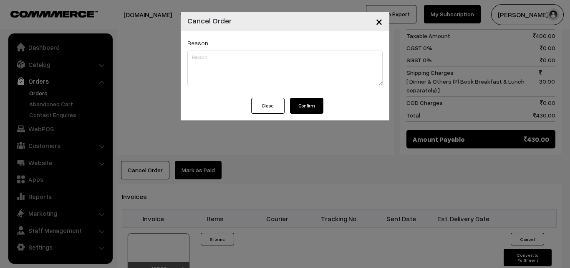
click at [306, 110] on button "Confirm" at bounding box center [306, 106] width 33 height 16
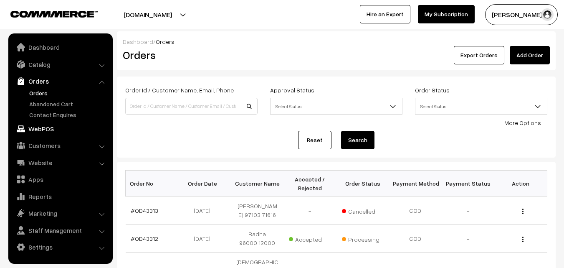
click at [57, 127] on link "WebPOS" at bounding box center [59, 128] width 99 height 15
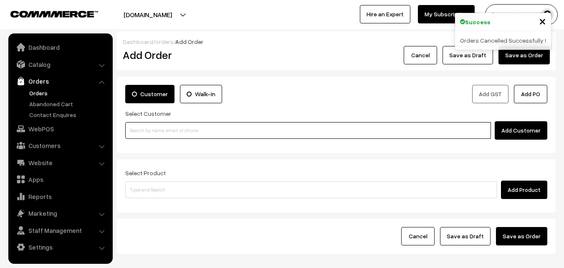
click at [177, 132] on input at bounding box center [308, 130] width 366 height 17
paste input "Order (# OD43313)"
type input "O"
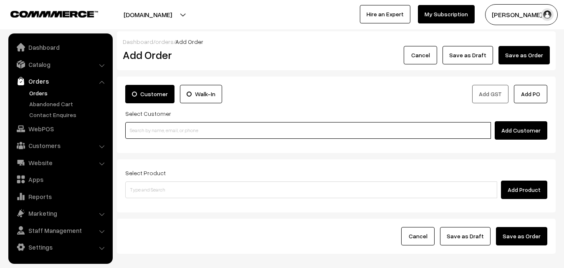
paste input "+91 97103 71616"
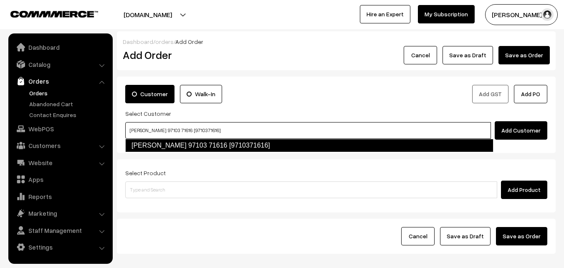
type input "Mrs vrenda ramesh 97103 71616 [9710371616]"
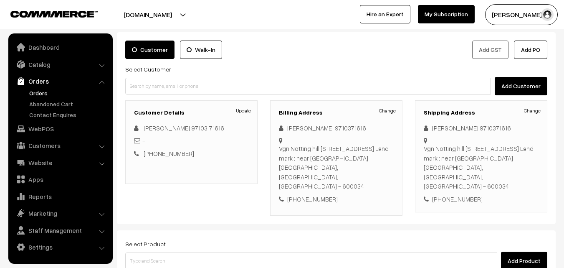
scroll to position [84, 0]
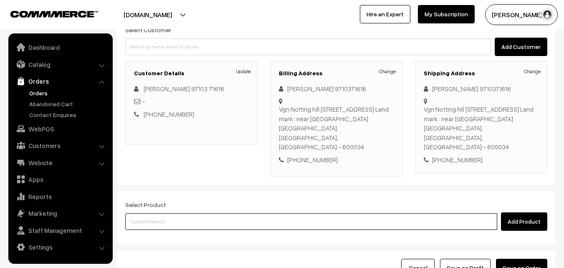
click at [276, 217] on input at bounding box center [311, 221] width 372 height 17
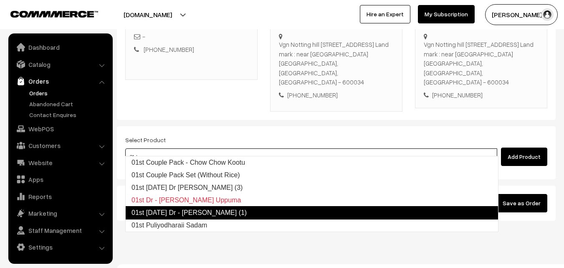
scroll to position [152, 0]
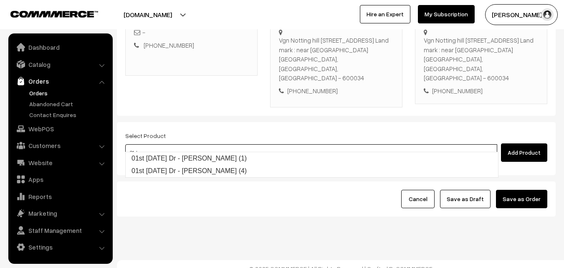
type input "01st Wednesday Dr - Idiyappam (4)"
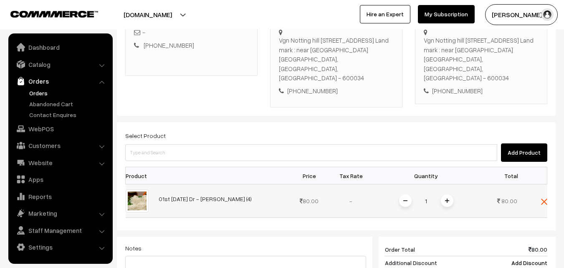
click at [444, 195] on span at bounding box center [447, 200] width 13 height 13
click at [447, 194] on span at bounding box center [447, 200] width 13 height 13
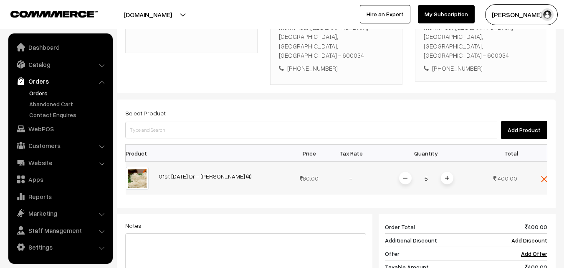
scroll to position [194, 0]
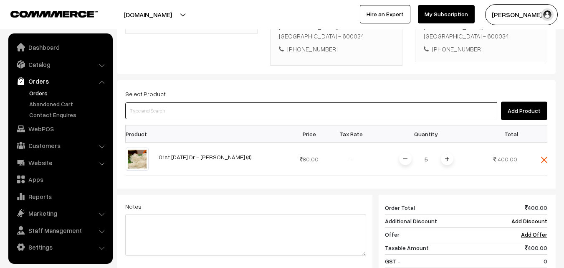
click at [355, 102] on input at bounding box center [311, 110] width 372 height 17
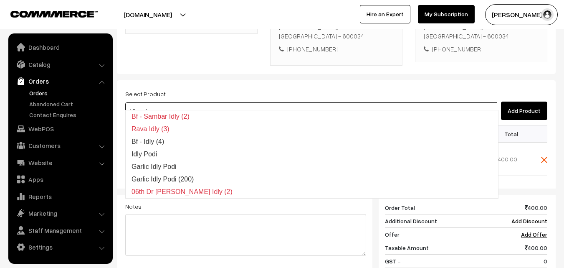
type input "idly podi"
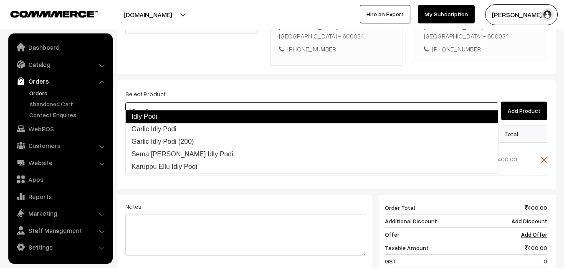
click at [219, 116] on link "Idly Podi" at bounding box center [311, 116] width 373 height 13
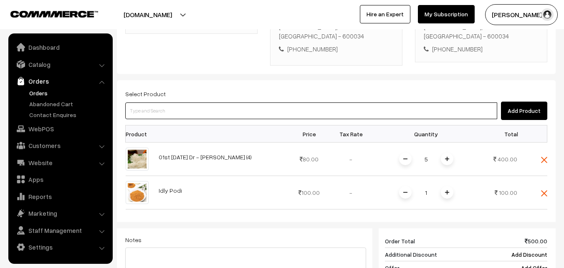
click at [216, 102] on input at bounding box center [311, 110] width 372 height 17
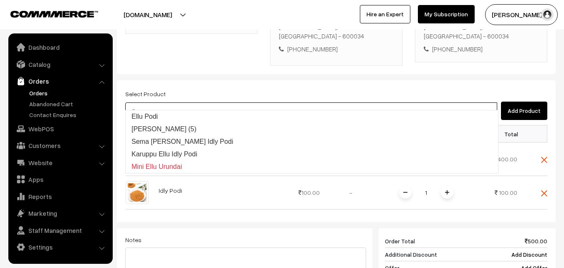
type input "Ellu Podi"
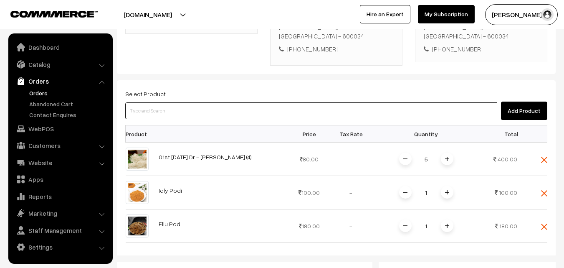
click at [235, 104] on input at bounding box center [311, 110] width 372 height 17
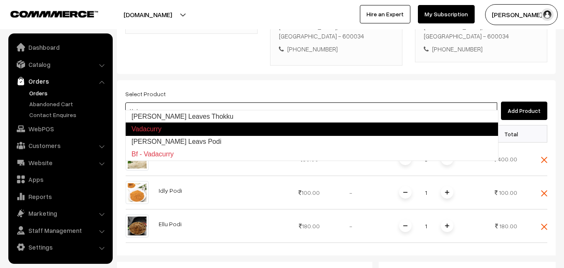
type input "Curry Leavs Podi"
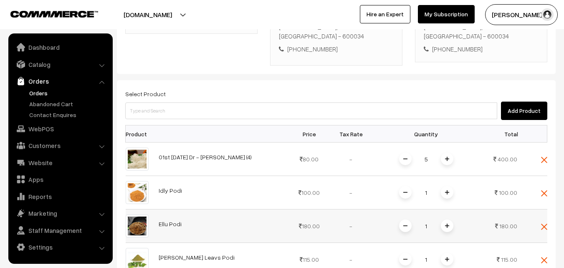
scroll to position [236, 0]
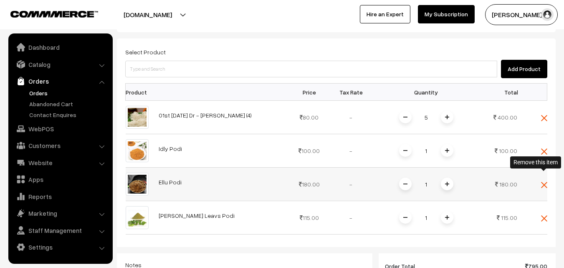
click at [542, 182] on img at bounding box center [544, 185] width 6 height 6
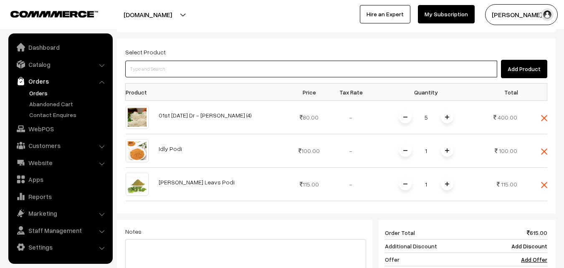
click at [238, 61] on input at bounding box center [311, 69] width 372 height 17
type input "Ellu Podi"
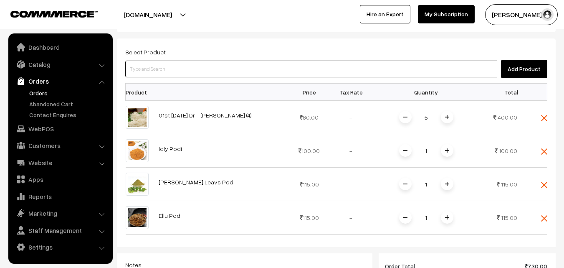
click at [217, 61] on input at bounding box center [311, 69] width 372 height 17
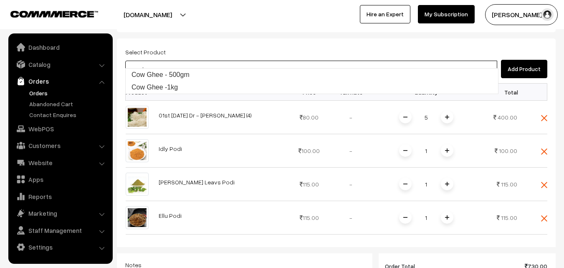
type input "Cow Ghee - 500gm"
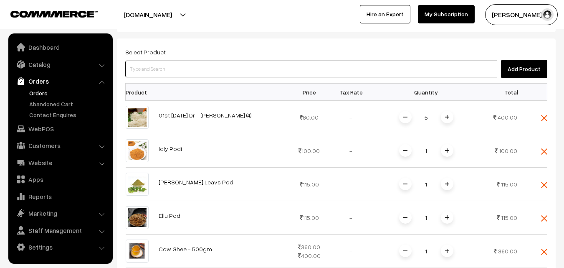
click at [225, 61] on input at bounding box center [311, 69] width 372 height 17
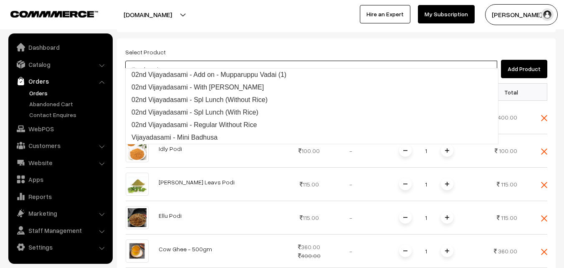
type input "vijayadasami"
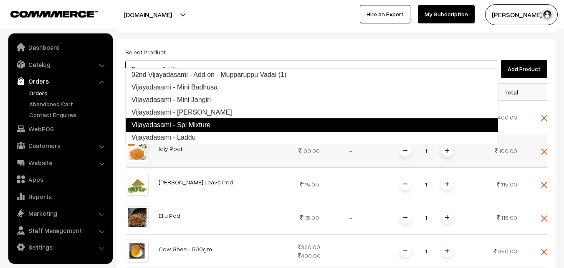
type input "Vijayadasami - Laddu"
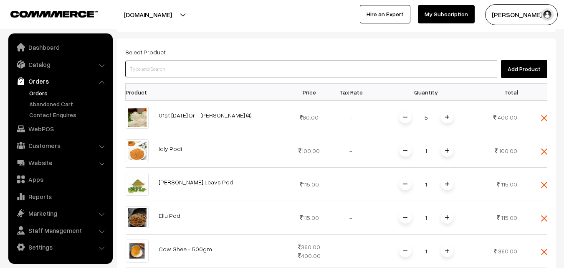
click at [231, 65] on input at bounding box center [311, 69] width 372 height 17
type input "n"
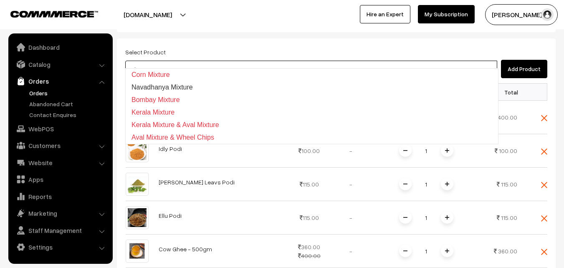
type input "m"
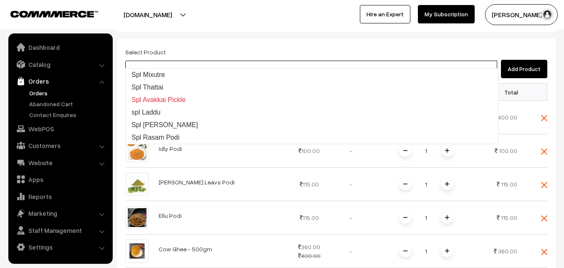
type input "s"
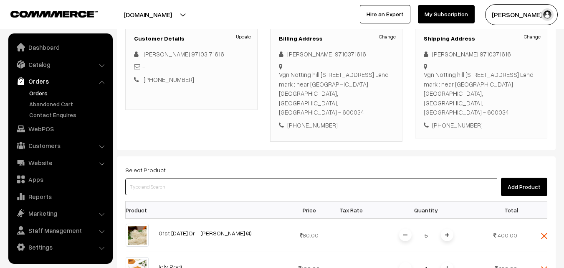
scroll to position [111, 0]
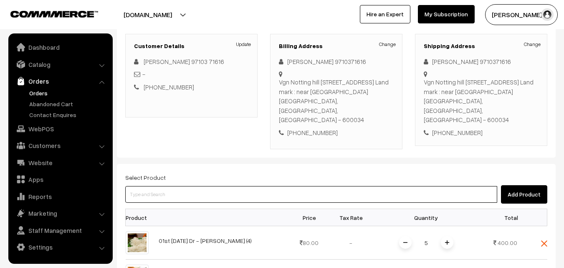
click at [228, 186] on input at bounding box center [311, 194] width 372 height 17
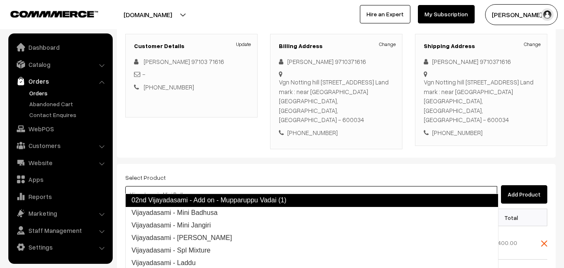
type input "Vijayadasami - Mini Jangiri"
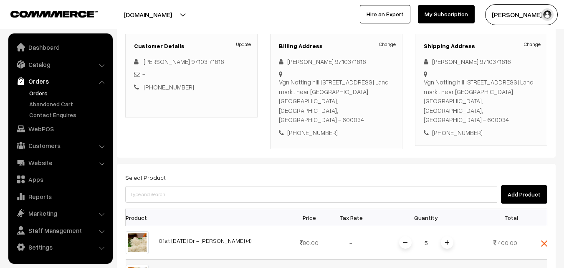
scroll to position [152, 0]
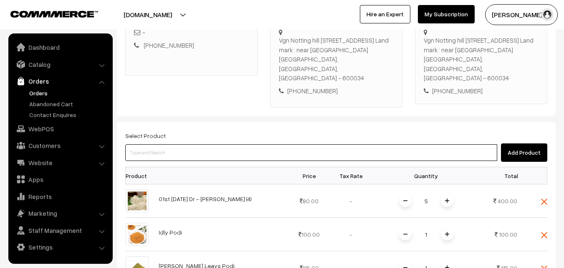
click at [241, 148] on input at bounding box center [311, 152] width 372 height 17
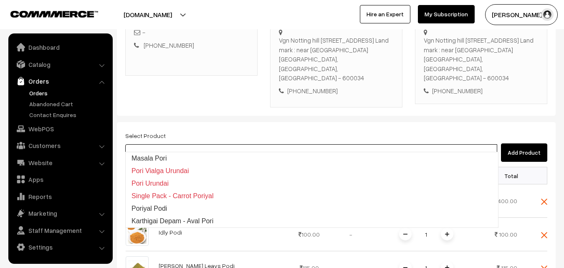
type input "p"
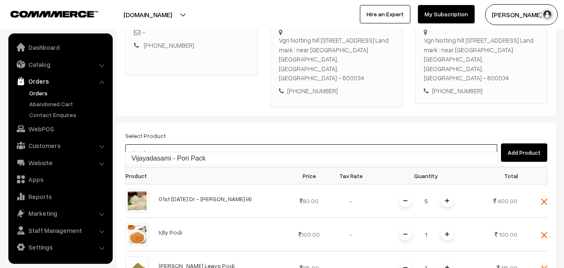
type input "Vijayadasami - Pori Pack"
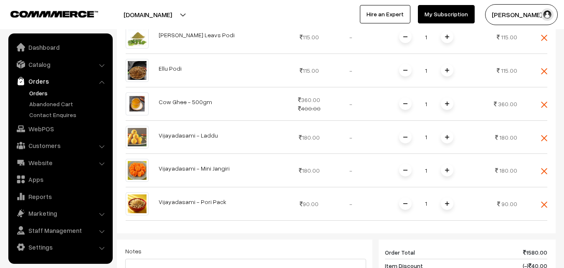
scroll to position [403, 0]
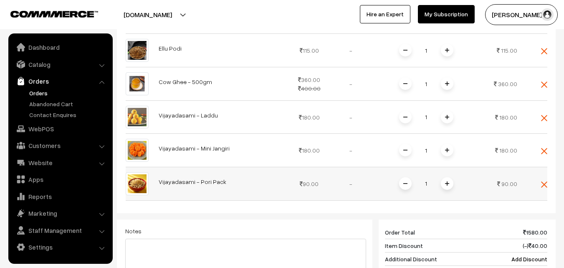
click at [451, 177] on span at bounding box center [447, 183] width 13 height 13
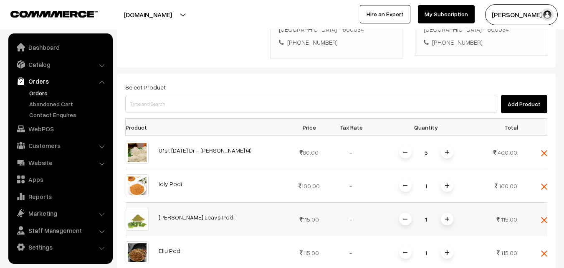
scroll to position [152, 0]
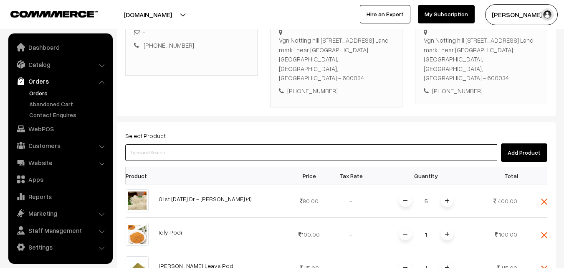
click at [306, 147] on input at bounding box center [311, 152] width 372 height 17
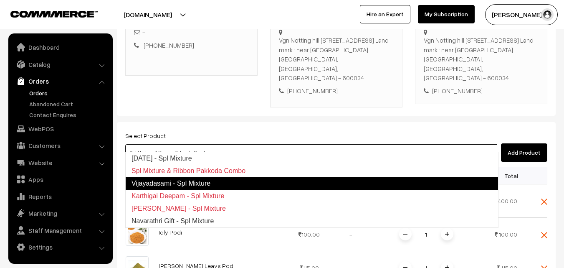
type input "Vijayadasami - Spl Mixture"
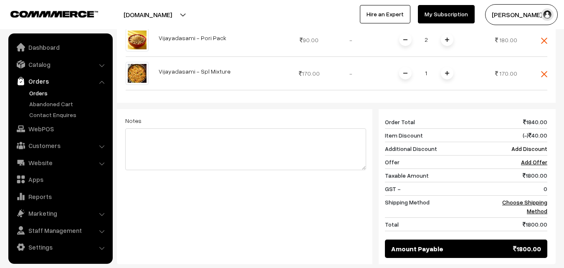
scroll to position [635, 0]
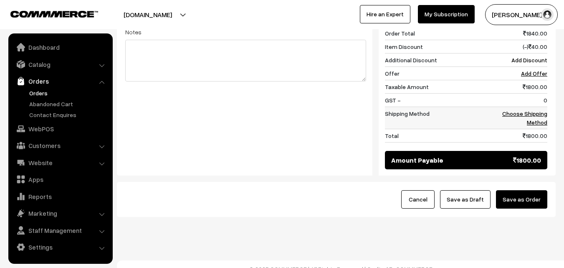
click at [525, 110] on link "Choose Shipping Method" at bounding box center [524, 118] width 45 height 16
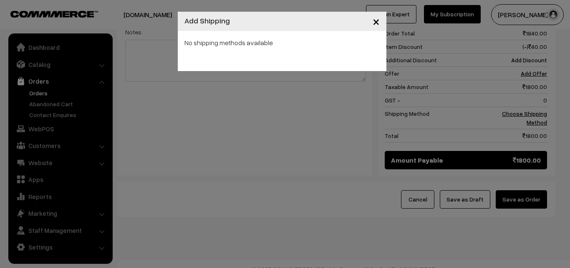
click at [376, 23] on span "×" at bounding box center [376, 20] width 7 height 15
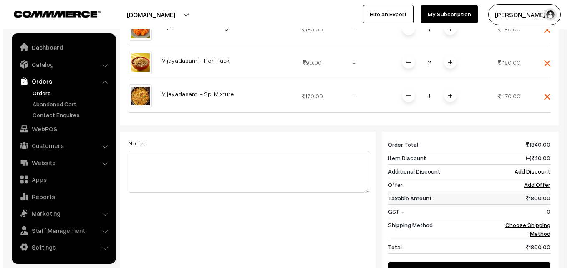
scroll to position [552, 0]
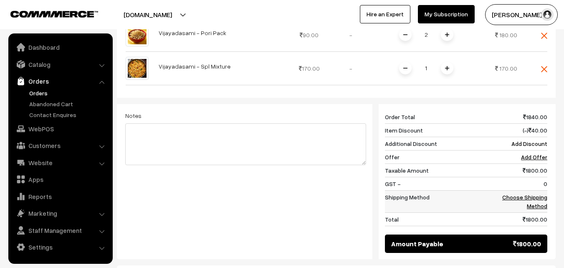
click at [527, 193] on link "Choose Shipping Method" at bounding box center [524, 201] width 45 height 16
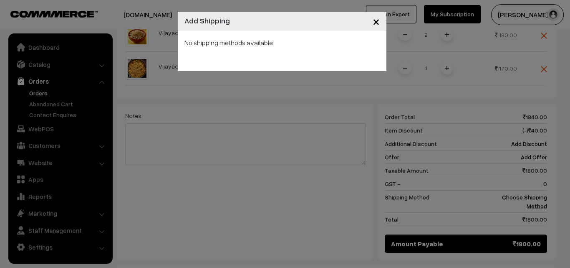
click at [377, 19] on span "×" at bounding box center [376, 20] width 7 height 15
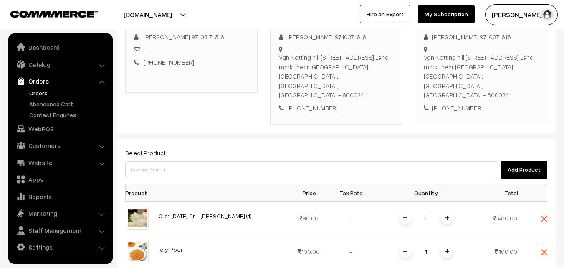
scroll to position [134, 0]
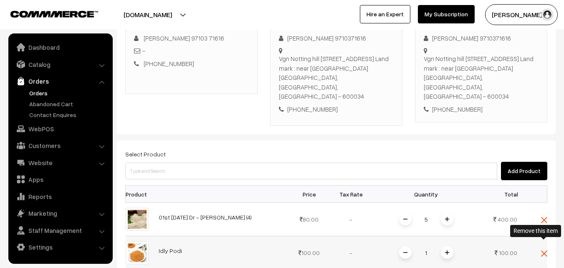
click at [545, 250] on img at bounding box center [544, 253] width 6 height 6
click at [544, 250] on img at bounding box center [544, 253] width 6 height 6
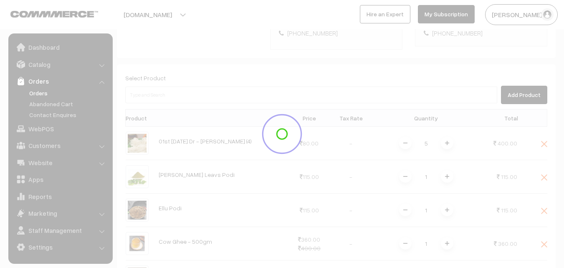
scroll to position [218, 0]
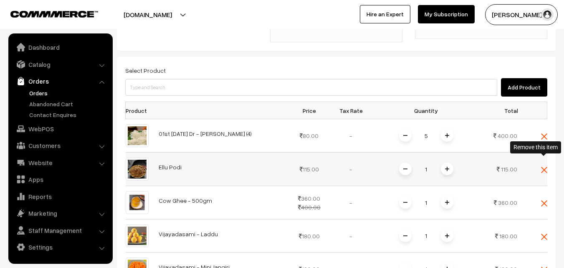
click at [543, 167] on img at bounding box center [544, 170] width 6 height 6
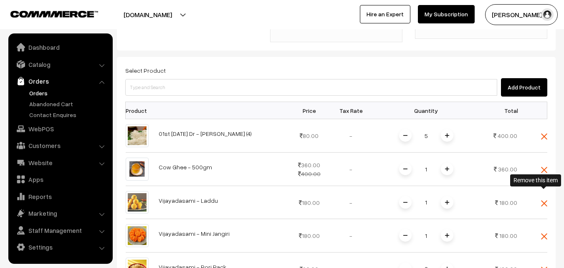
click at [545, 200] on img at bounding box center [544, 203] width 6 height 6
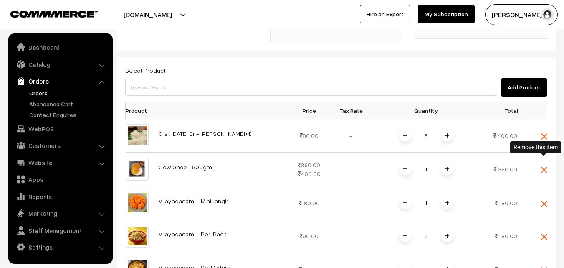
click at [545, 165] on span at bounding box center [544, 168] width 6 height 7
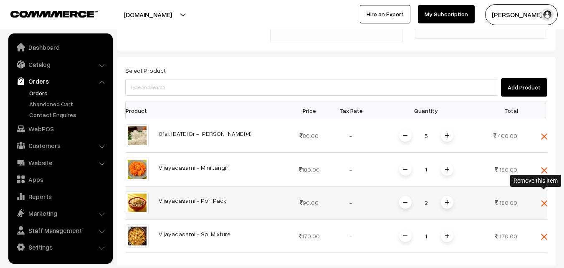
click at [542, 200] on img at bounding box center [544, 203] width 6 height 6
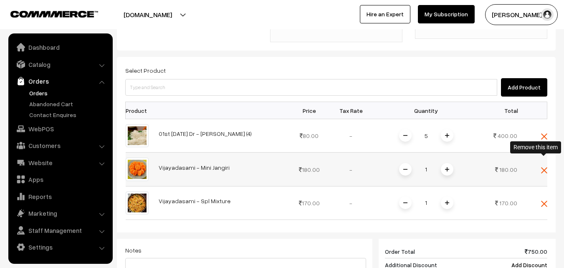
click at [543, 167] on img at bounding box center [544, 170] width 6 height 6
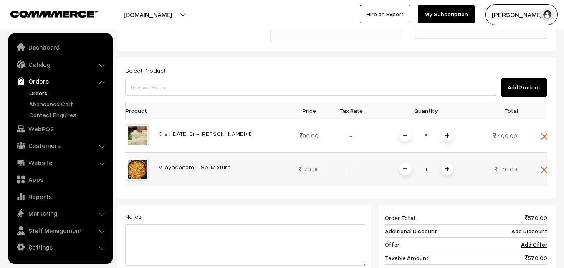
click at [543, 167] on img at bounding box center [544, 170] width 6 height 6
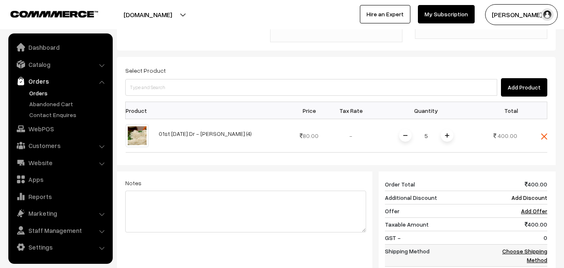
click at [537, 244] on td "Choose Shipping Method" at bounding box center [522, 255] width 52 height 22
click at [540, 247] on link "Choose Shipping Method" at bounding box center [524, 255] width 45 height 16
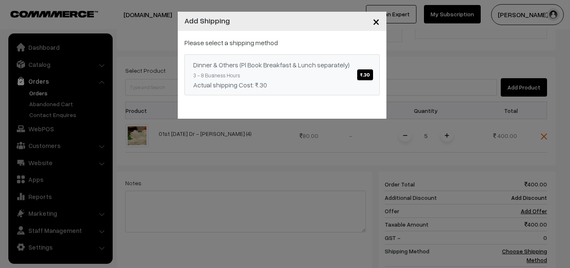
click at [362, 76] on span "₹.30" at bounding box center [364, 74] width 15 height 11
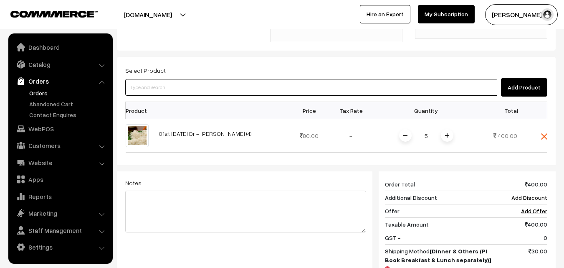
click at [185, 83] on input at bounding box center [311, 87] width 372 height 17
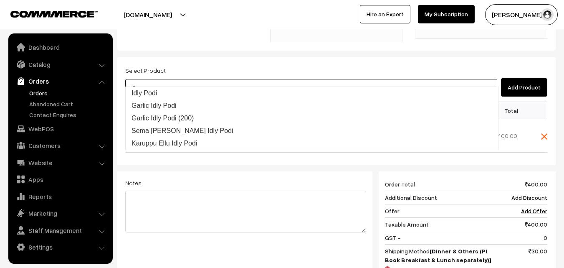
type input "Idly Podi"
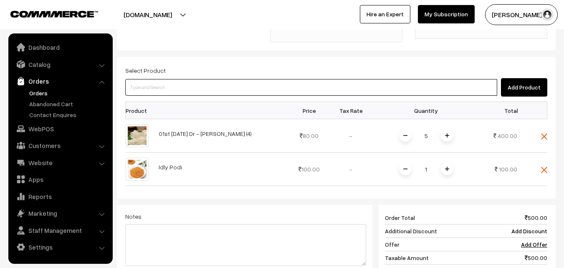
click at [182, 79] on input at bounding box center [311, 87] width 372 height 17
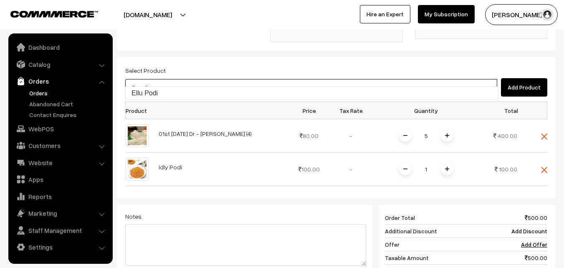
type input "Ellu Podi"
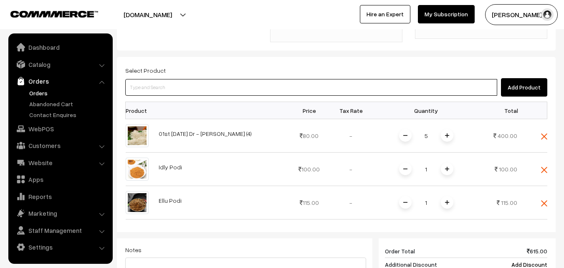
click at [178, 82] on input at bounding box center [311, 87] width 372 height 17
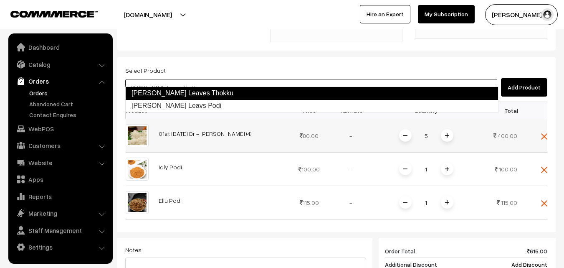
type input "Curry Leavs Podi"
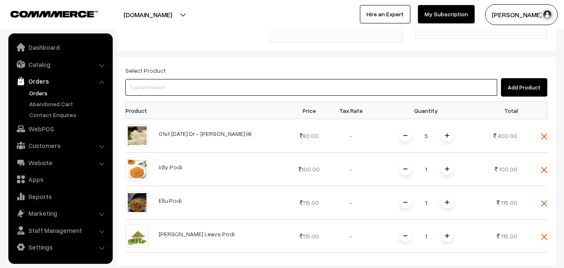
click at [206, 79] on input at bounding box center [311, 87] width 372 height 17
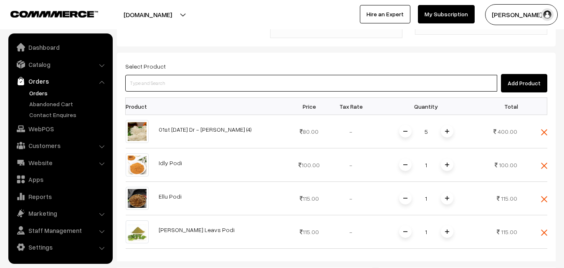
scroll to position [176, 0]
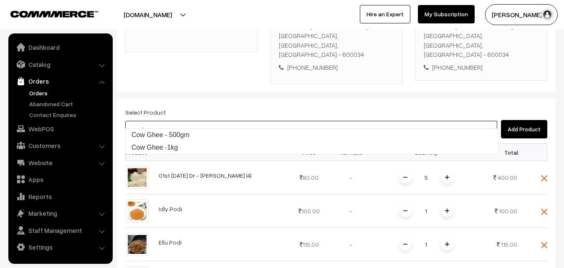
type input "Cow Ghee - 500gm"
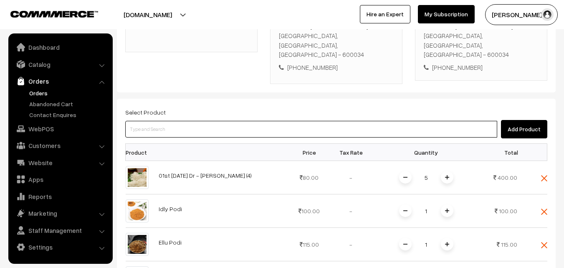
click at [217, 121] on input at bounding box center [311, 129] width 372 height 17
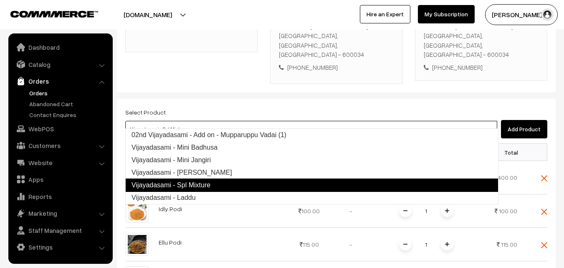
type input "Vijayadasami - Laddu"
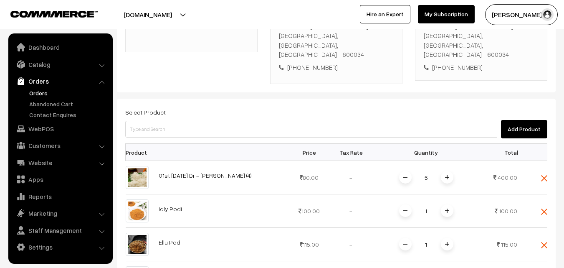
scroll to position [218, 0]
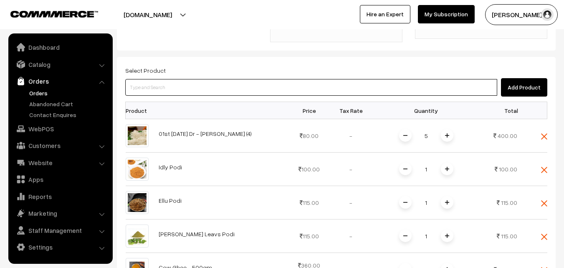
click at [169, 83] on input at bounding box center [311, 87] width 372 height 17
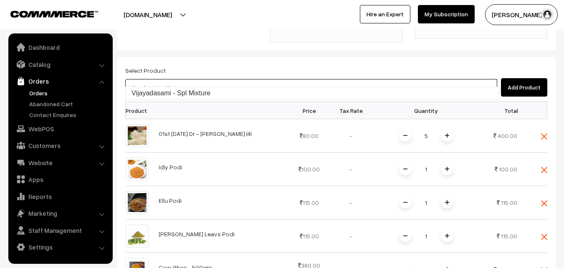
type input "Vijayadasami - Spl Mixture"
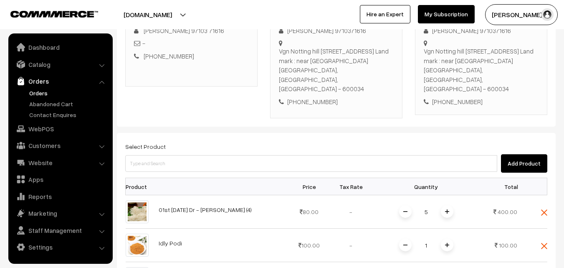
scroll to position [134, 0]
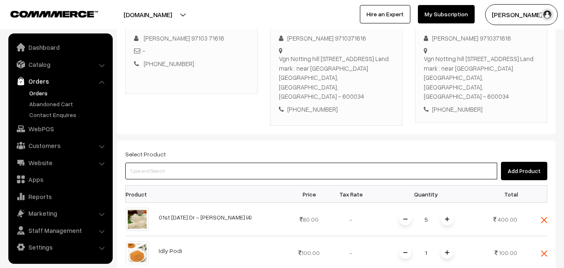
click at [198, 167] on input at bounding box center [311, 170] width 372 height 17
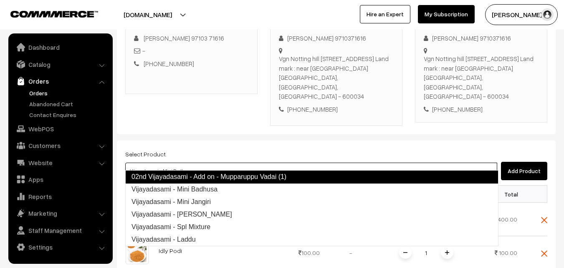
type input "Vijayadasami - Mini Jangiri"
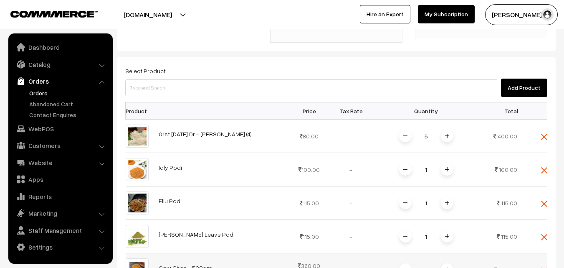
scroll to position [218, 0]
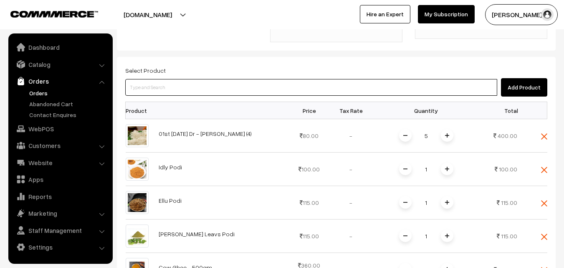
click at [256, 79] on input at bounding box center [311, 87] width 372 height 17
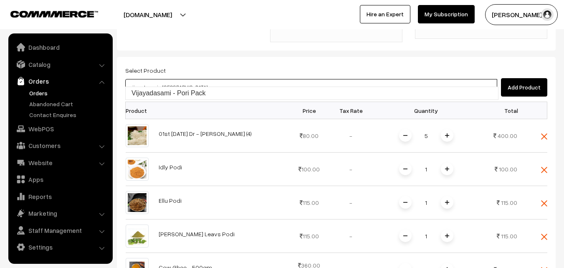
type input "Vijayadasami - Pori Pack"
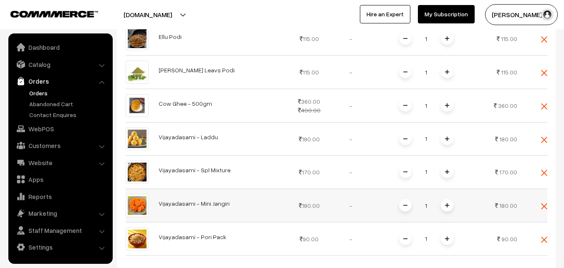
scroll to position [468, 0]
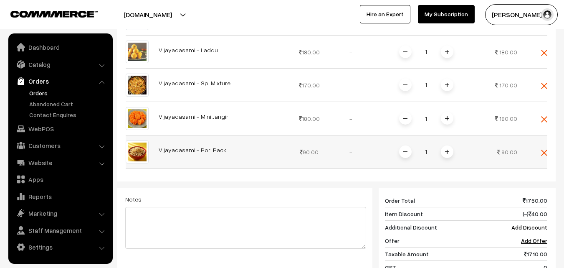
click at [448, 150] on img at bounding box center [447, 152] width 4 height 4
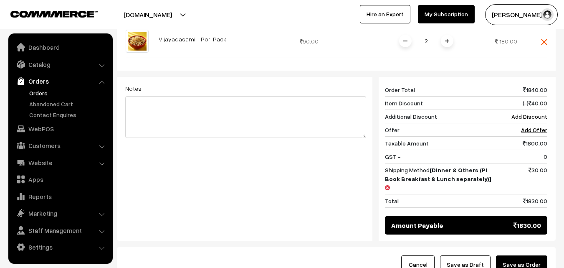
scroll to position [593, 0]
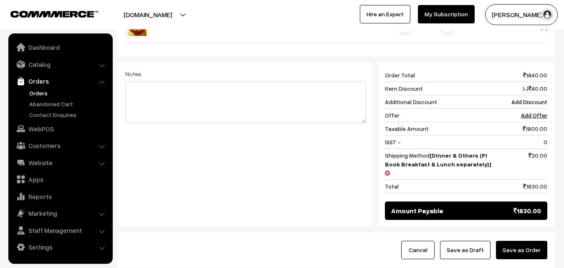
click at [529, 241] on button "Save as Order" at bounding box center [521, 250] width 51 height 18
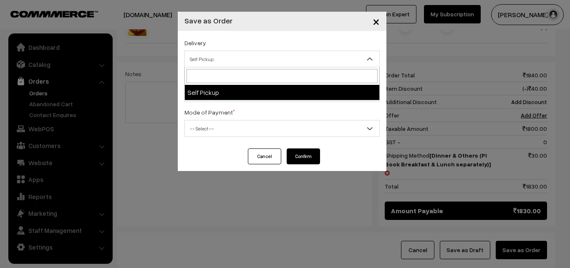
click at [294, 58] on span "Self Pickup" at bounding box center [282, 59] width 195 height 15
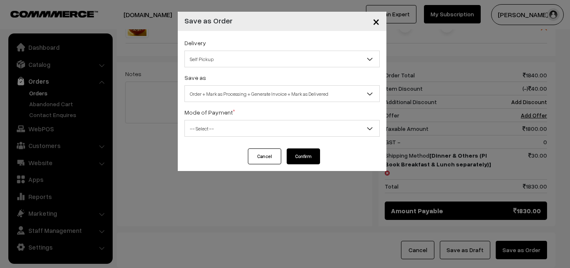
click at [289, 95] on span "Order + Mark as Processing + Generate Invoice + Mark as Delivered" at bounding box center [282, 93] width 195 height 15
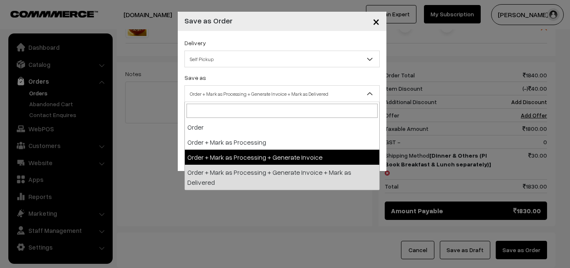
select select "3"
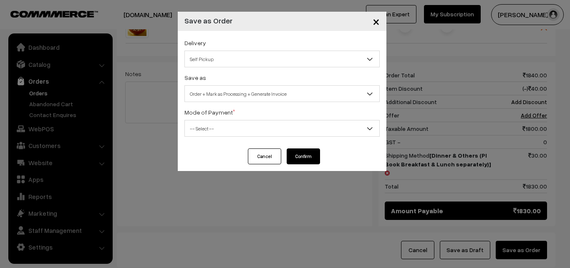
click at [301, 127] on span "-- Select --" at bounding box center [282, 128] width 195 height 15
select select "1"
click at [309, 155] on button "Confirm" at bounding box center [303, 156] width 33 height 16
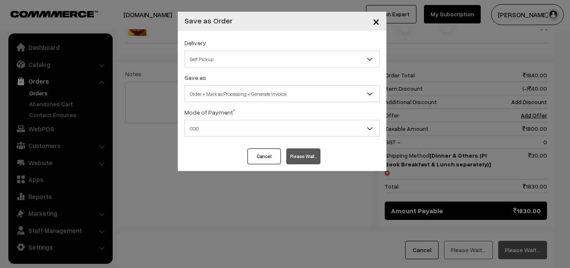
click at [41, 93] on div "× Save as Order Delivery Self Pickup Self Pickup Save as Order Order + Mark as …" at bounding box center [285, 134] width 570 height 268
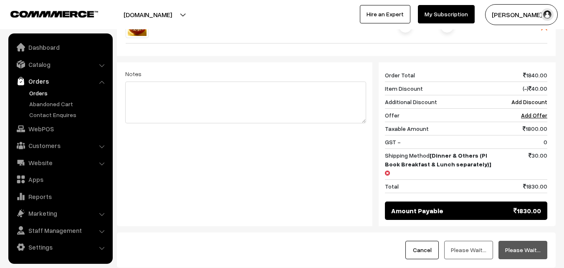
click at [41, 93] on link "Orders" at bounding box center [68, 93] width 83 height 9
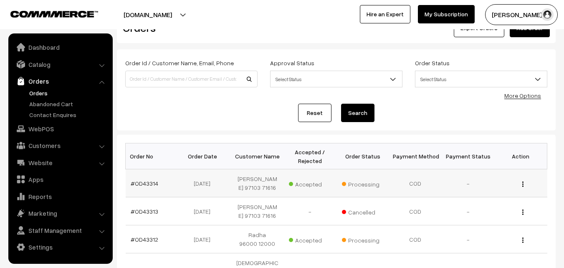
scroll to position [42, 0]
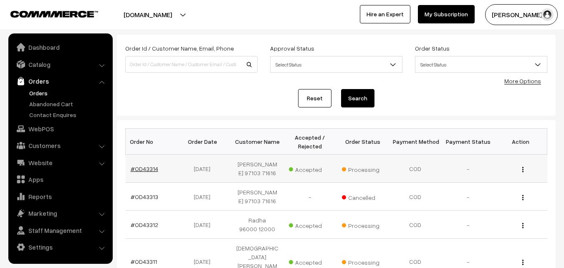
click at [150, 172] on link "#OD43314" at bounding box center [145, 168] width 28 height 7
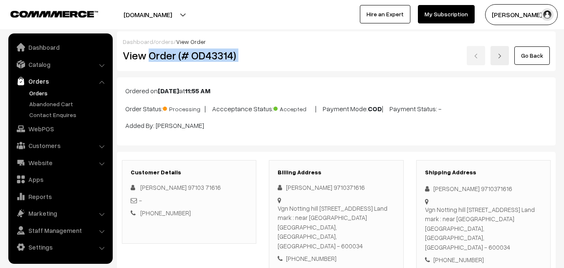
drag, startPoint x: 149, startPoint y: 56, endPoint x: 279, endPoint y: 61, distance: 130.4
click at [279, 61] on div "View Order (# OD43314) Go Back" at bounding box center [337, 55] width 440 height 19
copy div "Order (# OD43314)"
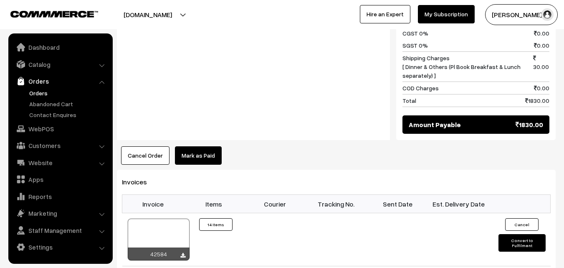
scroll to position [877, 0]
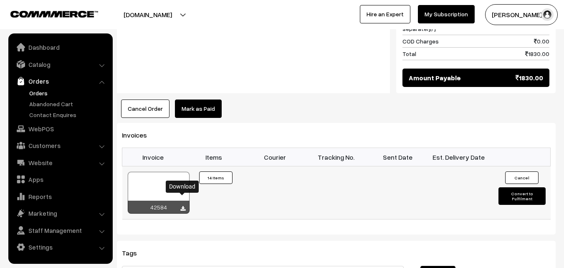
click at [182, 205] on link at bounding box center [182, 208] width 5 height 7
click at [38, 129] on link "WebPOS" at bounding box center [59, 128] width 99 height 15
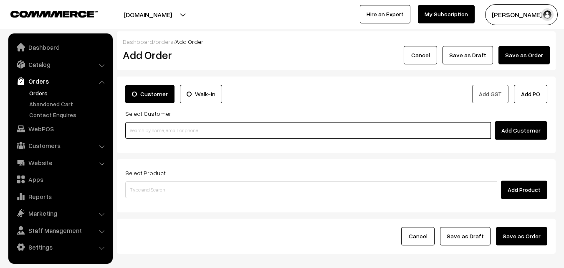
click at [362, 134] on input at bounding box center [308, 130] width 366 height 17
paste input "+91 94449 13191"
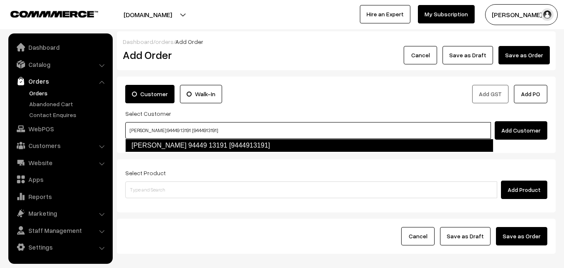
type input "M.N. Kumar 94449 13191 [9444913191]"
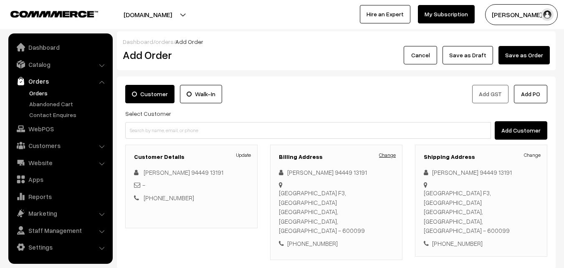
click at [384, 155] on link "Change" at bounding box center [387, 155] width 17 height 8
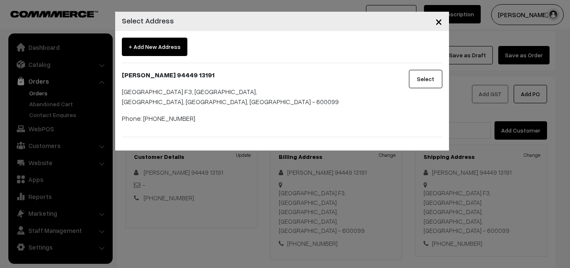
click at [437, 22] on span "×" at bounding box center [439, 20] width 7 height 15
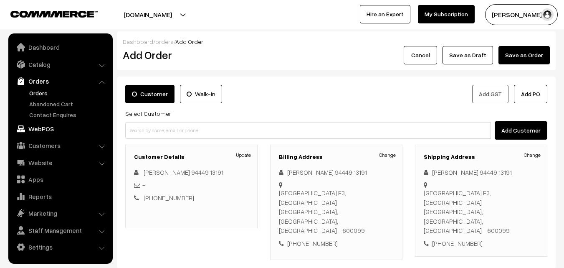
click at [51, 128] on link "WebPOS" at bounding box center [59, 128] width 99 height 15
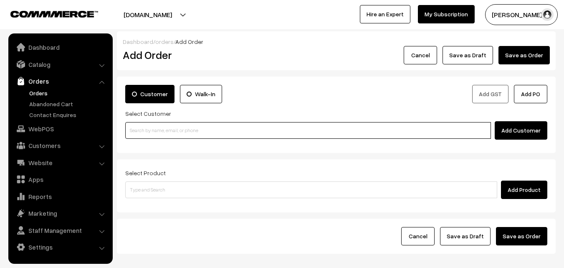
click at [178, 129] on input at bounding box center [308, 130] width 366 height 17
paste input "[PHONE_NUMBER]"
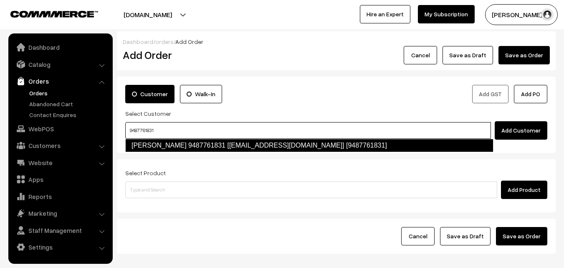
click at [243, 147] on link "[PERSON_NAME] 9487761831 [[EMAIL_ADDRESS][DOMAIN_NAME]] [9487761831]" at bounding box center [309, 145] width 368 height 13
type input "9487761831"
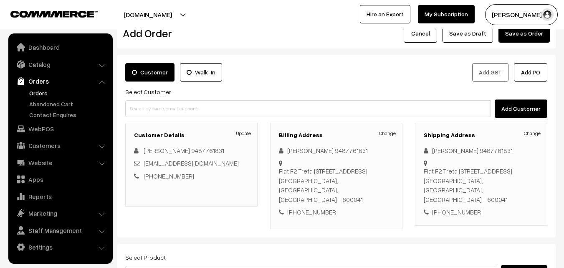
scroll to position [42, 0]
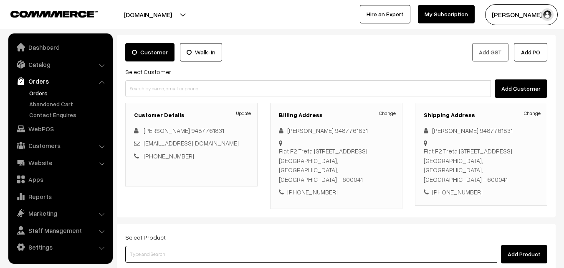
click at [342, 254] on input at bounding box center [311, 254] width 372 height 17
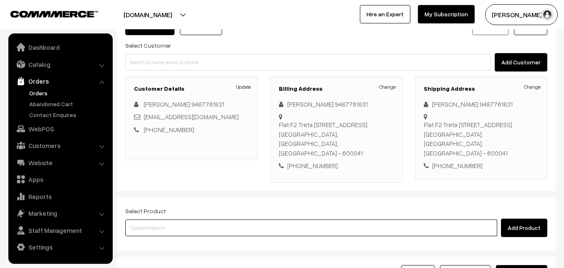
scroll to position [125, 0]
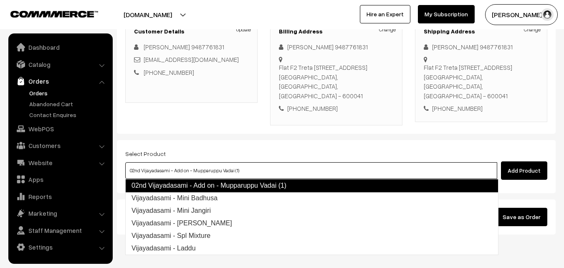
type input "Vijayadasami - Mini Badhusa"
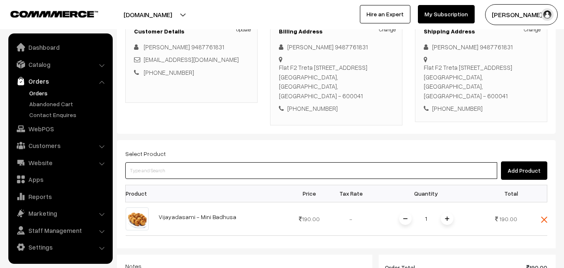
click at [227, 170] on input at bounding box center [311, 170] width 372 height 17
type input "v"
click at [257, 176] on input at bounding box center [311, 170] width 372 height 17
type input "m"
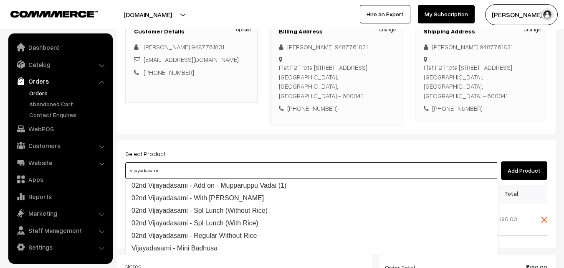
type input "vijayadasami"
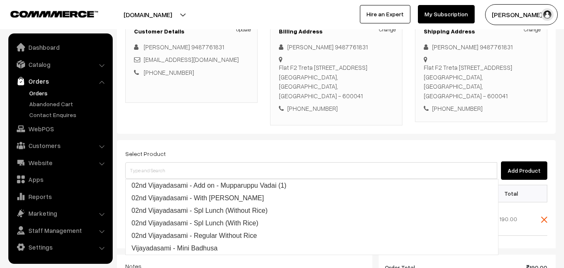
click at [44, 92] on link "Orders" at bounding box center [68, 93] width 83 height 9
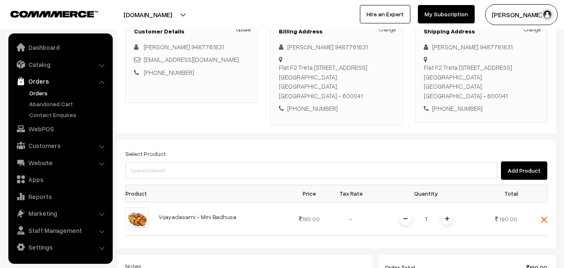
click at [46, 89] on link "Orders" at bounding box center [68, 93] width 83 height 9
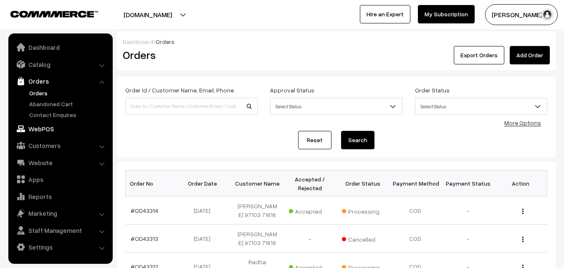
click at [48, 134] on link "WebPOS" at bounding box center [59, 128] width 99 height 15
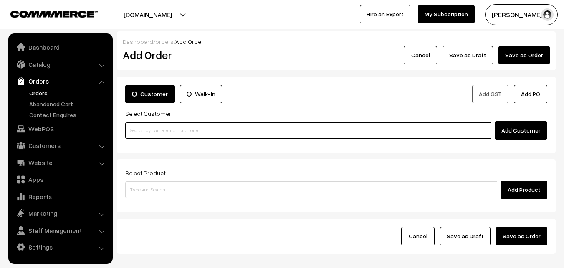
click at [168, 130] on input at bounding box center [308, 130] width 366 height 17
paste input "[PHONE_NUMBER]"
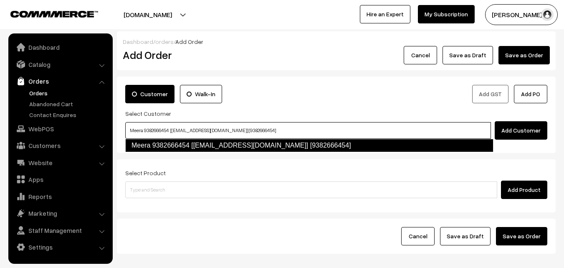
type input "Meera 9382666454 [[EMAIL_ADDRESS][DOMAIN_NAME]] [9382666454]"
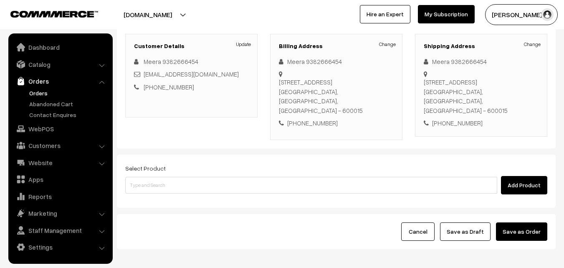
scroll to position [125, 0]
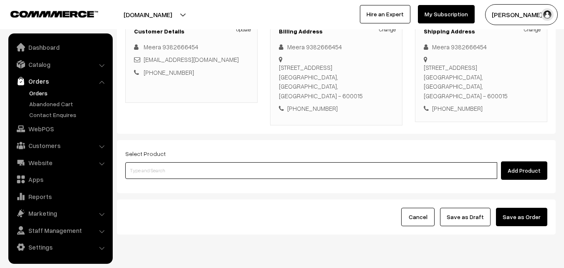
click at [195, 162] on input at bounding box center [311, 170] width 372 height 17
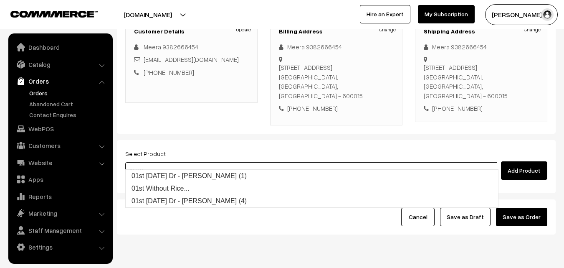
type input "01st [DATE] Dr - [PERSON_NAME] (1)"
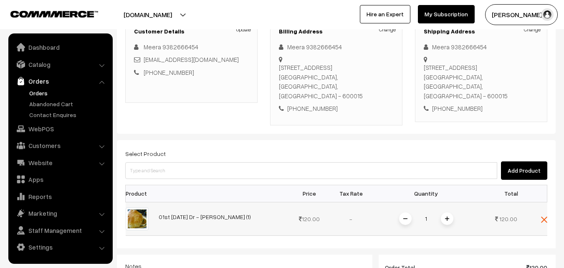
click at [445, 216] on img at bounding box center [447, 218] width 4 height 4
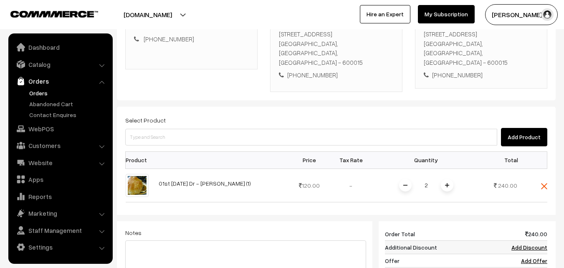
scroll to position [209, 0]
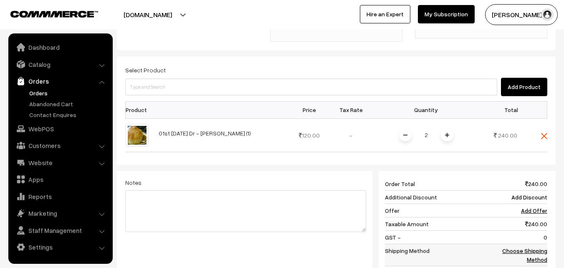
click at [542, 247] on link "Choose Shipping Method" at bounding box center [524, 255] width 45 height 16
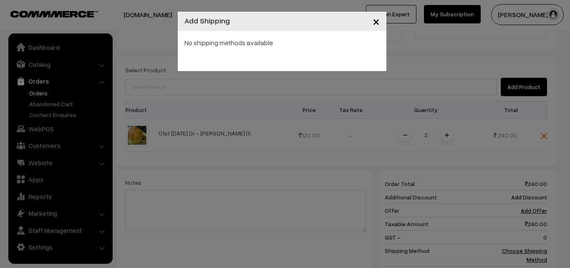
click at [377, 21] on span "×" at bounding box center [376, 20] width 7 height 15
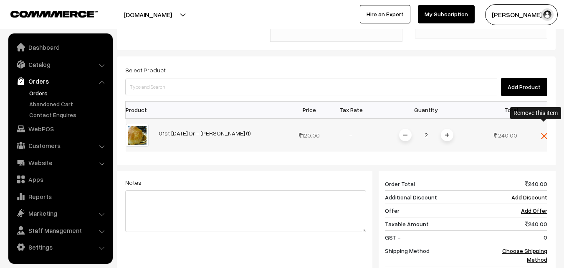
click at [547, 133] on img at bounding box center [544, 136] width 6 height 6
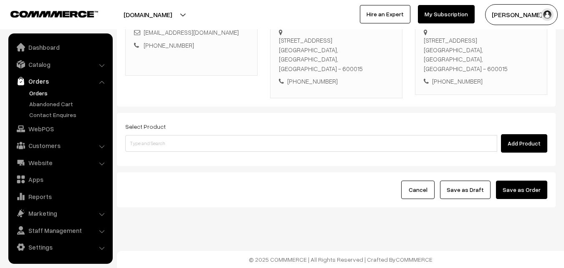
scroll to position [143, 0]
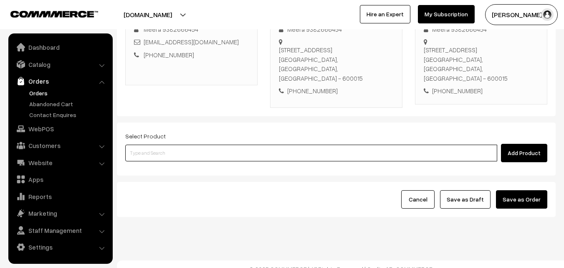
click at [244, 145] on input at bounding box center [311, 153] width 372 height 17
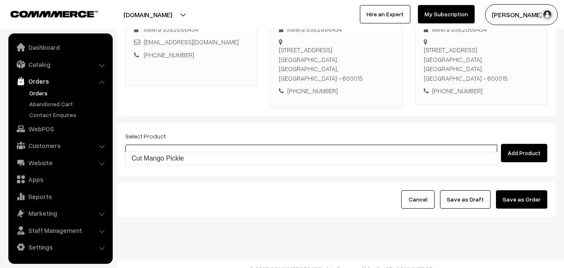
type input "Cut Mango Pickle"
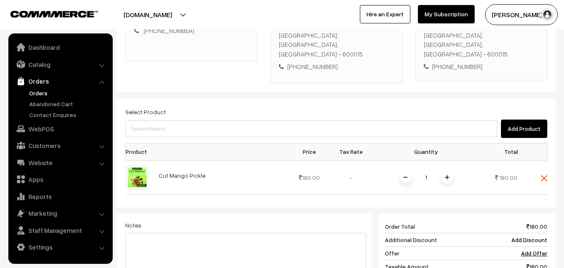
scroll to position [226, 0]
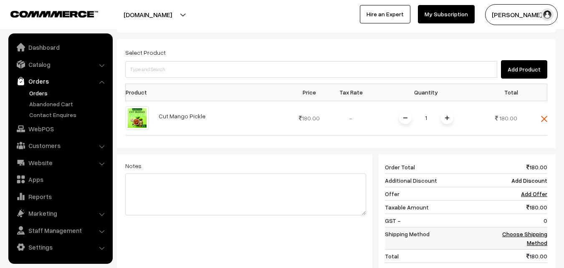
click at [537, 230] on link "Choose Shipping Method" at bounding box center [524, 238] width 45 height 16
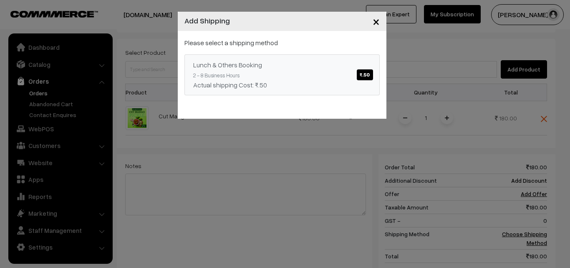
click at [366, 72] on span "₹.50" at bounding box center [365, 74] width 16 height 11
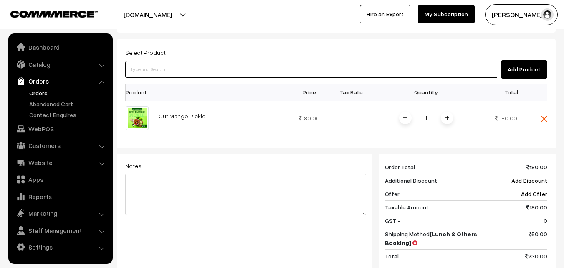
click at [304, 61] on input at bounding box center [311, 69] width 372 height 17
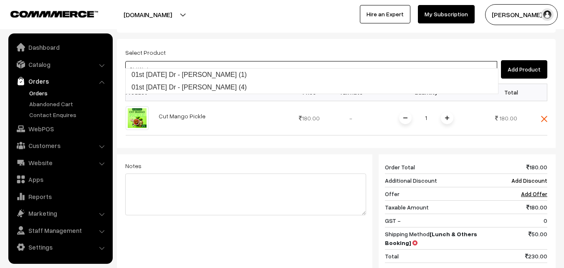
type input "01st Wednesday Dr - Chola Poori (1)"
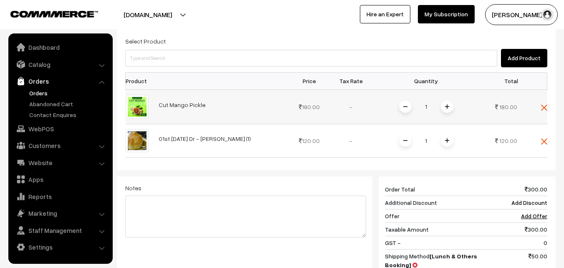
scroll to position [268, 0]
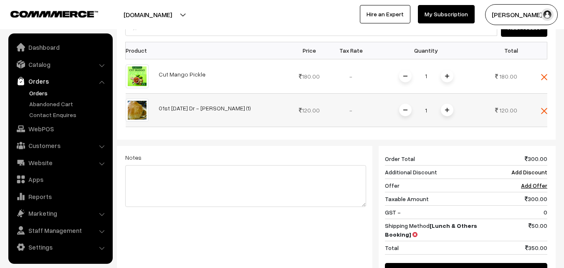
click at [450, 104] on span at bounding box center [447, 110] width 13 height 13
click at [543, 74] on img at bounding box center [544, 77] width 6 height 6
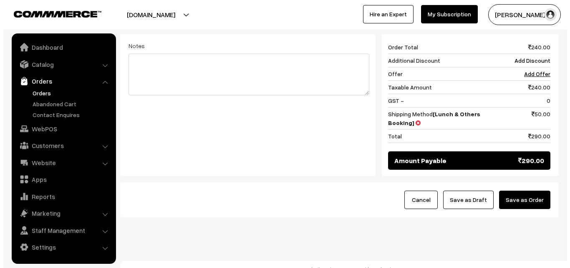
scroll to position [346, 0]
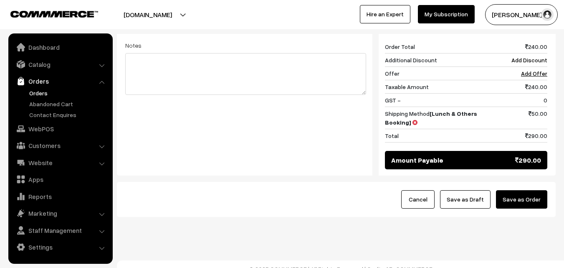
click at [529, 190] on button "Save as Order" at bounding box center [521, 199] width 51 height 18
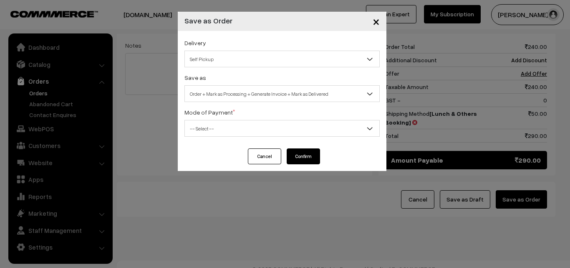
click at [296, 60] on span "Self Pickup" at bounding box center [282, 59] width 195 height 15
click at [273, 97] on span "Order + Mark as Processing + Generate Invoice + Mark as Delivered" at bounding box center [282, 93] width 195 height 15
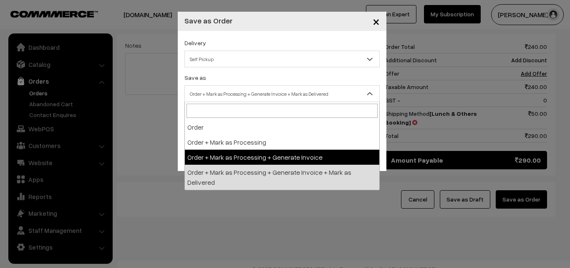
select select "3"
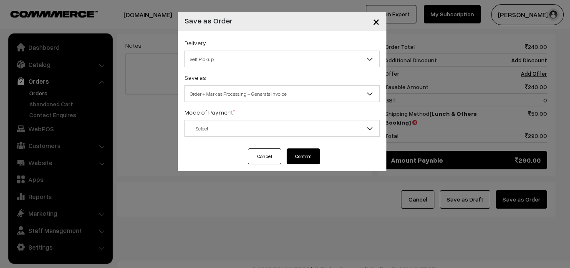
click at [282, 131] on span "-- Select --" at bounding box center [282, 128] width 195 height 15
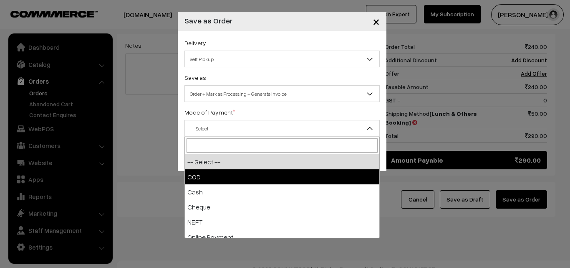
select select "1"
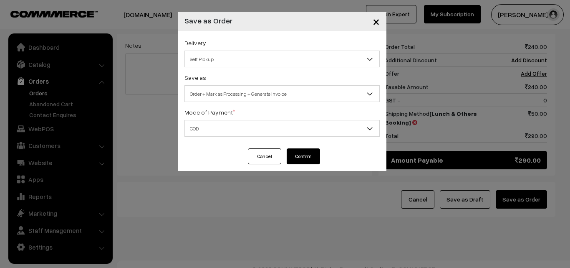
click at [302, 157] on button "Confirm" at bounding box center [303, 156] width 33 height 16
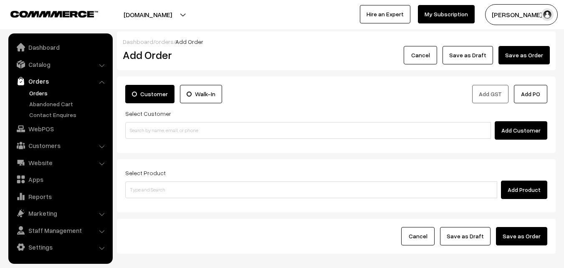
click at [36, 92] on link "Orders" at bounding box center [68, 93] width 83 height 9
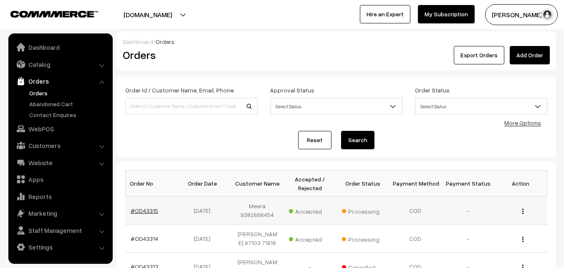
click at [145, 212] on link "#OD43315" at bounding box center [145, 210] width 28 height 7
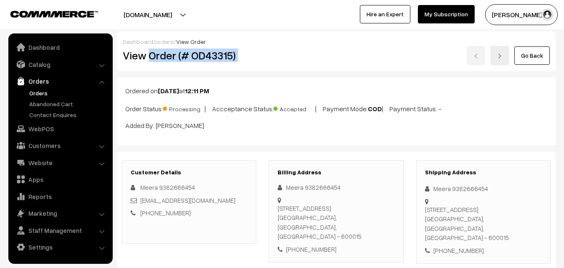
drag, startPoint x: 150, startPoint y: 56, endPoint x: 276, endPoint y: 52, distance: 126.2
click at [276, 52] on div "View Order (# OD43315) Go Back" at bounding box center [337, 55] width 440 height 19
copy div "Order (# OD43315)"
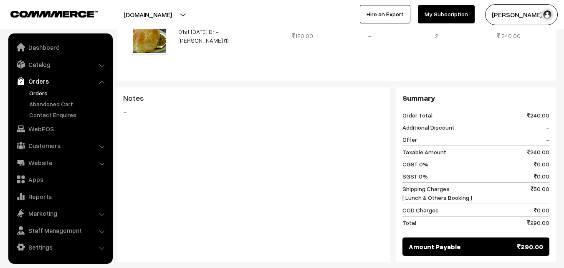
scroll to position [418, 0]
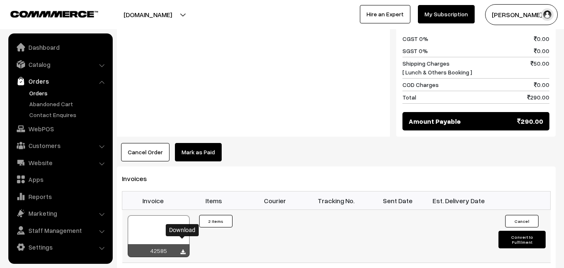
click at [180, 249] on icon at bounding box center [182, 251] width 5 height 5
drag, startPoint x: 38, startPoint y: 130, endPoint x: 94, endPoint y: 96, distance: 65.0
click at [38, 130] on link "WebPOS" at bounding box center [59, 128] width 99 height 15
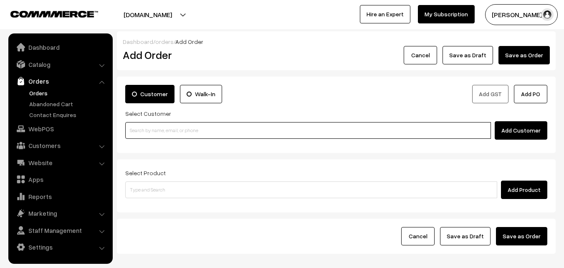
click at [156, 130] on input at bounding box center [308, 130] width 366 height 17
paste input "[PHONE_NUMBER]"
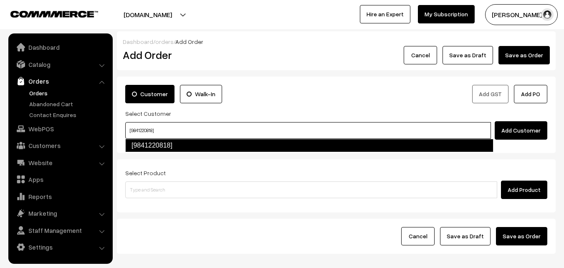
type input "[9841220818]"
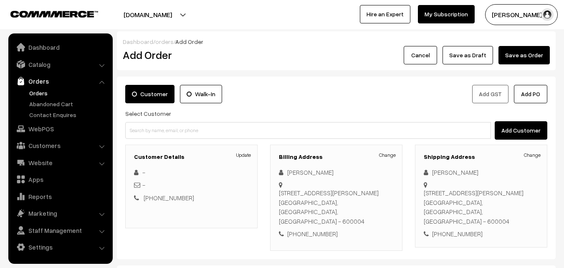
scroll to position [84, 0]
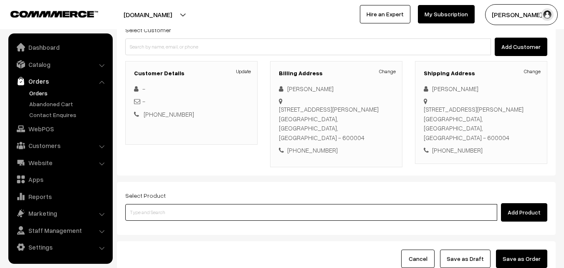
click at [188, 204] on input at bounding box center [311, 212] width 372 height 17
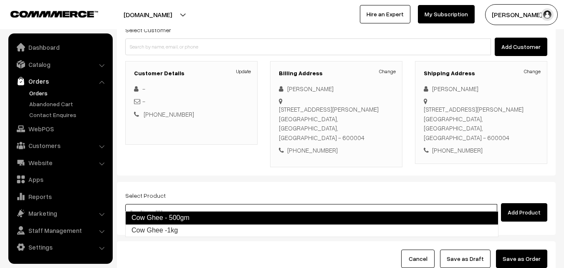
type input "Cow Ghee -1kg"
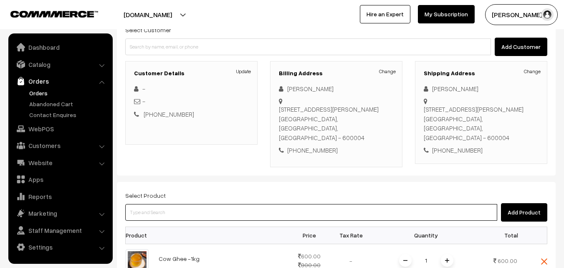
click at [182, 204] on input at bounding box center [311, 212] width 372 height 17
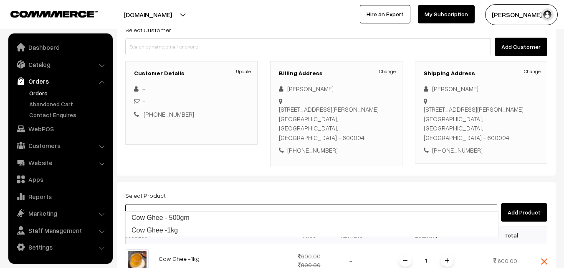
type input "Cow Ghee - 500gm"
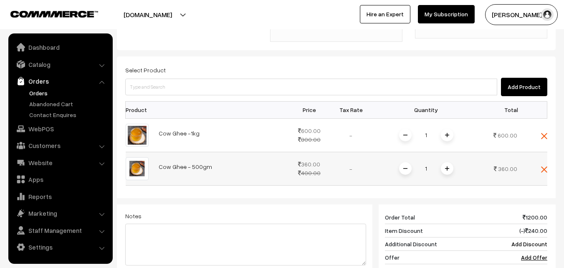
scroll to position [251, 0]
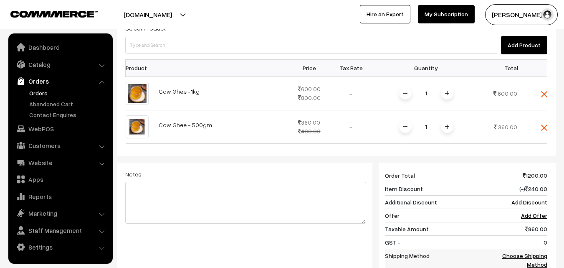
click at [537, 252] on link "Choose Shipping Method" at bounding box center [524, 260] width 45 height 16
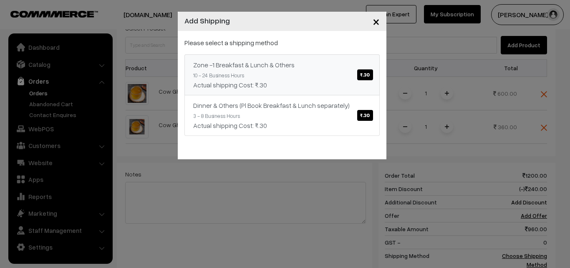
click at [363, 77] on span "₹.30" at bounding box center [364, 74] width 15 height 11
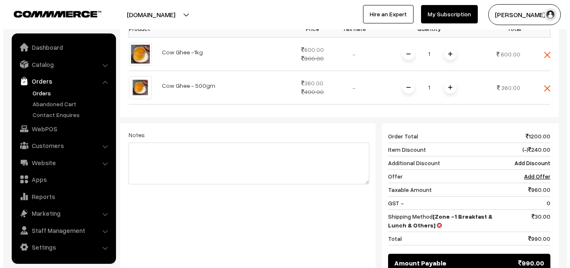
scroll to position [334, 0]
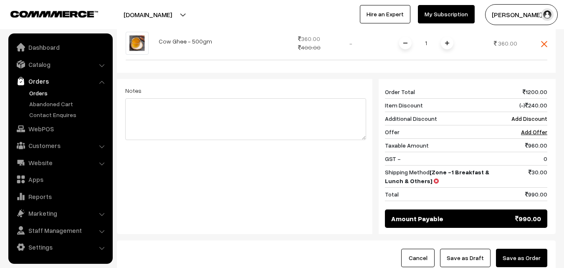
click at [534, 248] on button "Save as Order" at bounding box center [521, 257] width 51 height 18
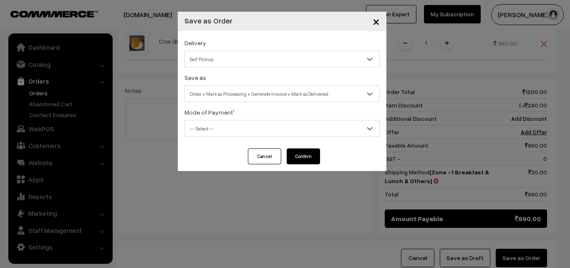
click at [297, 62] on span "Self Pickup" at bounding box center [282, 59] width 195 height 15
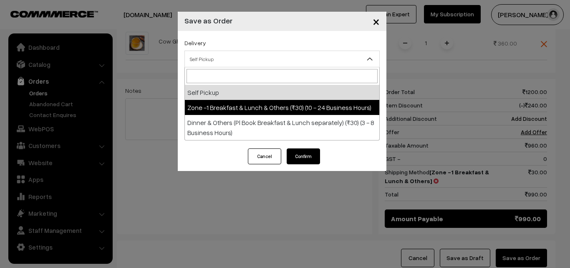
select select "ZON1"
select select "3"
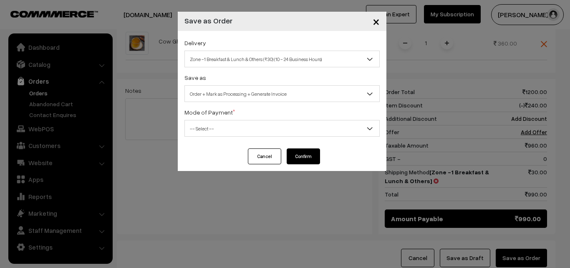
click at [305, 129] on span "-- Select --" at bounding box center [282, 128] width 195 height 15
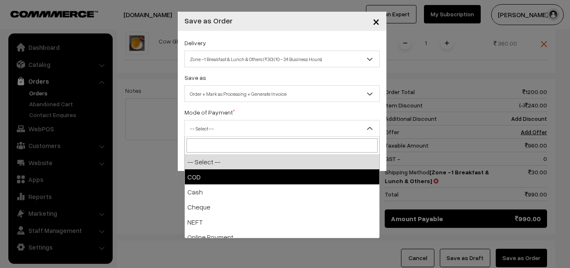
select select "1"
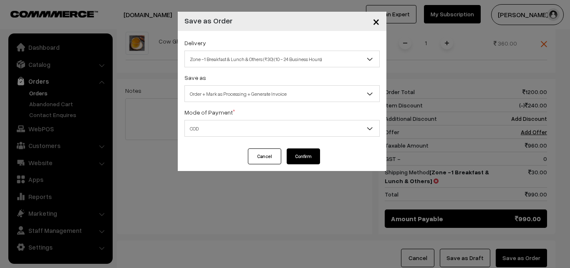
click at [310, 153] on button "Confirm" at bounding box center [303, 156] width 33 height 16
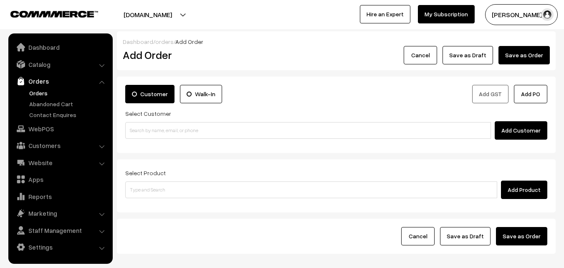
click at [36, 93] on link "Orders" at bounding box center [68, 93] width 83 height 9
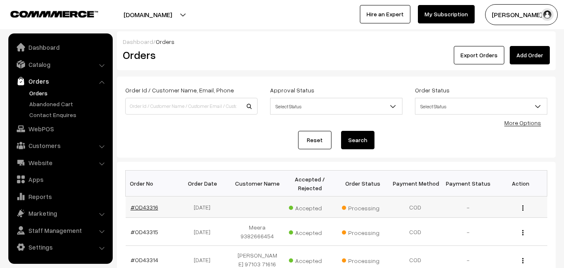
click at [143, 209] on link "#OD43316" at bounding box center [145, 206] width 28 height 7
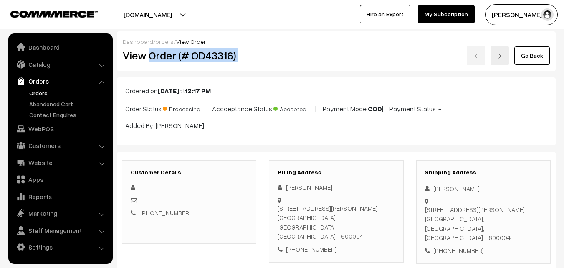
drag, startPoint x: 150, startPoint y: 56, endPoint x: 301, endPoint y: 58, distance: 150.8
click at [301, 58] on div "View Order (# OD43316) Go Back" at bounding box center [337, 55] width 440 height 19
copy div "Order (# OD43316)"
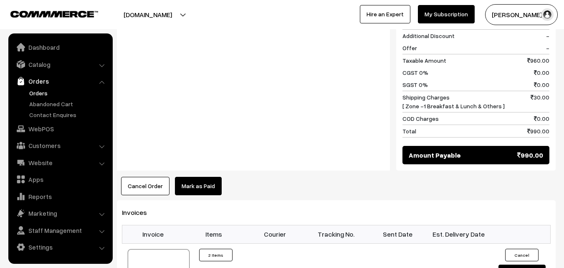
scroll to position [459, 0]
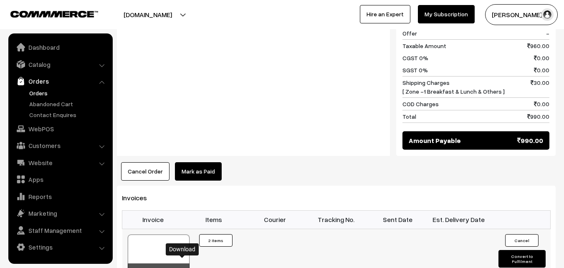
click at [183, 267] on icon at bounding box center [182, 270] width 5 height 5
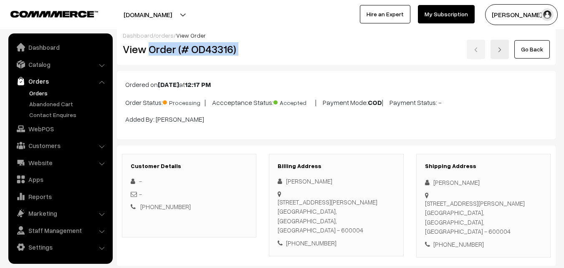
scroll to position [0, 0]
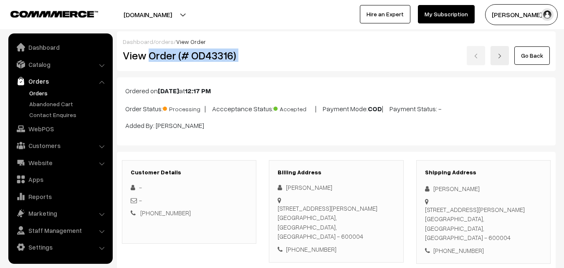
copy div "Order (# OD43316)"
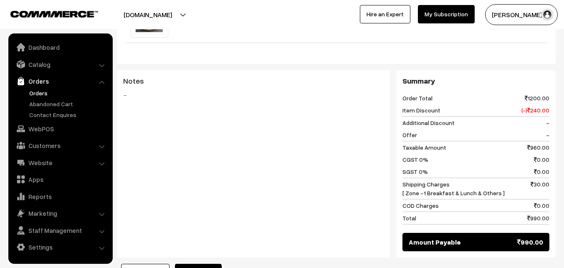
scroll to position [418, 0]
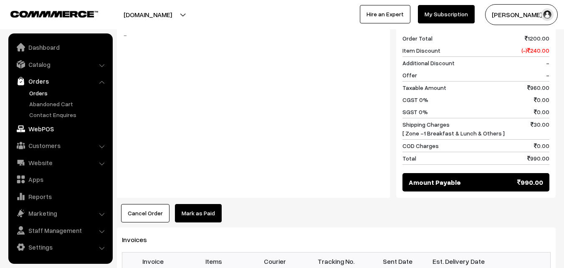
click at [46, 134] on link "WebPOS" at bounding box center [59, 128] width 99 height 15
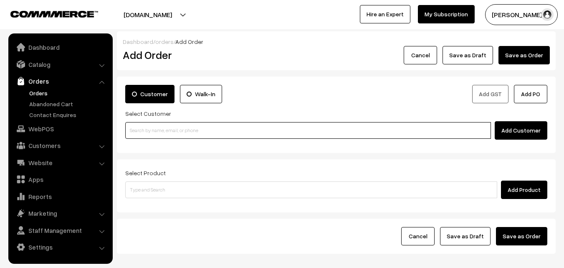
click at [188, 129] on input at bounding box center [308, 130] width 366 height 17
paste input "[PHONE_NUMBER]"
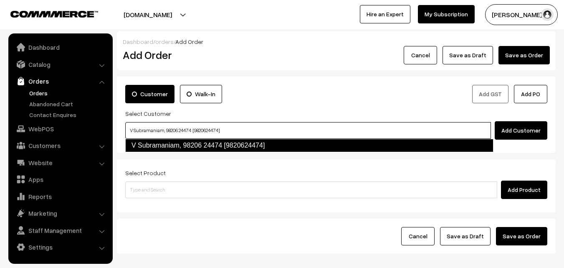
type input "V Subramaniam, 98206 24474 [9820624474]"
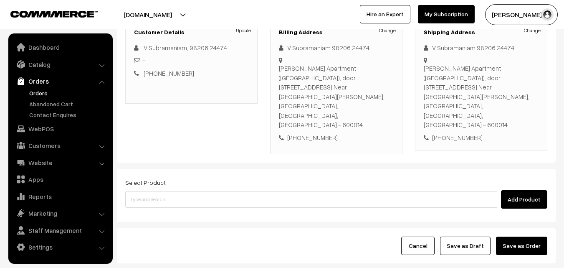
scroll to position [125, 0]
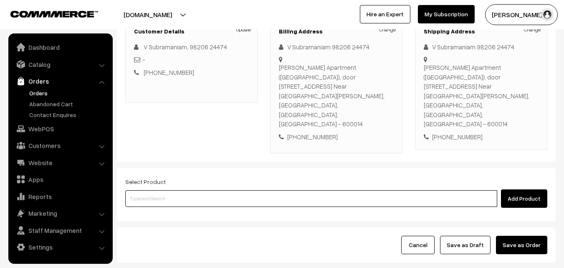
click at [183, 190] on input at bounding box center [311, 198] width 372 height 17
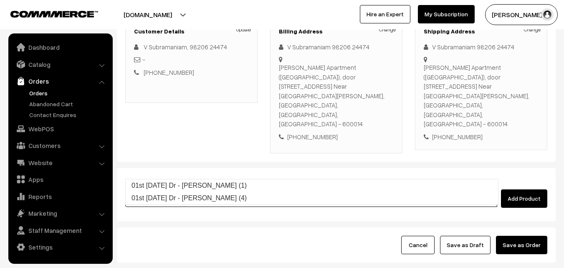
type input "01st [DATE] Dr - [PERSON_NAME] (1)"
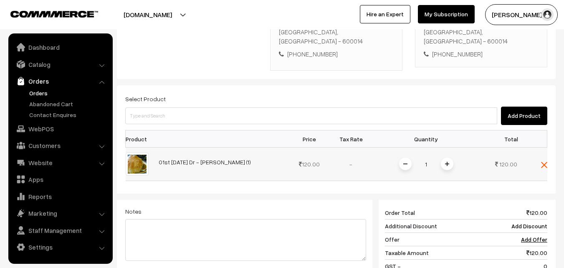
scroll to position [209, 0]
click at [450, 157] on span at bounding box center [447, 163] width 13 height 13
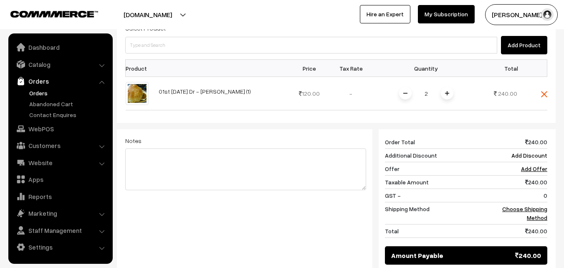
scroll to position [292, 0]
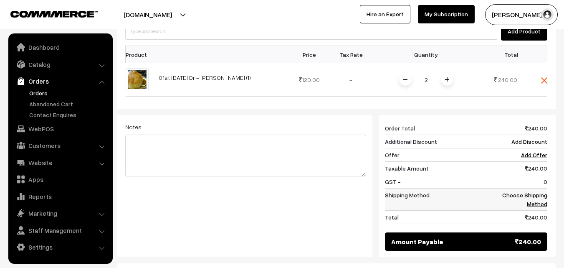
click at [538, 191] on link "Choose Shipping Method" at bounding box center [524, 199] width 45 height 16
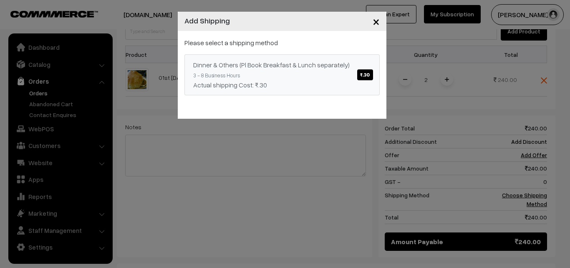
click at [363, 76] on span "₹.30" at bounding box center [364, 74] width 15 height 11
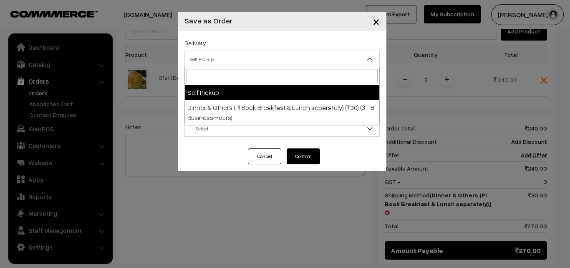
click at [298, 56] on span "Self Pickup" at bounding box center [282, 59] width 195 height 15
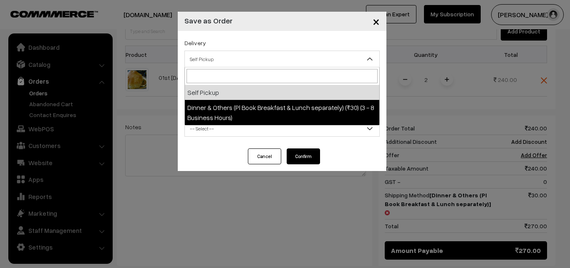
select select "DOP1"
select select "3"
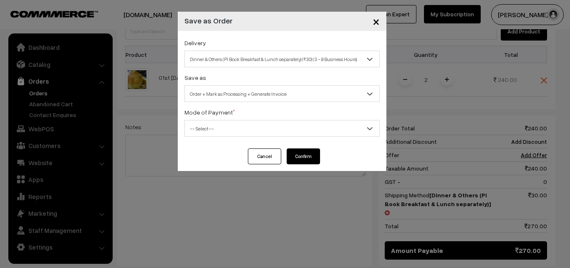
click at [291, 94] on span "Order + Mark as Processing + Generate Invoice" at bounding box center [282, 93] width 195 height 15
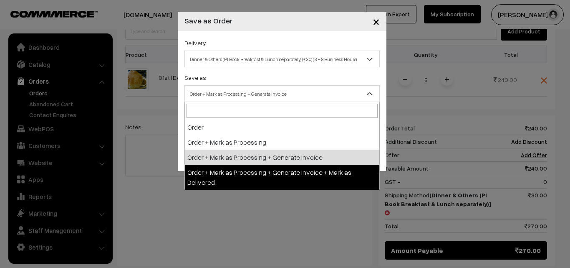
click at [264, 205] on div "× Save as Order Delivery Self Pickup Dinner & Others (Pl Book Breakfast & Lunch…" at bounding box center [285, 134] width 570 height 268
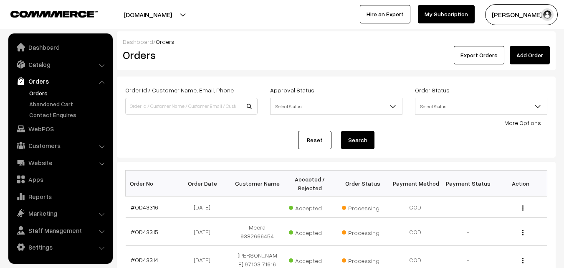
click at [38, 95] on link "Orders" at bounding box center [68, 93] width 83 height 9
click at [46, 93] on link "Orders" at bounding box center [68, 93] width 83 height 9
click at [50, 131] on link "WebPOS" at bounding box center [59, 128] width 99 height 15
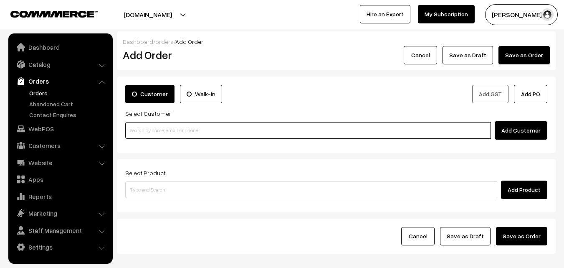
click at [172, 127] on input at bounding box center [308, 130] width 366 height 17
paste input "[PHONE_NUMBER]"
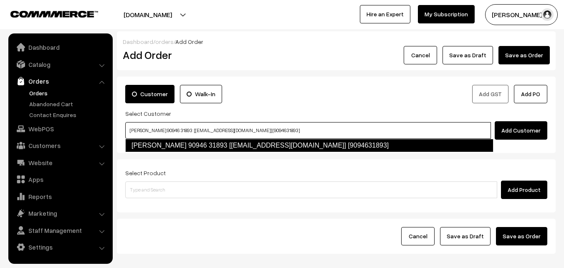
type input "[PERSON_NAME] 90946 31893 [[EMAIL_ADDRESS][DOMAIN_NAME]] [9094631893]"
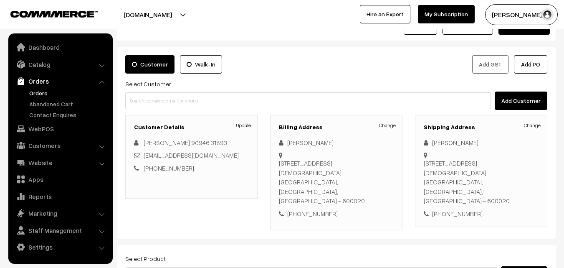
scroll to position [42, 0]
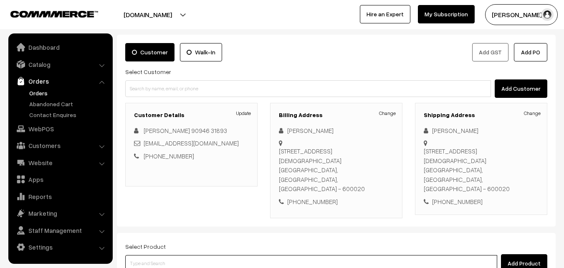
click at [289, 255] on input at bounding box center [311, 263] width 372 height 17
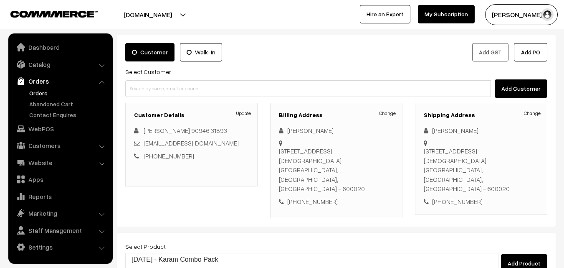
type input "diwali"
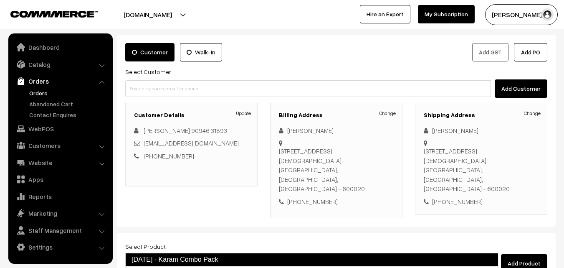
click at [212, 260] on link "Diwali - Karam Combo Pack" at bounding box center [311, 259] width 373 height 13
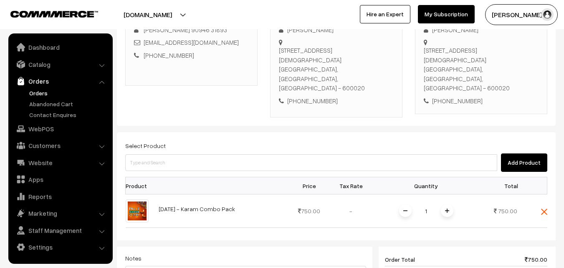
scroll to position [167, 0]
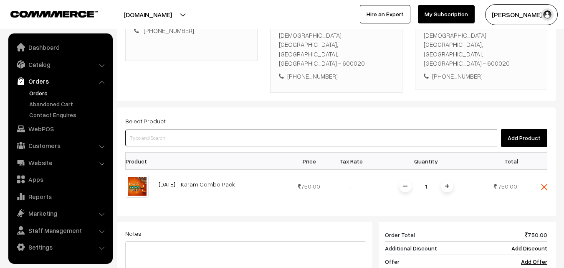
click at [277, 129] on input at bounding box center [311, 137] width 372 height 17
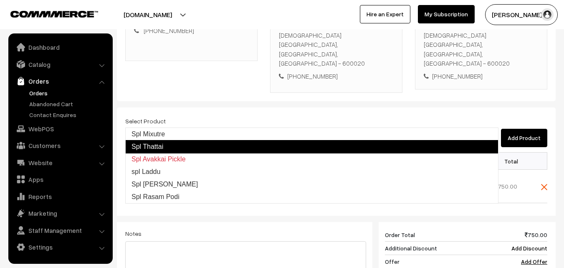
type input "spl Laddu"
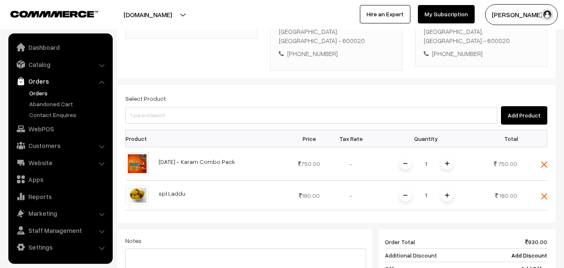
scroll to position [209, 0]
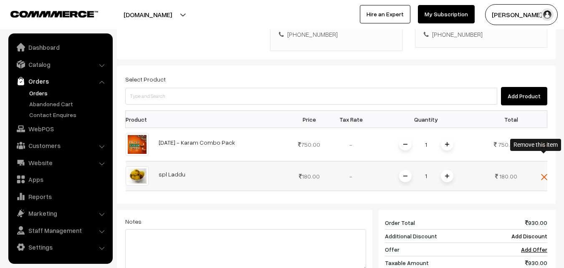
click at [545, 174] on img at bounding box center [544, 177] width 6 height 6
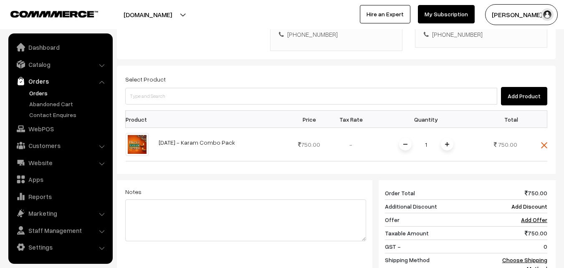
click at [319, 87] on div "Add Product" at bounding box center [336, 96] width 422 height 18
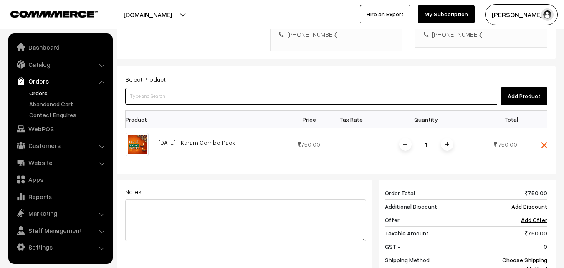
click at [319, 88] on input at bounding box center [311, 96] width 372 height 17
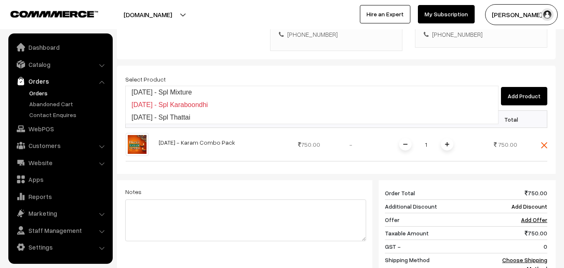
type input "D"
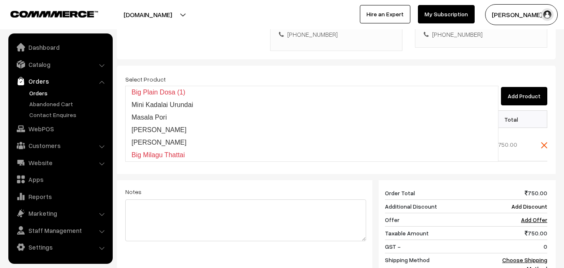
type input "laddu"
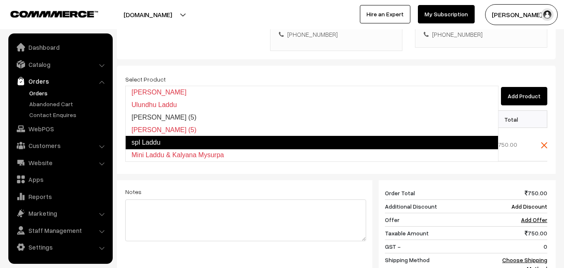
click at [243, 142] on link "spl Laddu" at bounding box center [311, 142] width 373 height 13
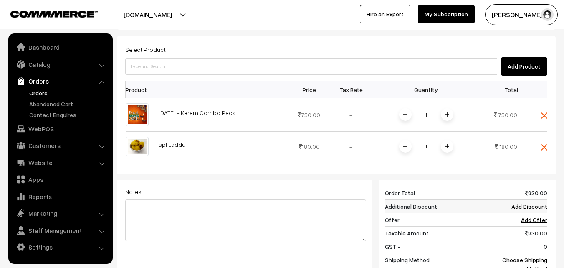
scroll to position [251, 0]
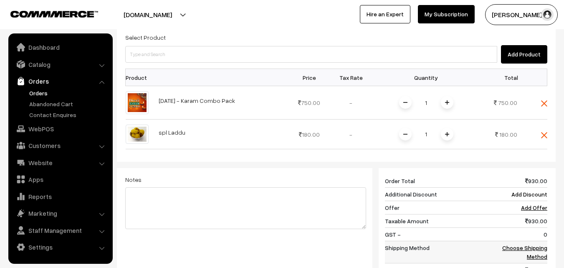
click at [520, 244] on link "Choose Shipping Method" at bounding box center [524, 252] width 45 height 16
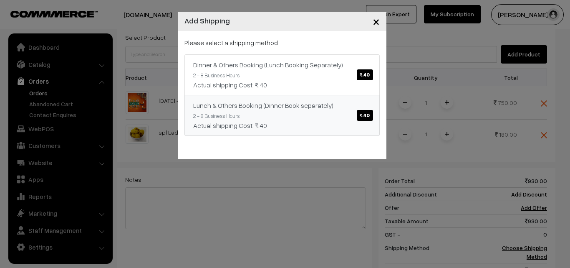
click at [368, 114] on span "₹.40" at bounding box center [365, 115] width 16 height 11
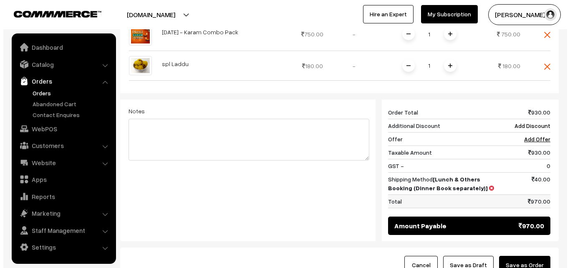
scroll to position [334, 0]
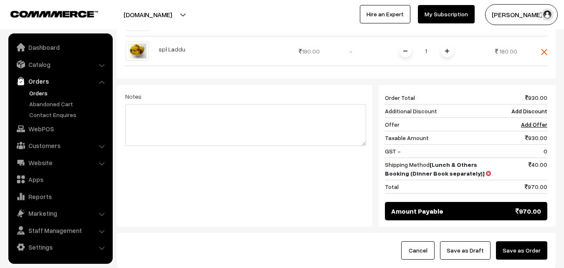
click at [531, 241] on button "Save as Order" at bounding box center [521, 250] width 51 height 18
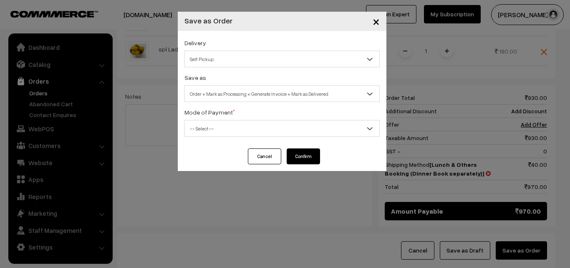
click at [270, 62] on span "Self Pickup" at bounding box center [282, 59] width 195 height 15
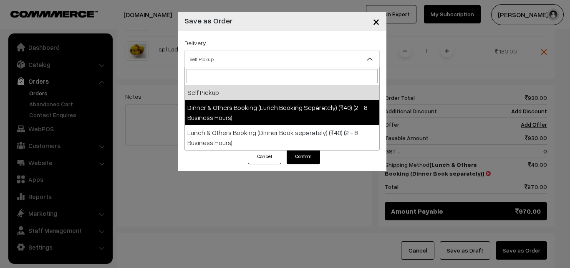
select select "DOB1"
select select "3"
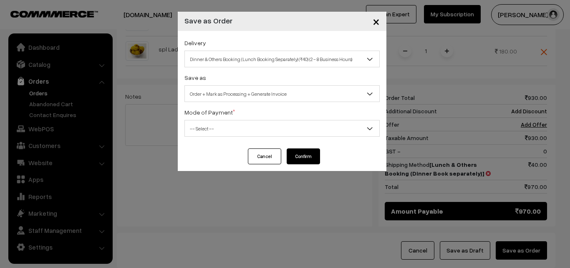
click at [257, 132] on span "-- Select --" at bounding box center [282, 128] width 195 height 15
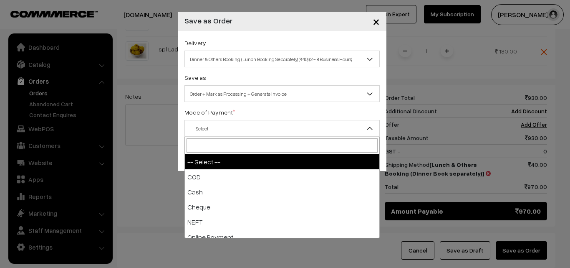
click at [244, 59] on span "Dinner & Others Booking (Lunch Booking Separately) (₹40) (2 - 8 Business Hours)" at bounding box center [282, 59] width 195 height 15
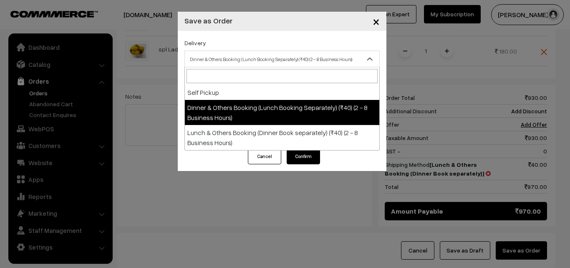
click at [244, 59] on span "Dinner & Others Booking (Lunch Booking Separately) (₹40) (2 - 8 Business Hours)" at bounding box center [282, 59] width 195 height 15
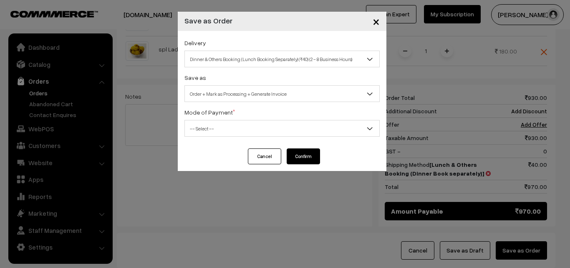
click at [241, 64] on span "Dinner & Others Booking (Lunch Booking Separately) (₹40) (2 - 8 Business Hours)" at bounding box center [282, 59] width 195 height 15
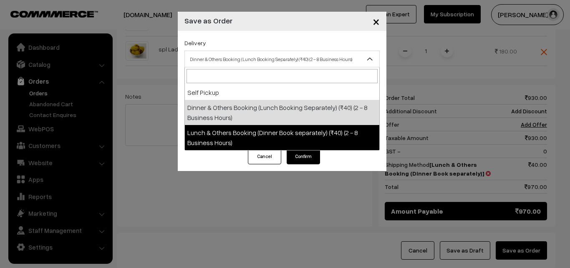
select select "LOB1"
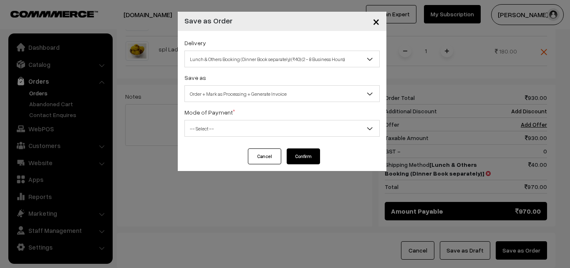
click at [247, 127] on span "-- Select --" at bounding box center [282, 128] width 195 height 15
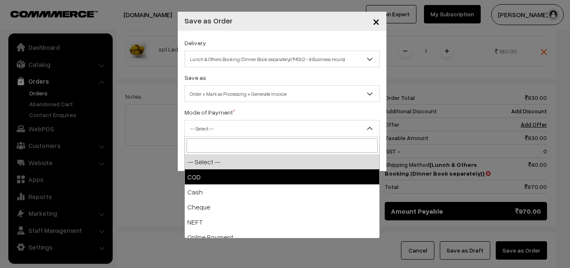
select select "1"
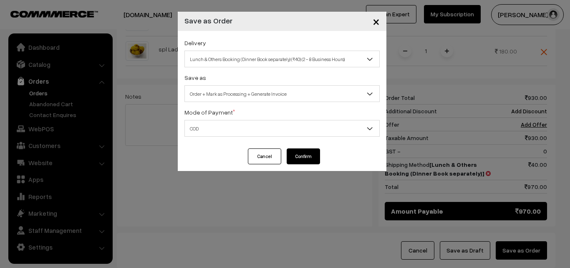
click at [302, 156] on button "Confirm" at bounding box center [303, 156] width 33 height 16
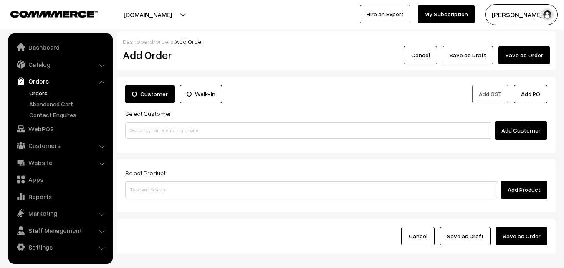
click at [42, 93] on link "Orders" at bounding box center [68, 93] width 83 height 9
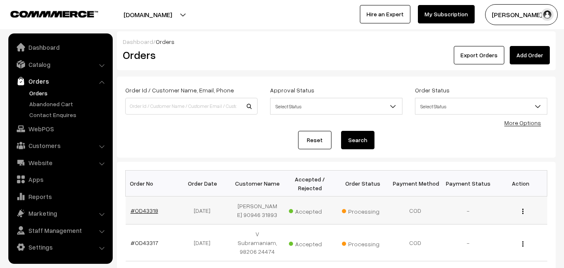
click at [152, 214] on link "#OD43318" at bounding box center [145, 210] width 28 height 7
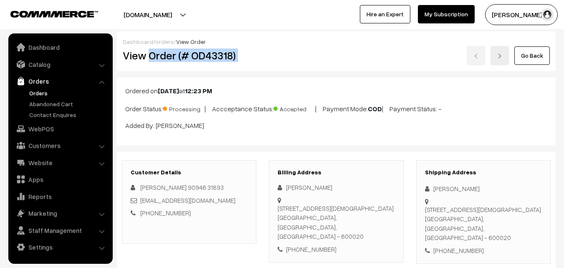
drag, startPoint x: 149, startPoint y: 54, endPoint x: 282, endPoint y: 65, distance: 134.1
click at [282, 65] on div "Dashboard / orders / View Order View Order (# OD43318) Go Back" at bounding box center [336, 51] width 439 height 40
copy div "Order (# OD43318)"
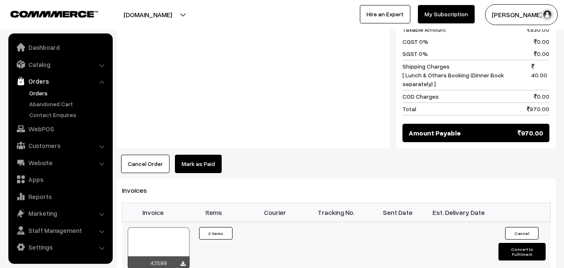
scroll to position [501, 0]
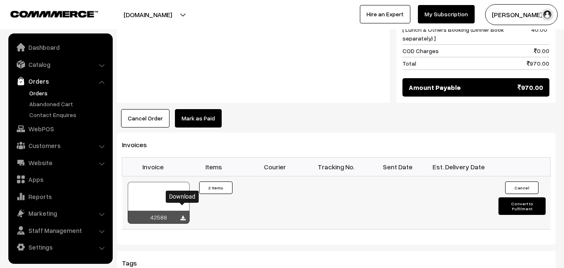
click at [184, 215] on icon at bounding box center [182, 217] width 5 height 5
click at [38, 94] on link "Orders" at bounding box center [68, 93] width 83 height 9
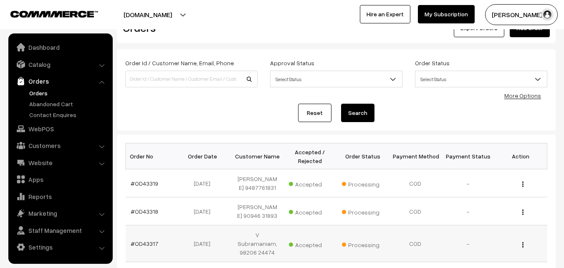
scroll to position [42, 0]
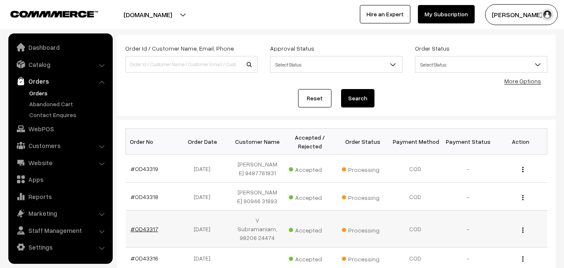
click at [155, 232] on link "#OD43317" at bounding box center [145, 228] width 28 height 7
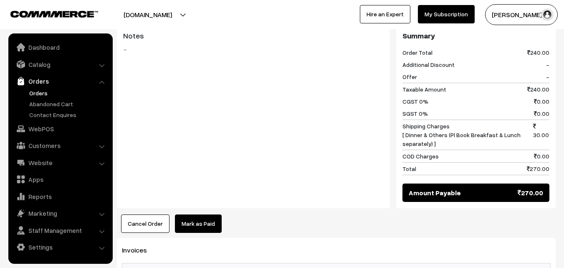
scroll to position [459, 0]
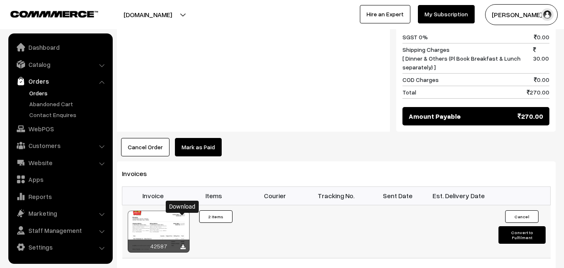
click at [183, 244] on icon at bounding box center [182, 246] width 5 height 5
drag, startPoint x: 35, startPoint y: 94, endPoint x: 41, endPoint y: 91, distance: 6.7
click at [35, 94] on link "Orders" at bounding box center [68, 93] width 83 height 9
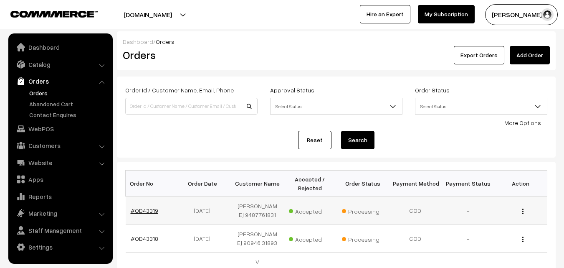
click at [147, 214] on link "#OD43319" at bounding box center [145, 210] width 28 height 7
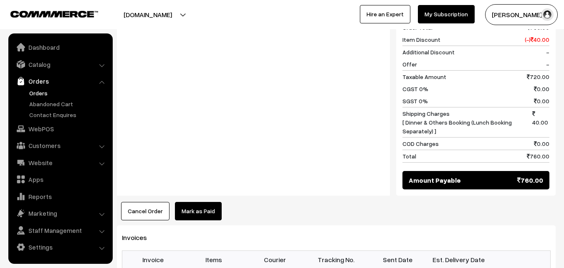
scroll to position [543, 0]
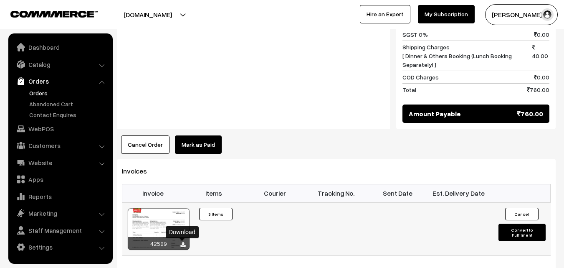
click at [181, 243] on icon at bounding box center [182, 244] width 5 height 5
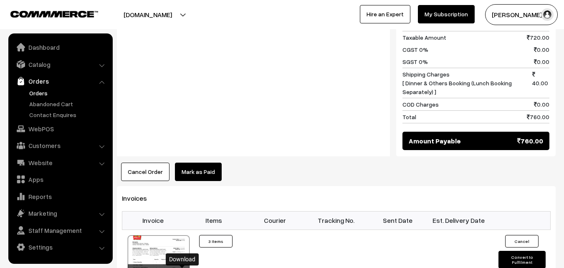
scroll to position [501, 0]
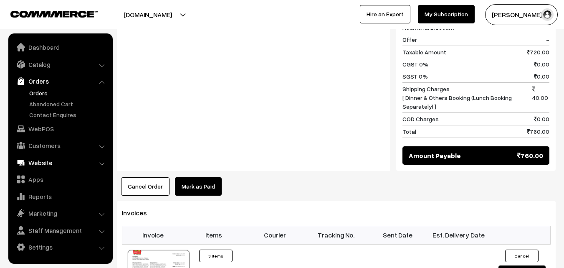
click at [45, 127] on link "WebPOS" at bounding box center [59, 128] width 99 height 15
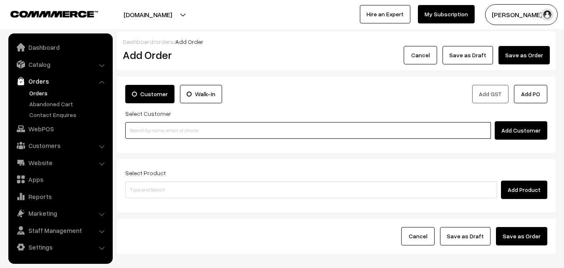
click at [178, 132] on input at bounding box center [308, 130] width 366 height 17
paste input "+91 80561 45454"
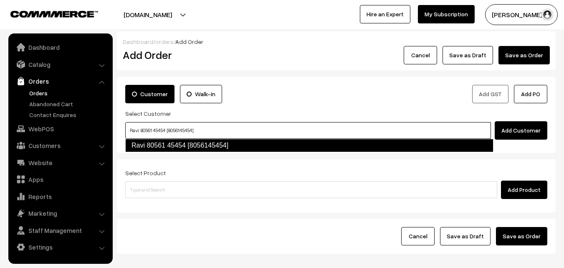
type input "Ravi 80561 45454 [8056145454]"
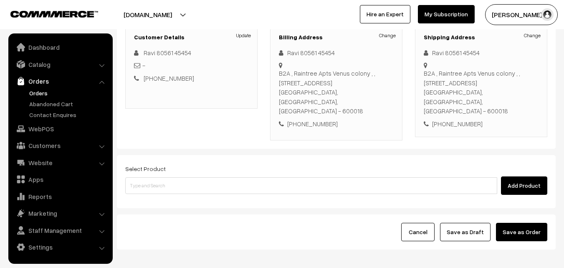
scroll to position [125, 0]
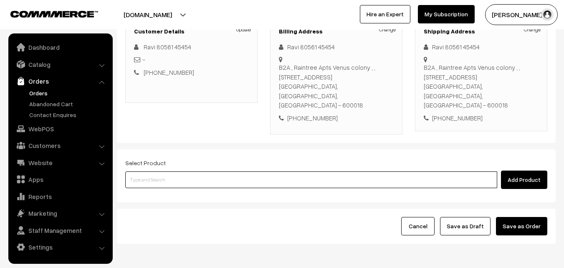
click at [244, 171] on input at bounding box center [311, 179] width 372 height 17
type input "01st We"
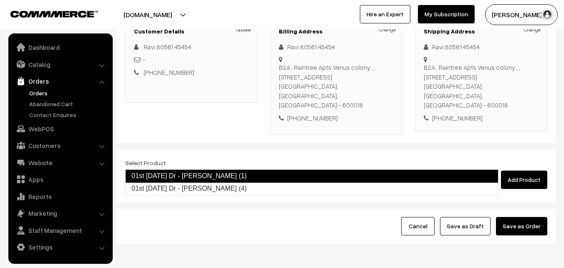
click at [252, 174] on link "01st Wednesday Dr - Chola Poori (1)" at bounding box center [311, 175] width 373 height 13
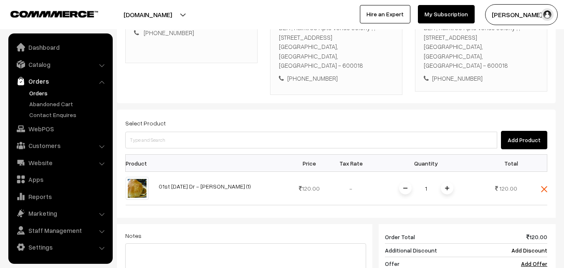
scroll to position [209, 0]
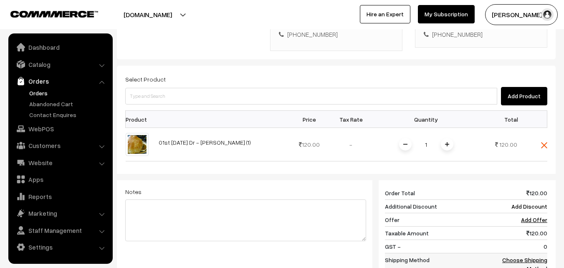
click at [538, 256] on link "Choose Shipping Method" at bounding box center [524, 264] width 45 height 16
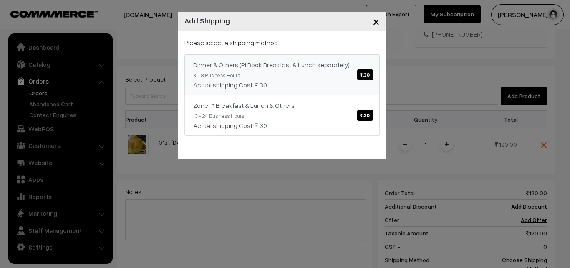
click at [363, 76] on span "₹.30" at bounding box center [364, 74] width 15 height 11
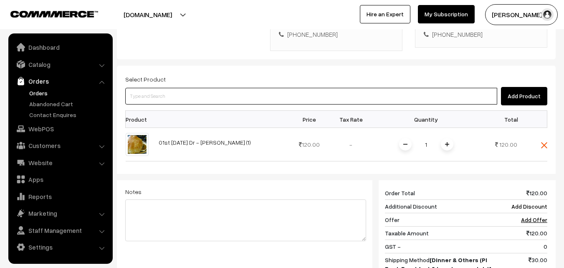
click at [243, 88] on input at bounding box center [311, 96] width 372 height 17
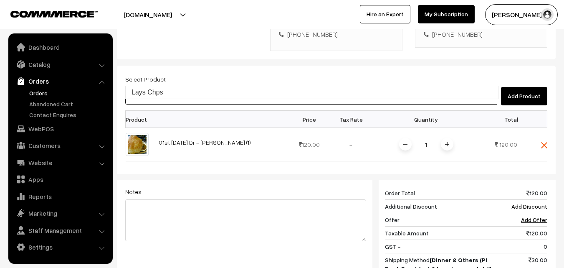
type input "Lays Chps"
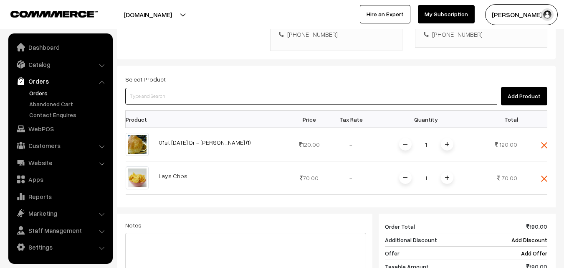
click at [229, 88] on input at bounding box center [311, 96] width 372 height 17
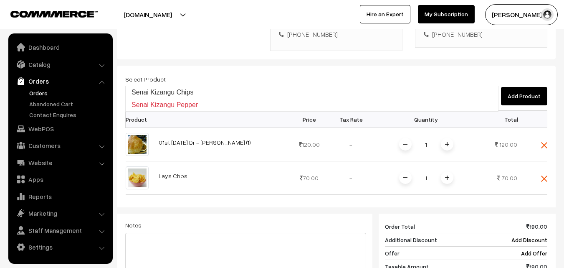
type input "Senai Kizangu Chips"
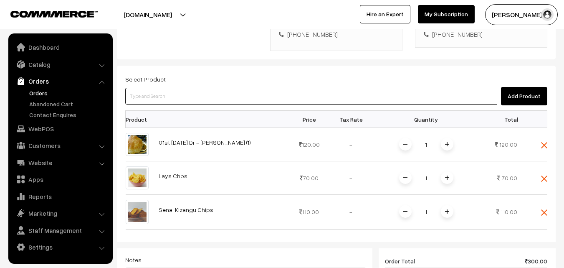
click at [193, 88] on input at bounding box center [311, 96] width 372 height 17
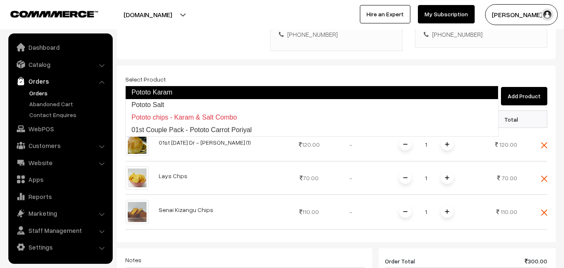
type input "Pototo Salt"
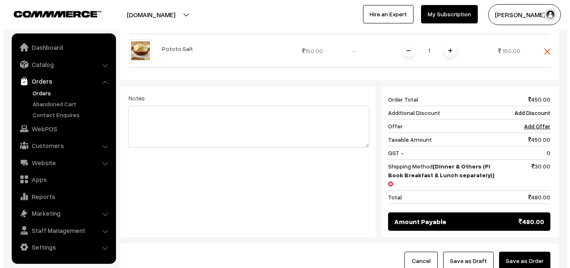
scroll to position [418, 0]
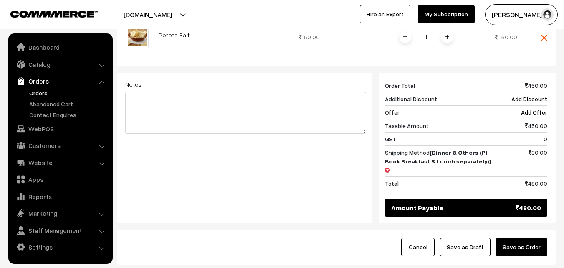
click at [515, 238] on button "Save as Order" at bounding box center [521, 247] width 51 height 18
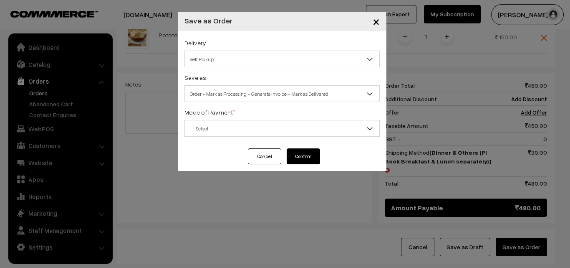
click at [288, 61] on span "Self Pickup" at bounding box center [282, 59] width 195 height 15
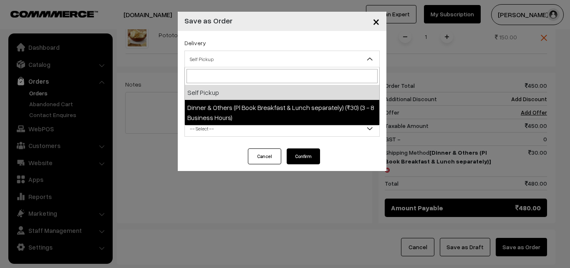
select select "DOP1"
select select "3"
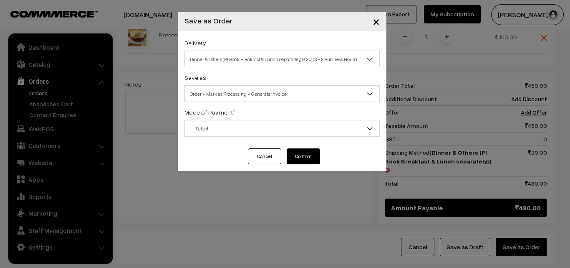
click at [286, 128] on span "-- Select --" at bounding box center [282, 128] width 195 height 15
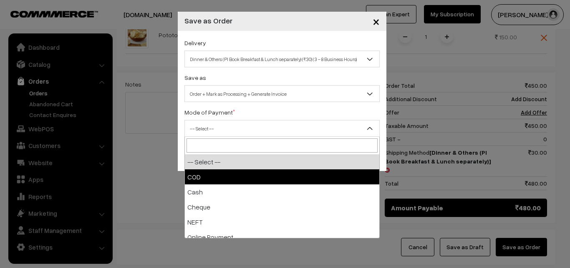
select select "1"
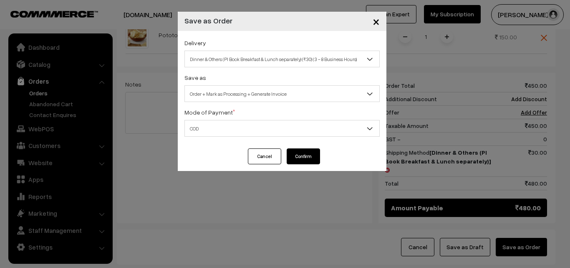
click at [294, 158] on button "Confirm" at bounding box center [303, 156] width 33 height 16
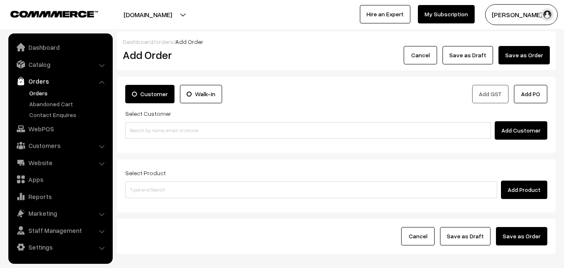
click at [41, 95] on link "Orders" at bounding box center [68, 93] width 83 height 9
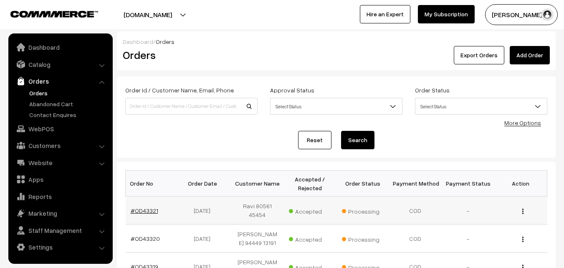
click at [146, 207] on link "#OD43321" at bounding box center [145, 210] width 28 height 7
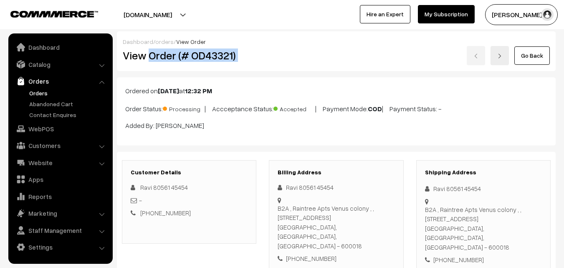
drag, startPoint x: 150, startPoint y: 55, endPoint x: 357, endPoint y: 51, distance: 206.4
click at [357, 51] on div "View Order (# OD43321) Go Back" at bounding box center [337, 55] width 440 height 19
copy div "Order (# OD43321)"
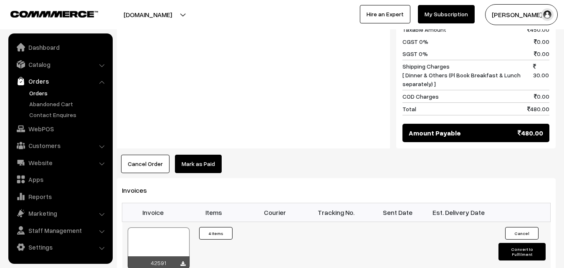
scroll to position [585, 0]
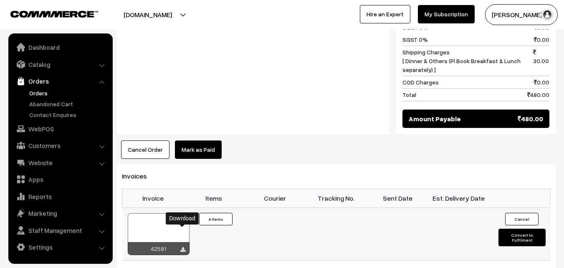
click at [183, 247] on icon at bounding box center [182, 249] width 5 height 5
click at [45, 97] on ul "Orders" at bounding box center [60, 104] width 100 height 30
click at [43, 94] on link "Orders" at bounding box center [68, 93] width 83 height 9
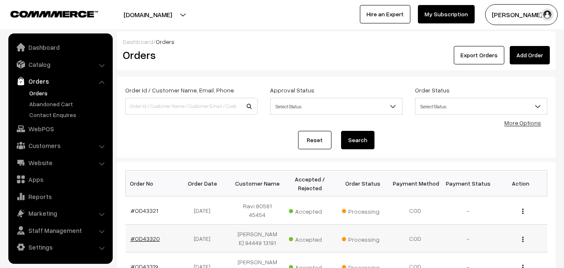
click at [149, 235] on link "#OD43320" at bounding box center [145, 238] width 29 height 7
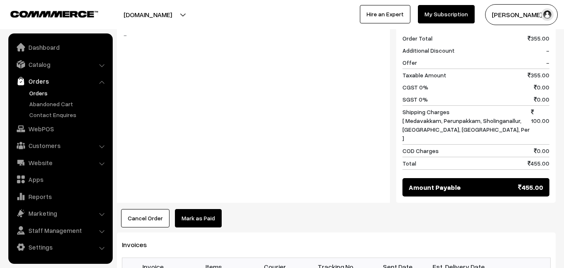
scroll to position [626, 0]
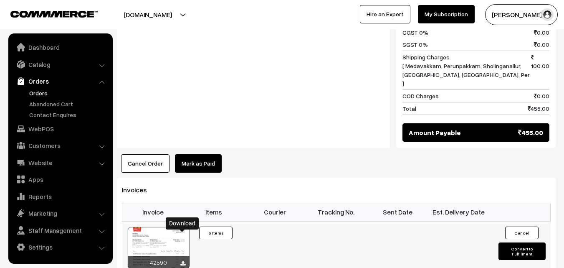
click at [180, 261] on icon at bounding box center [182, 263] width 5 height 5
click at [41, 127] on link "WebPOS" at bounding box center [59, 128] width 99 height 15
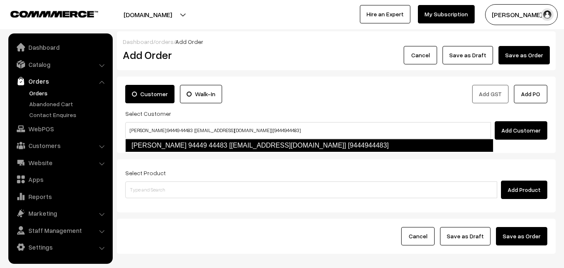
type input "[PERSON_NAME] 94449 44483 [[EMAIL_ADDRESS][DOMAIN_NAME]] [9444944483]"
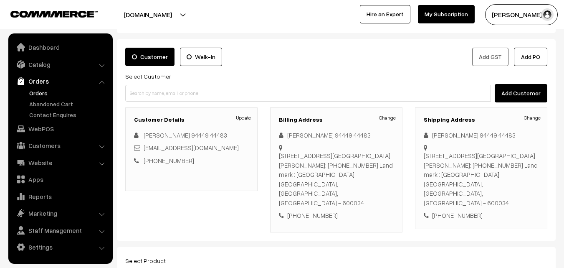
scroll to position [84, 0]
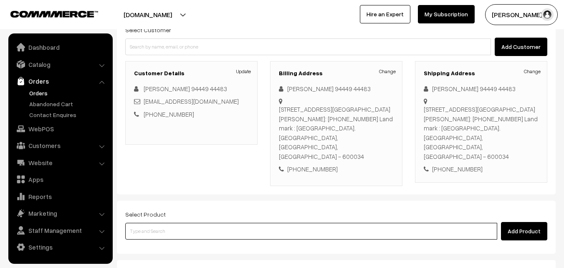
click at [243, 223] on input at bounding box center [311, 231] width 372 height 17
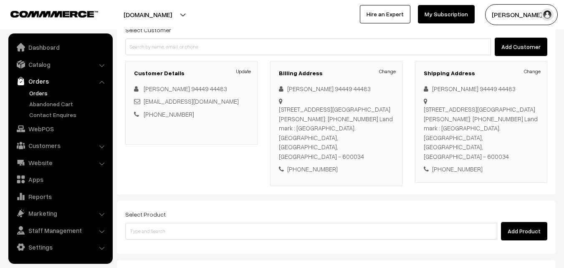
click at [37, 91] on link "Orders" at bounding box center [68, 93] width 83 height 9
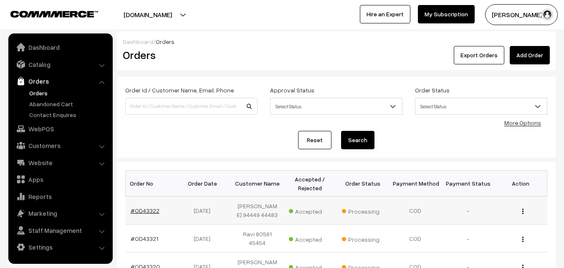
click at [152, 211] on link "#OD43322" at bounding box center [145, 210] width 29 height 7
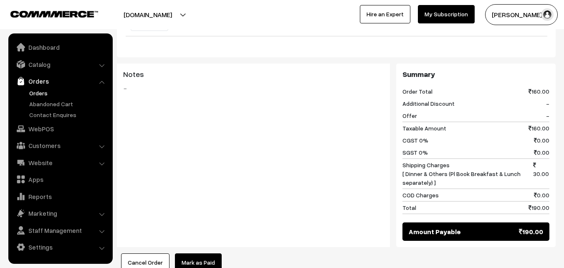
scroll to position [501, 0]
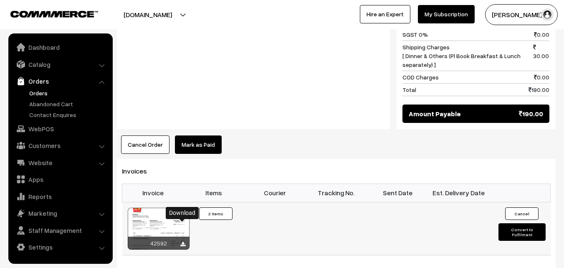
click at [184, 241] on icon at bounding box center [182, 243] width 5 height 5
